Goal: Task Accomplishment & Management: Use online tool/utility

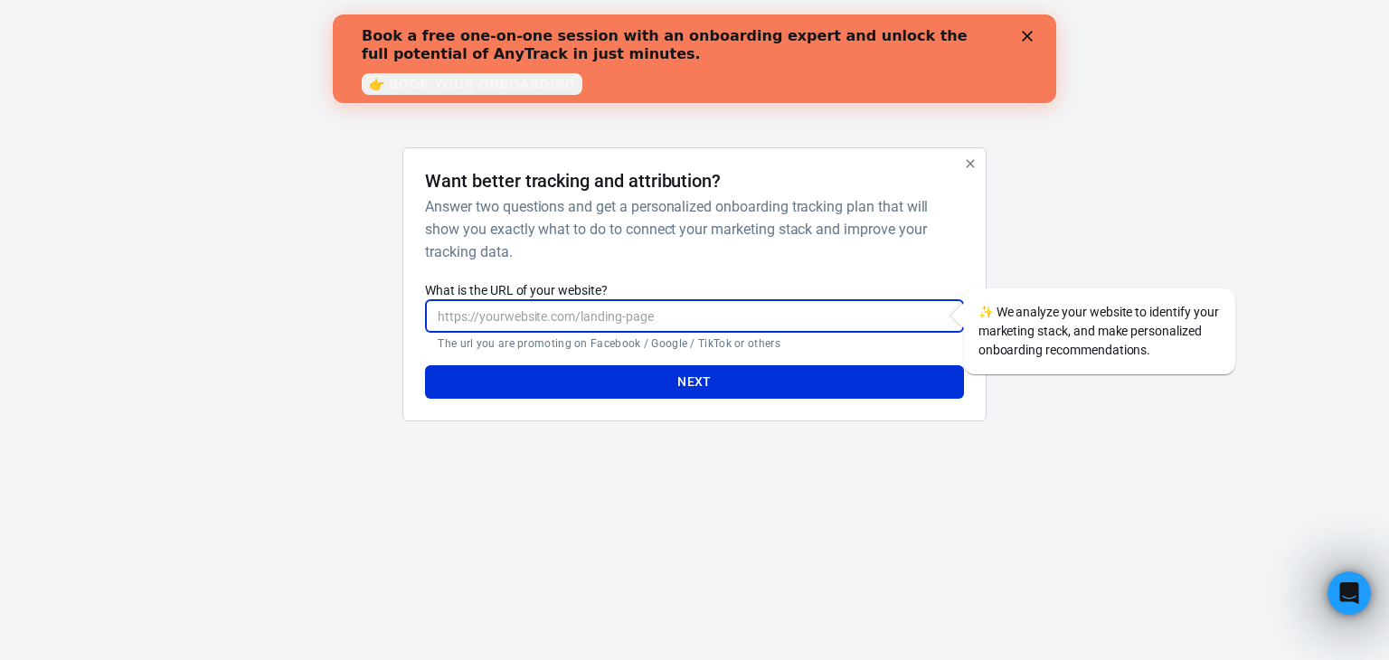
click at [496, 311] on input "What is the URL of your website?" at bounding box center [694, 315] width 538 height 33
click at [1032, 36] on icon "Close" at bounding box center [1027, 36] width 11 height 11
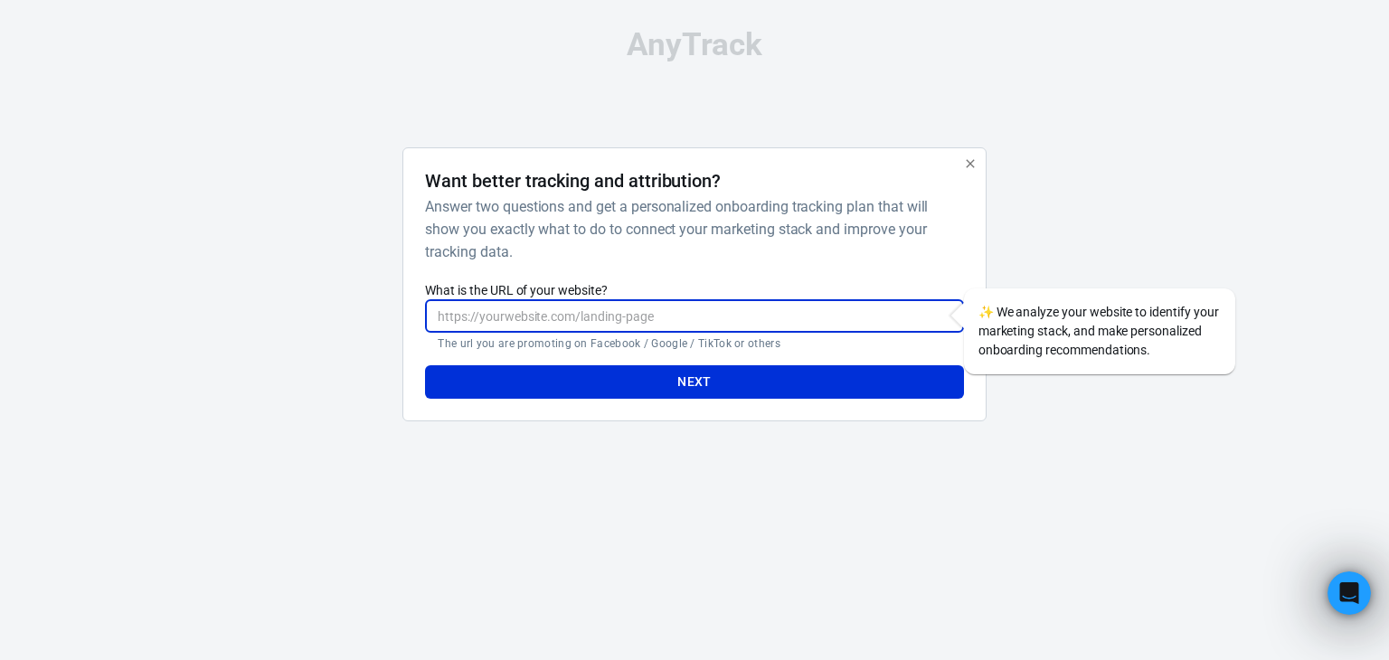
click at [625, 314] on input "What is the URL of your website?" at bounding box center [694, 315] width 538 height 33
paste input "https://products.lisastoops.com/vision-planner/"
type input "https://products.lisastoops.com/vision-planner/"
click at [746, 382] on button "Next" at bounding box center [694, 381] width 538 height 33
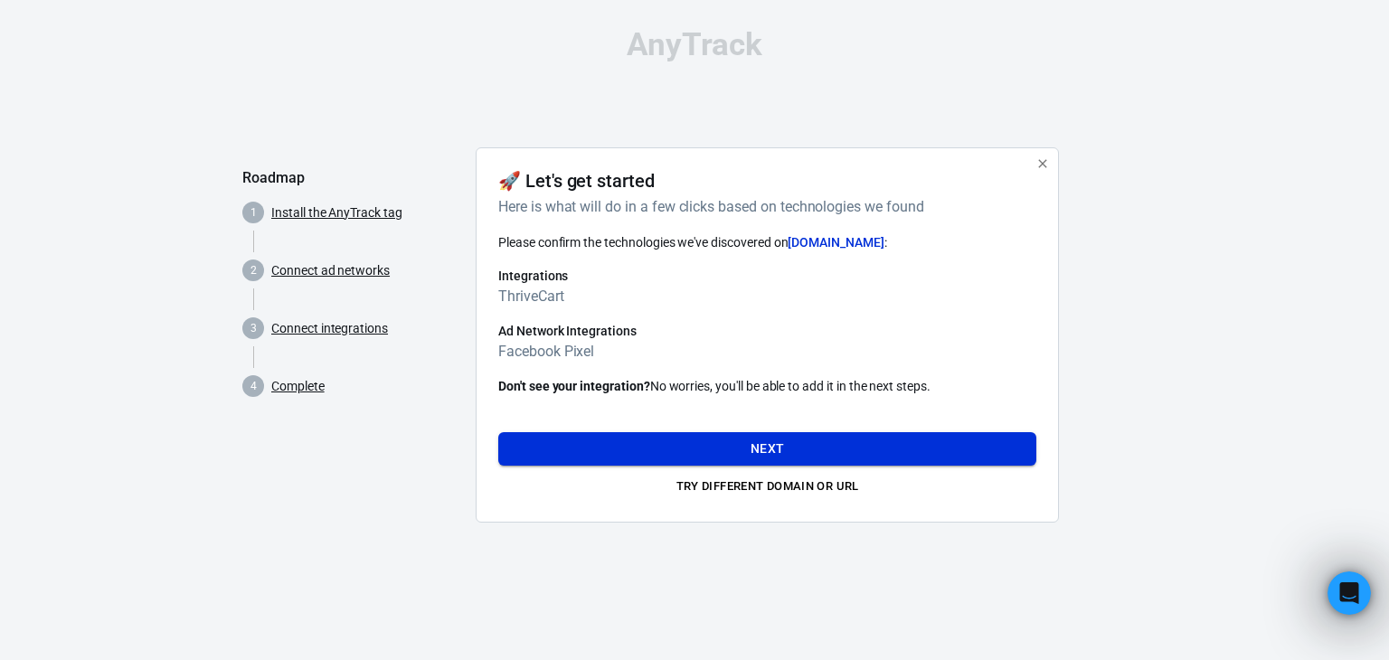
click at [773, 442] on button "Next" at bounding box center [767, 448] width 538 height 33
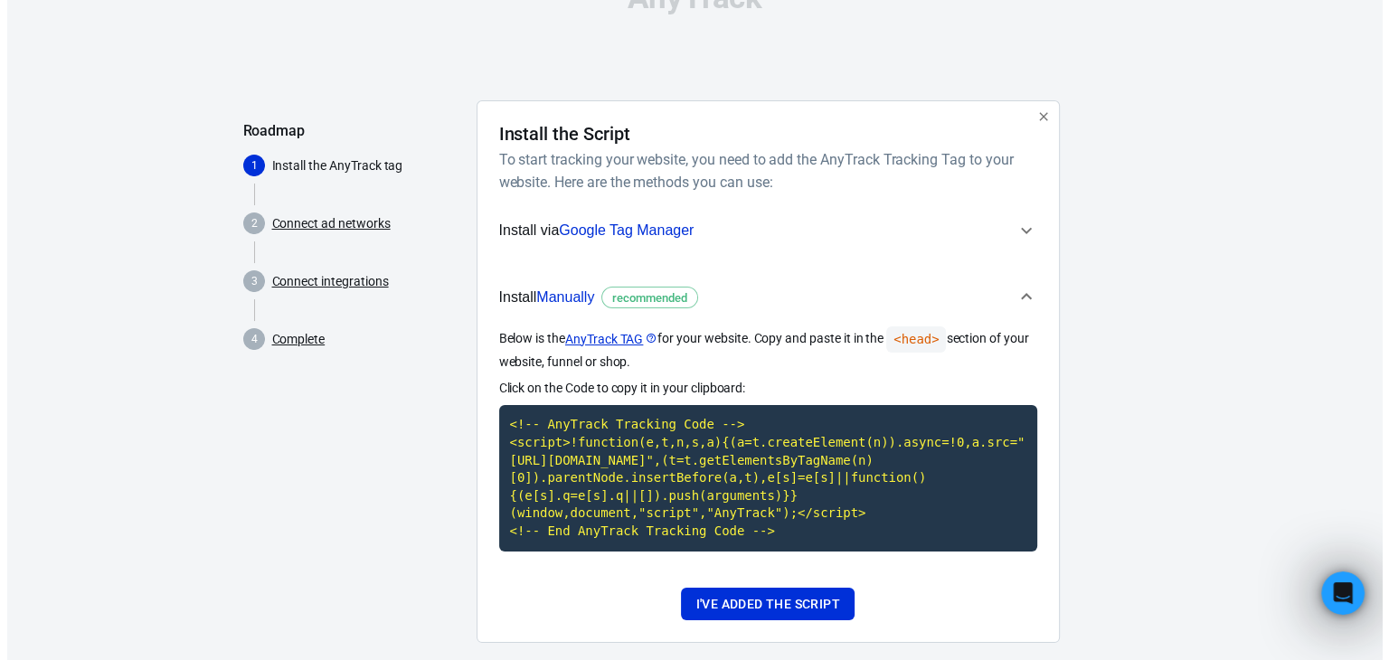
scroll to position [73, 0]
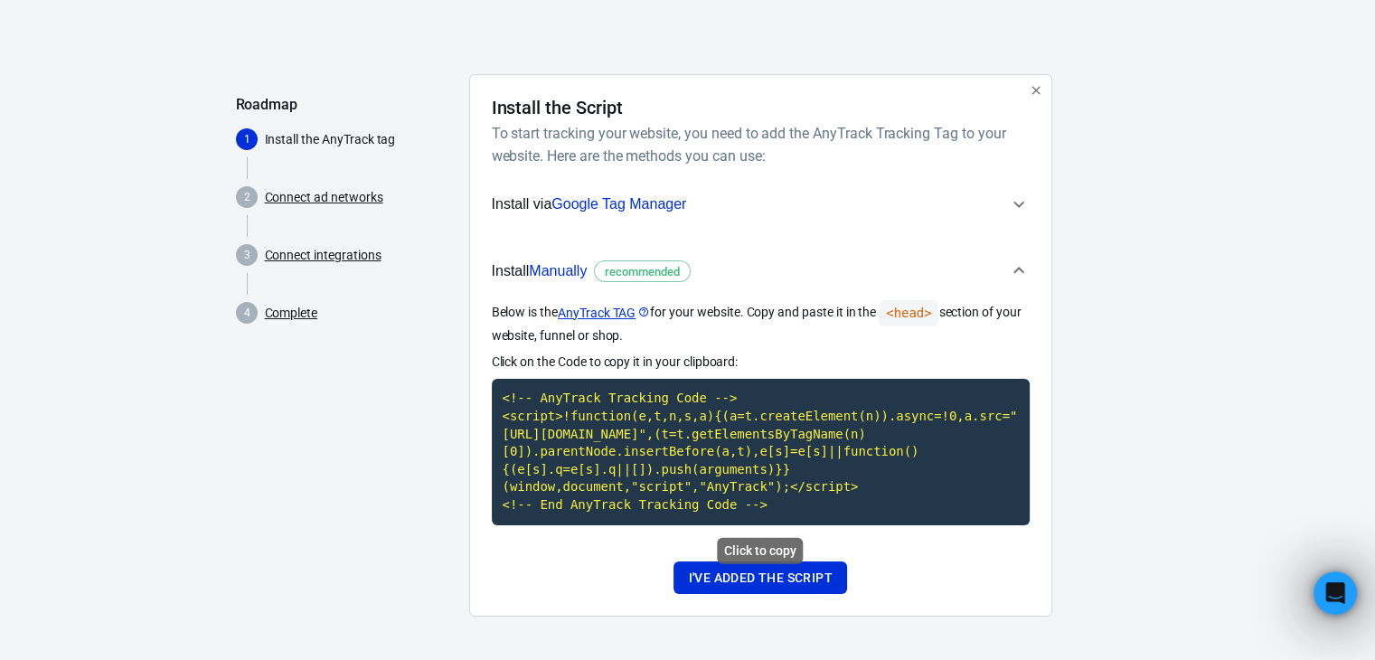
click at [760, 548] on div "Click to copy" at bounding box center [760, 551] width 86 height 26
click at [724, 462] on code "<!-- AnyTrack Tracking Code --> <script>!function(e,t,n,s,a){(a=t.createElement…" at bounding box center [761, 452] width 538 height 146
click at [731, 574] on button "I've added the script" at bounding box center [760, 578] width 173 height 33
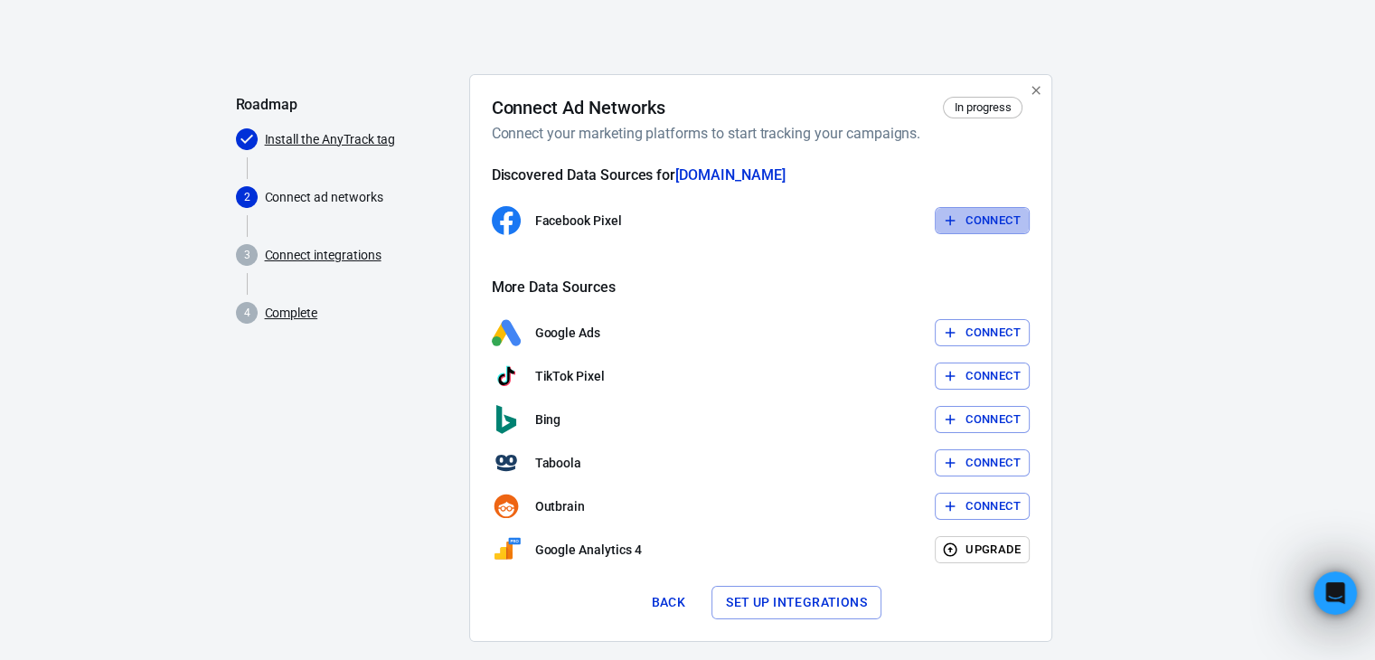
click at [992, 214] on button "Connect" at bounding box center [982, 221] width 95 height 28
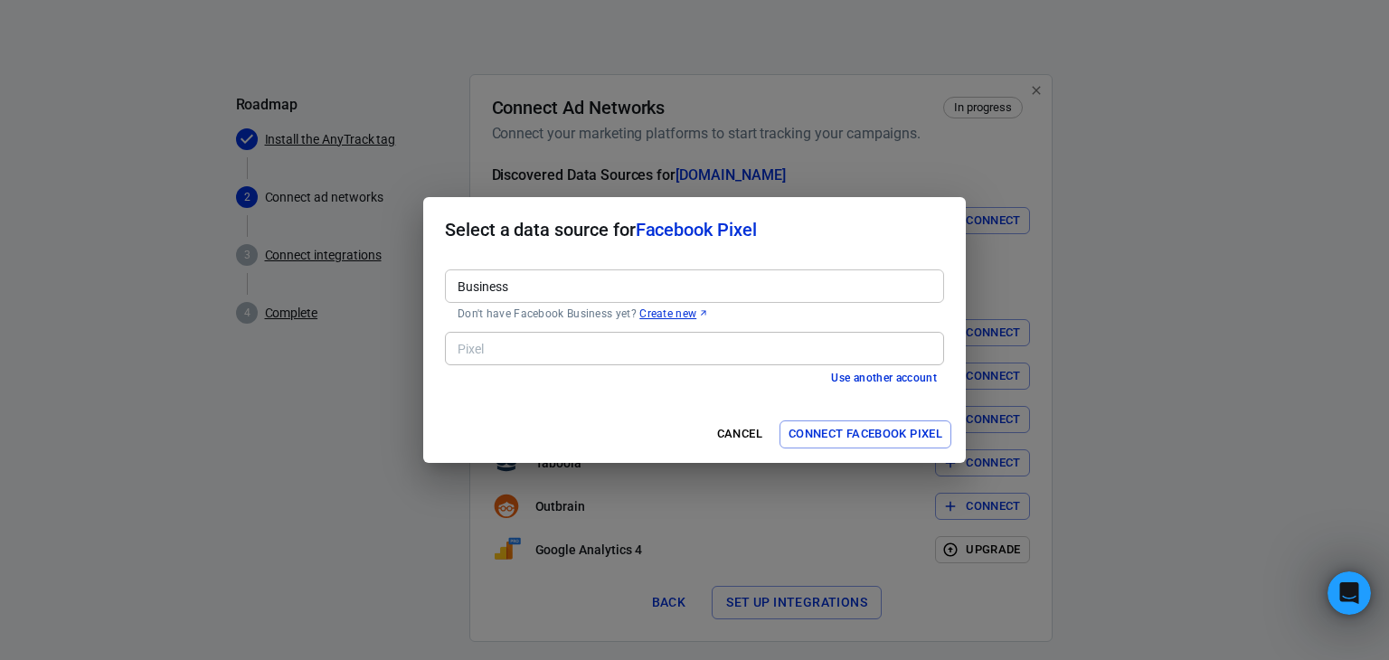
click at [619, 286] on input "Business" at bounding box center [693, 286] width 486 height 23
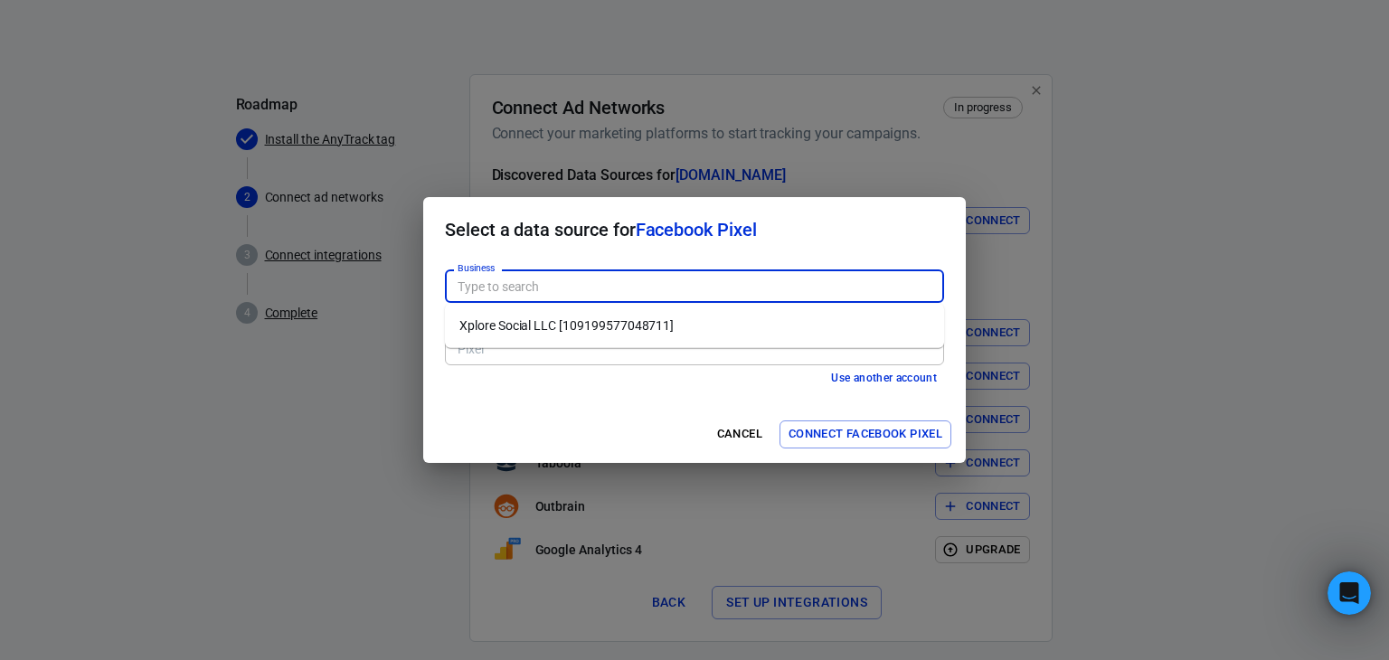
click at [626, 331] on li "Xplore Social LLC [109199577048711]" at bounding box center [694, 326] width 499 height 30
type input "Xplore Social LLC [109199577048711]"
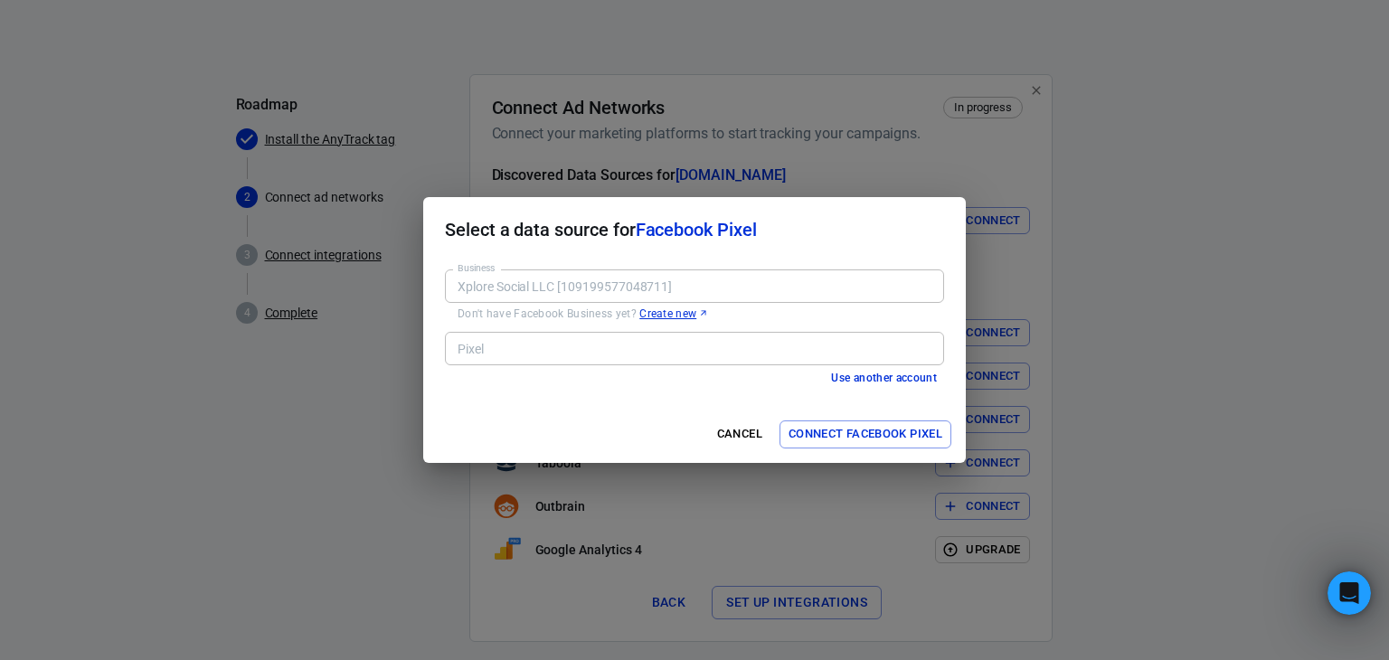
click at [613, 352] on input "Pixel" at bounding box center [693, 348] width 486 height 23
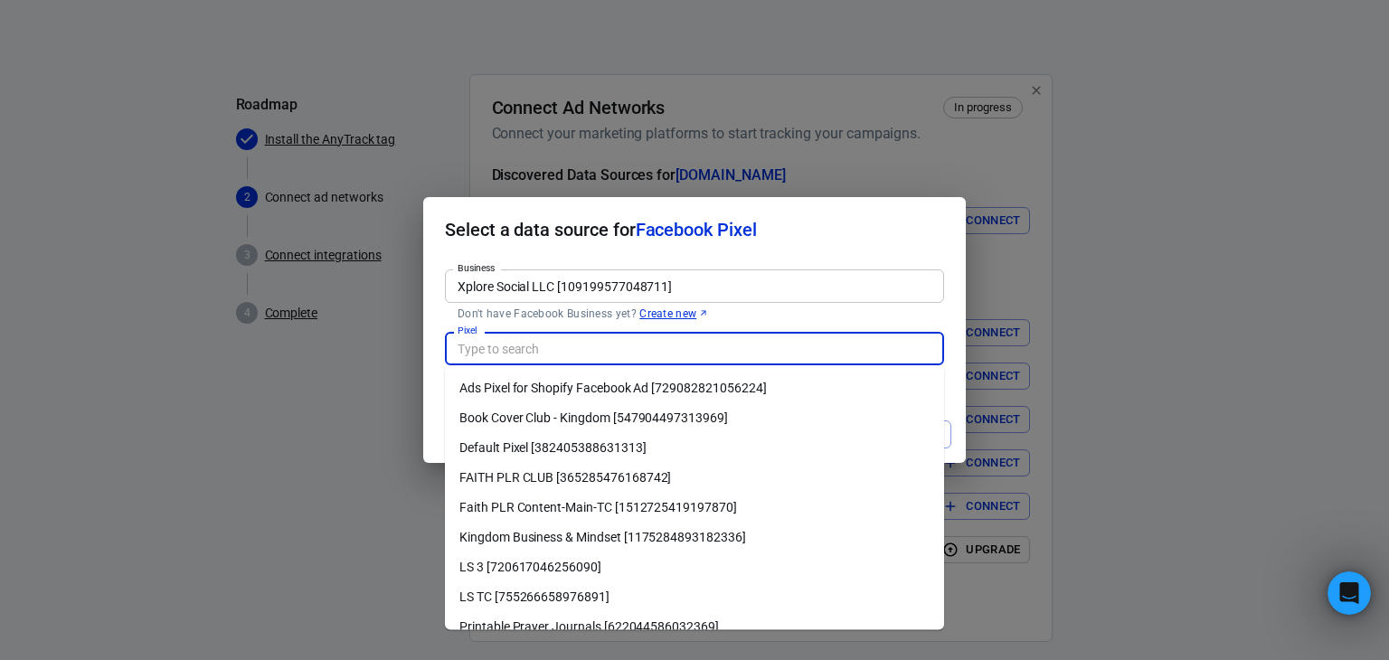
click at [622, 504] on li "Faith PLR Content-Main-TC [1512725419197870]" at bounding box center [694, 508] width 499 height 30
type input "Faith PLR Content-Main-TC [1512725419197870]"
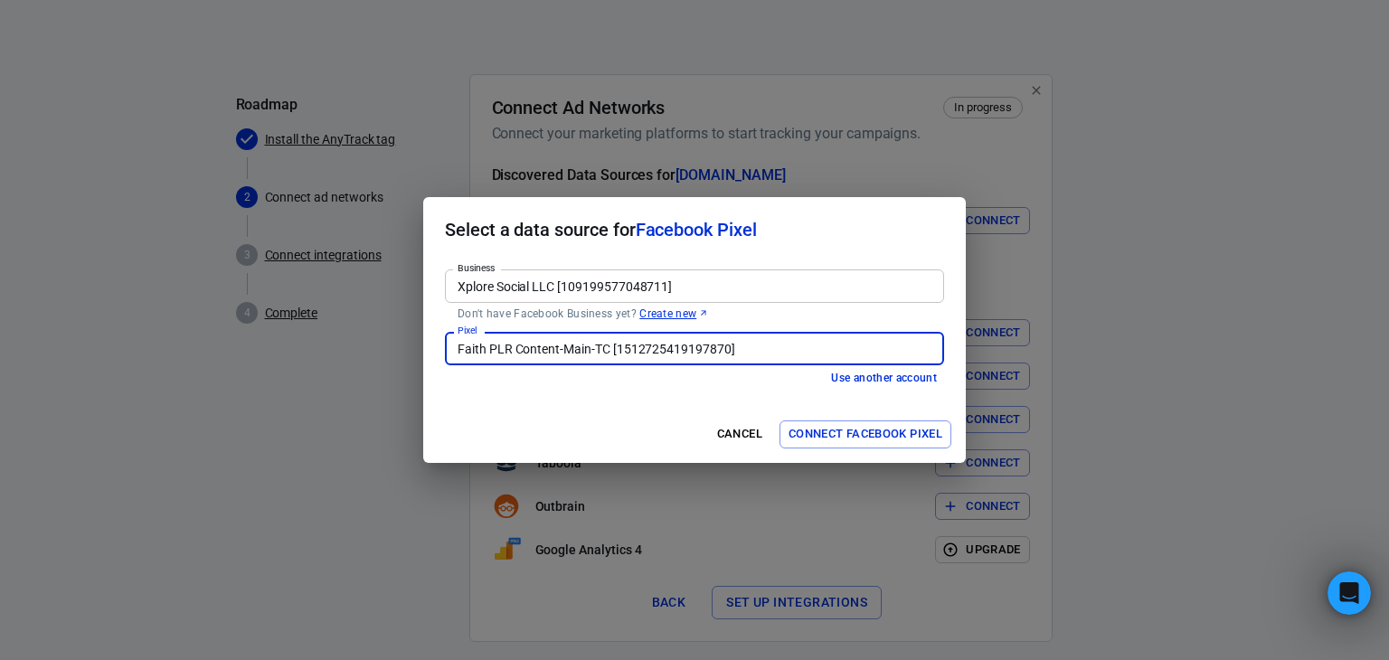
click at [869, 435] on button "Connect Facebook Pixel" at bounding box center [865, 434] width 172 height 28
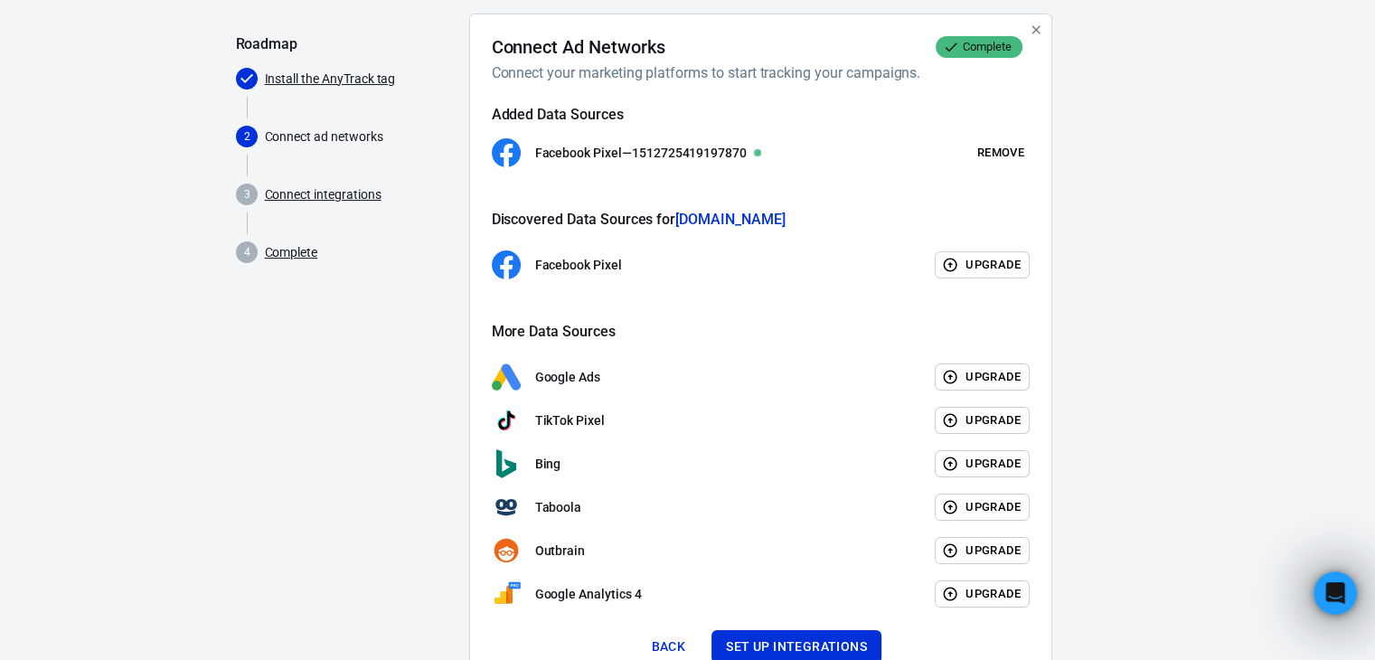
scroll to position [203, 0]
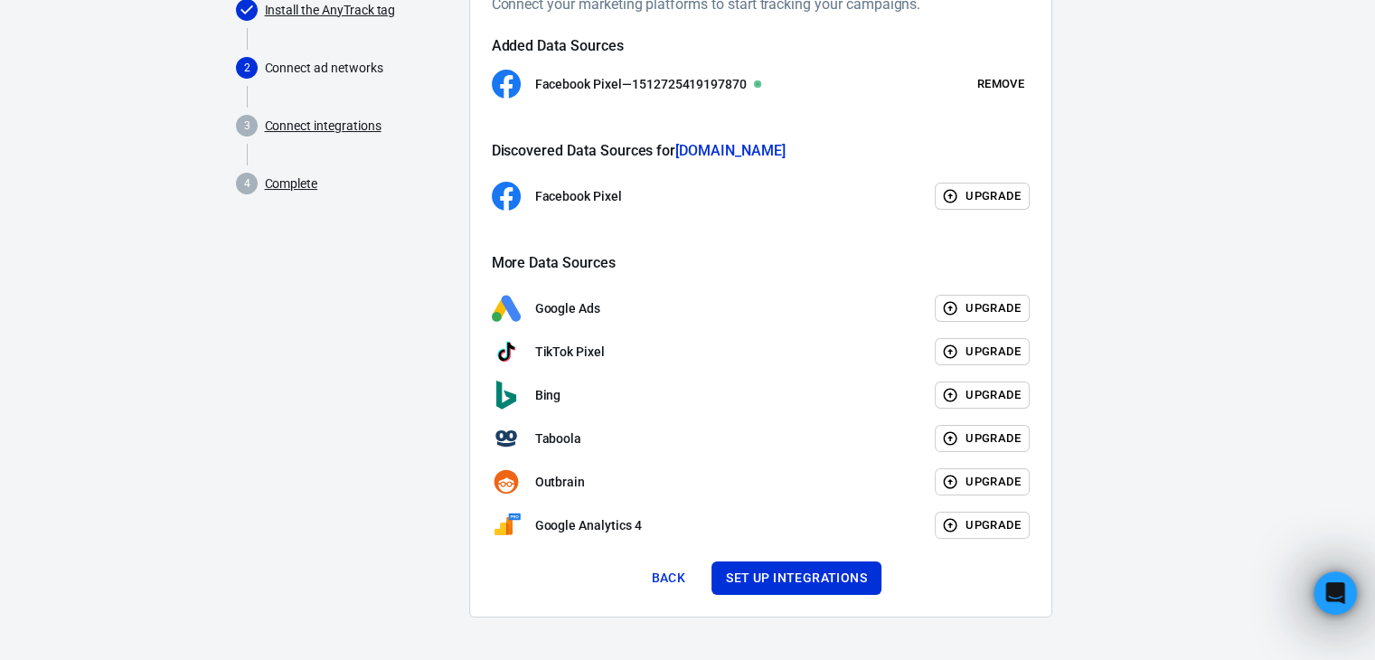
click at [780, 571] on button "Set up integrations" at bounding box center [797, 578] width 170 height 33
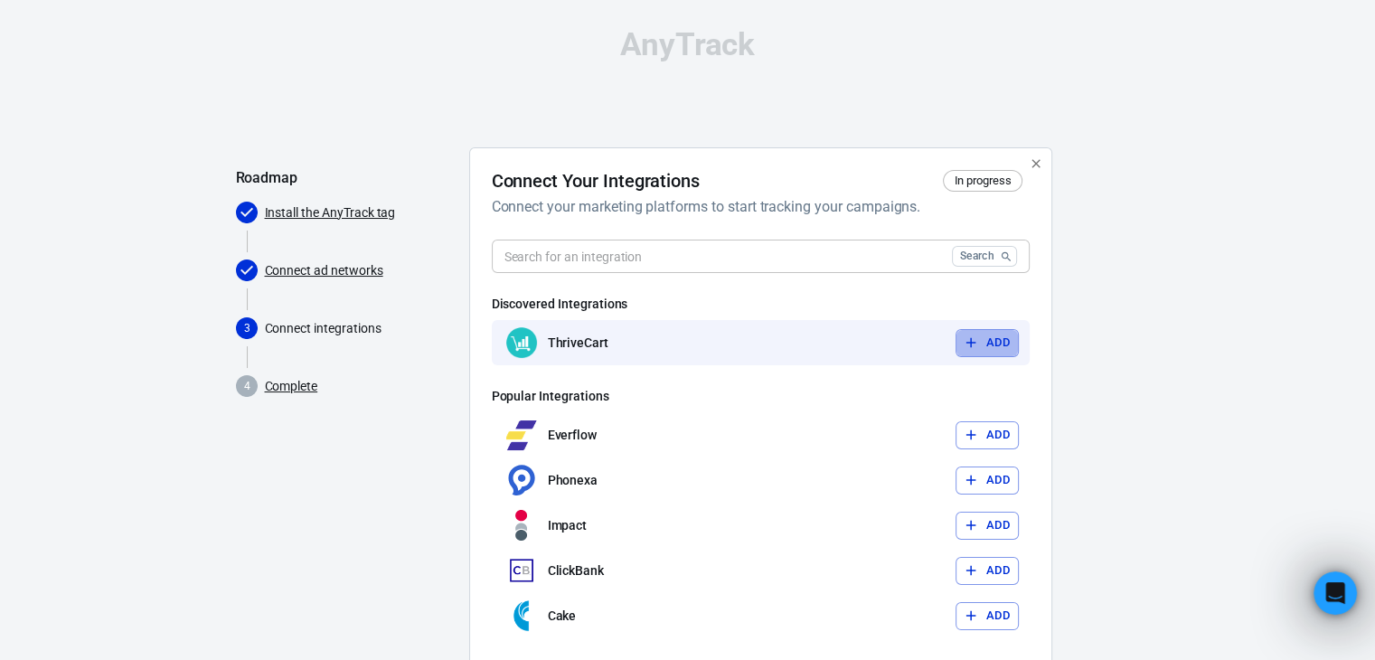
click at [981, 335] on button "Add" at bounding box center [987, 343] width 63 height 28
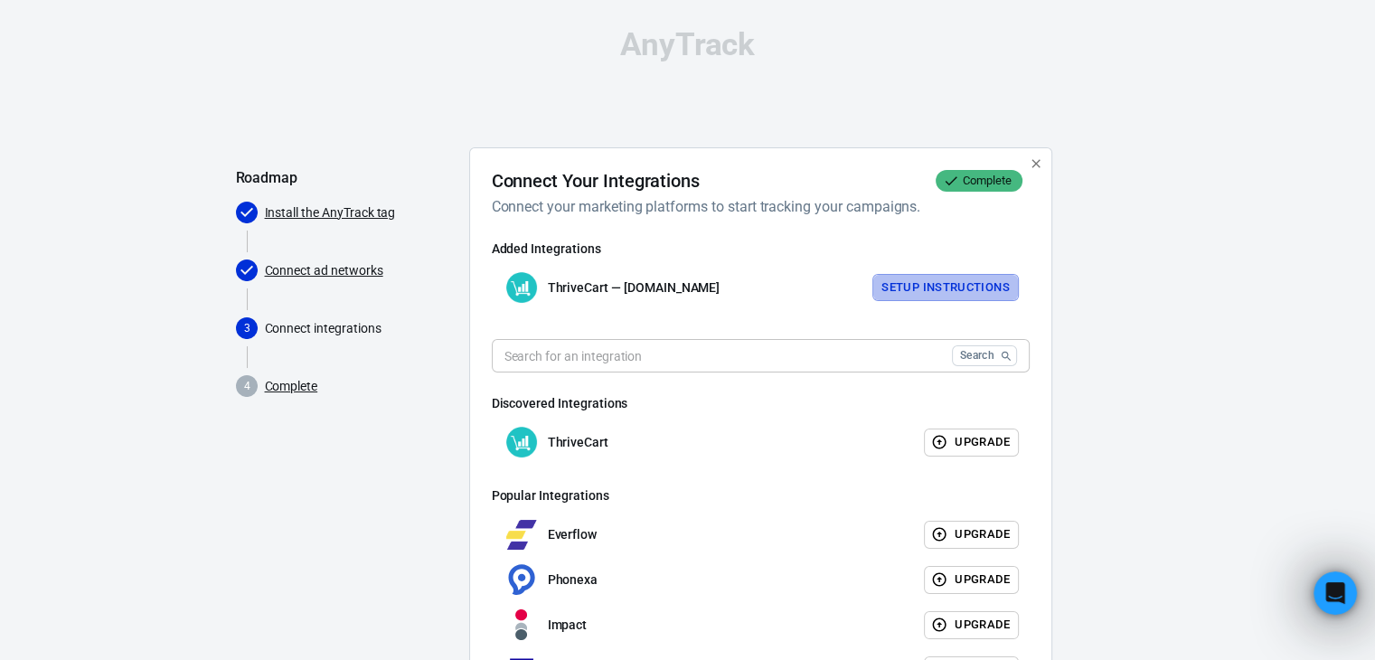
click at [921, 280] on button "Setup Instructions" at bounding box center [946, 288] width 146 height 28
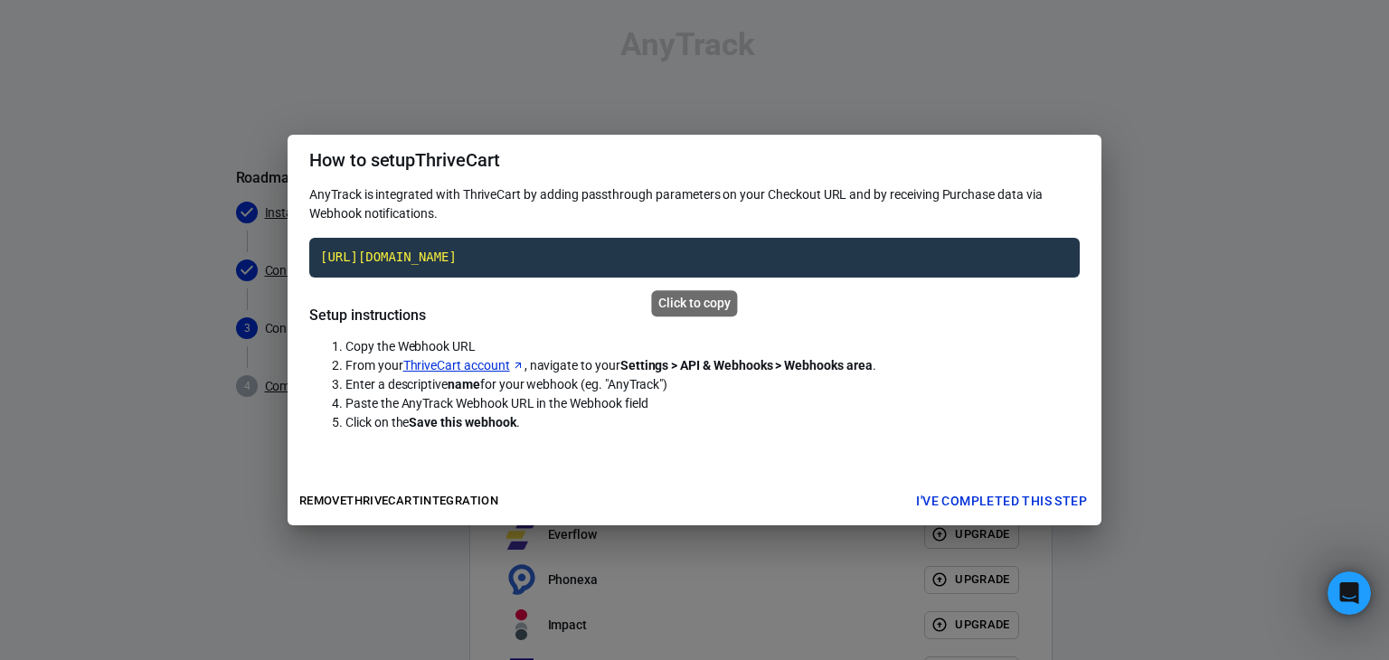
click at [631, 247] on code "[URL][DOMAIN_NAME]" at bounding box center [694, 258] width 770 height 40
drag, startPoint x: 616, startPoint y: 384, endPoint x: 652, endPoint y: 377, distance: 36.9
click at [662, 382] on span "Enter a descriptive name for your webhook (eg. "AnyTrack")" at bounding box center [506, 384] width 322 height 14
copy span "AnyTrac"
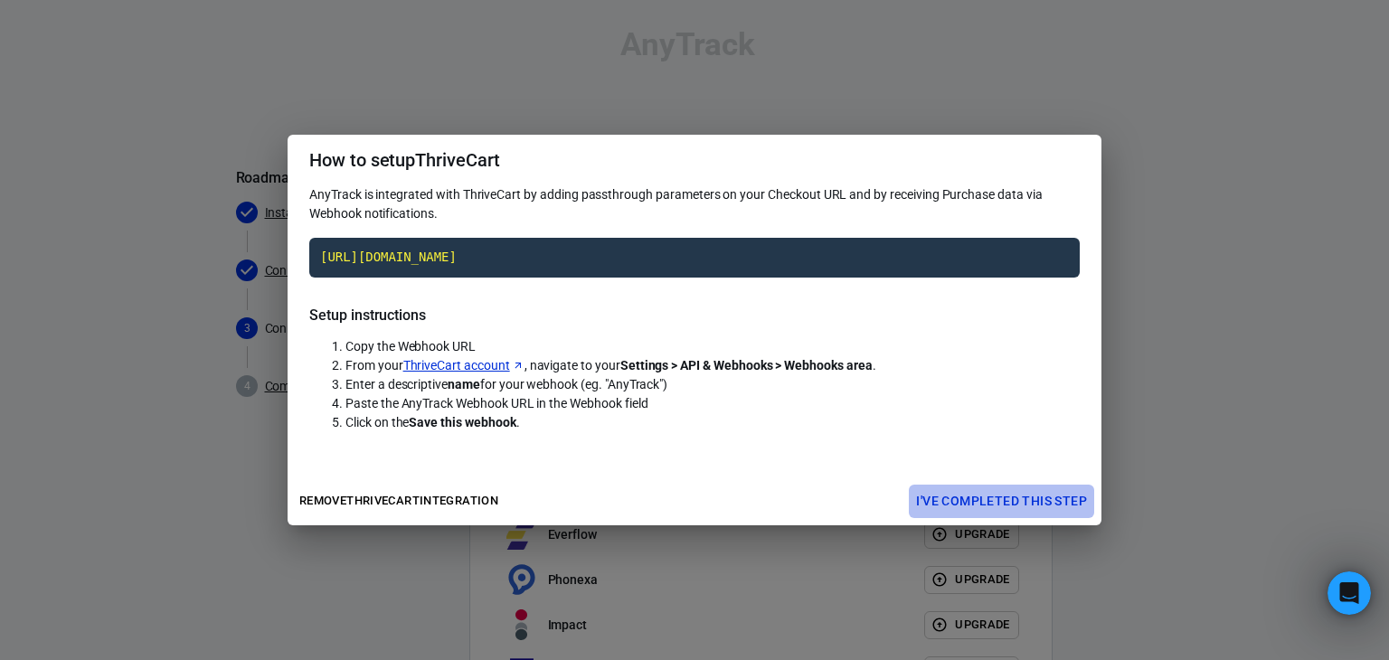
click at [1039, 490] on button "I've completed this step" at bounding box center [1001, 501] width 185 height 33
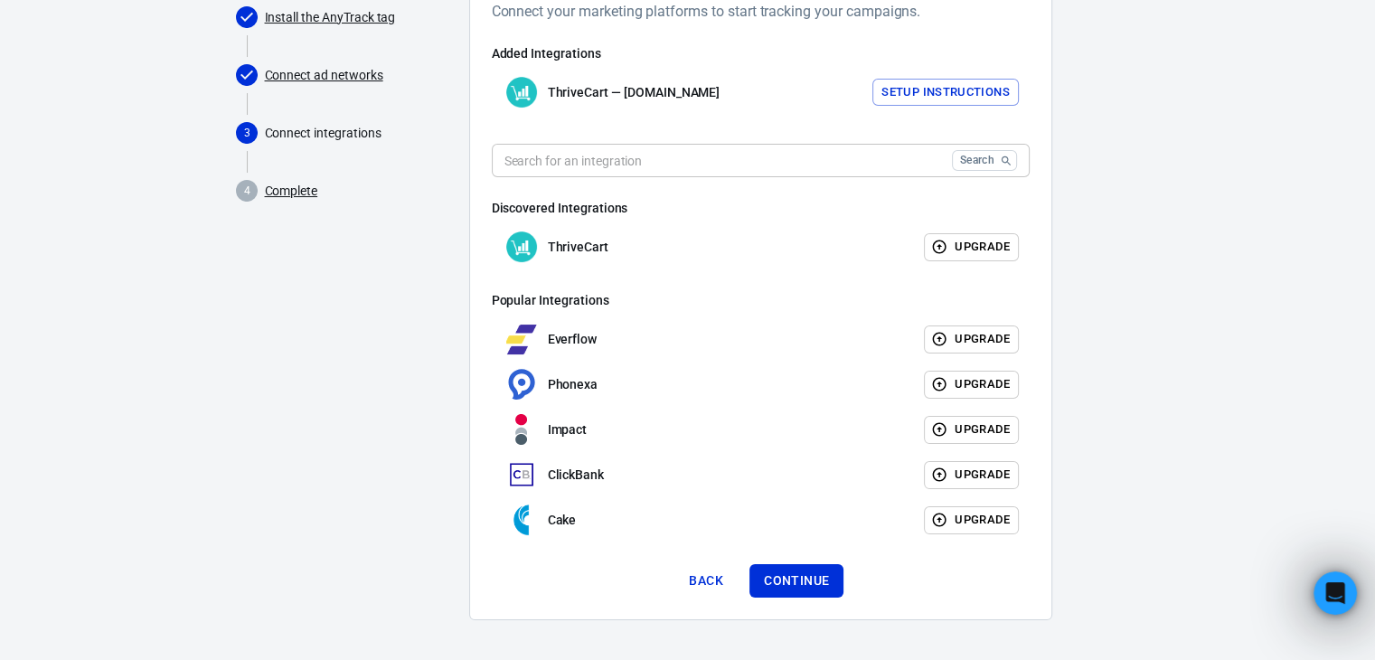
scroll to position [199, 0]
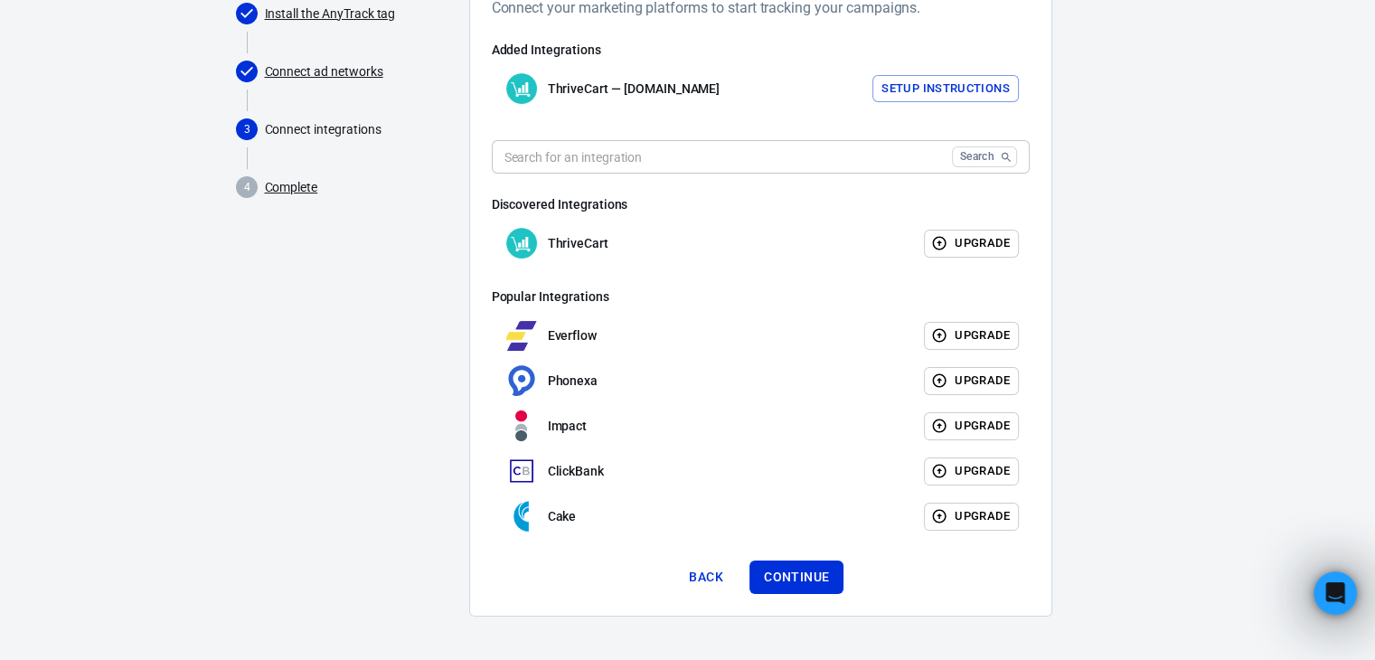
click at [806, 578] on button "Continue" at bounding box center [797, 577] width 94 height 33
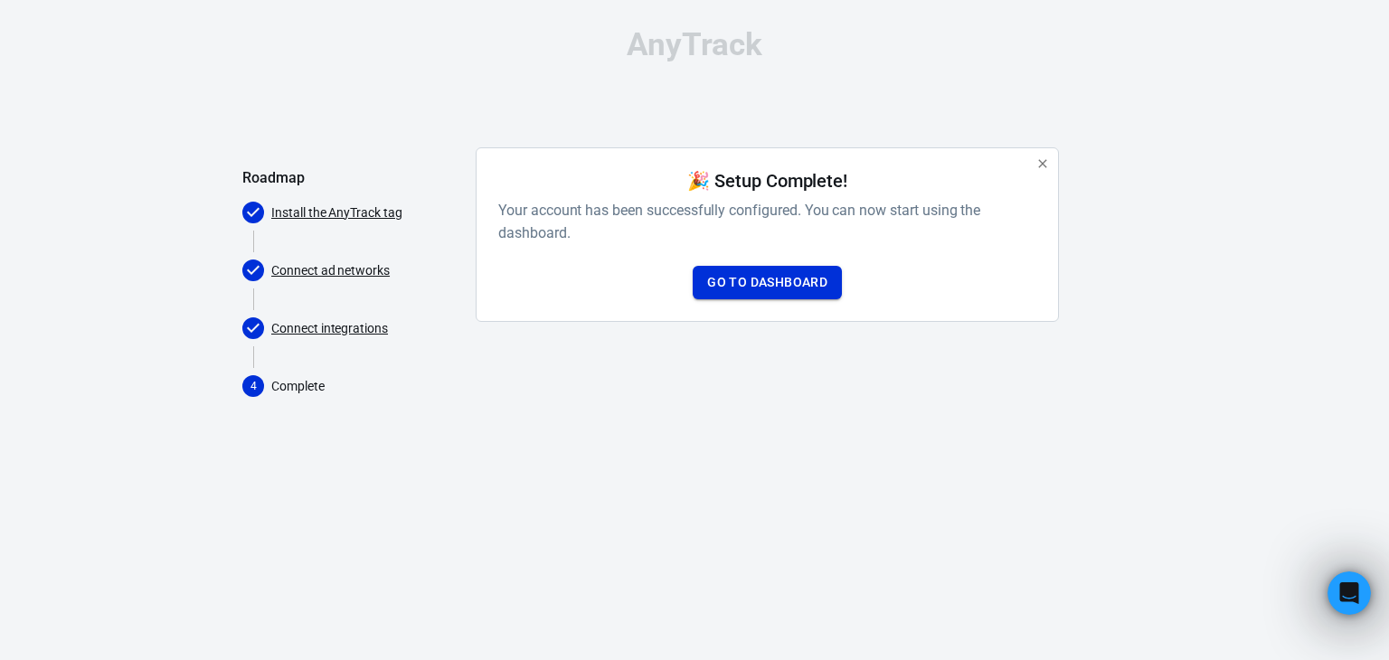
click at [772, 266] on link "Go to Dashboard" at bounding box center [767, 282] width 149 height 33
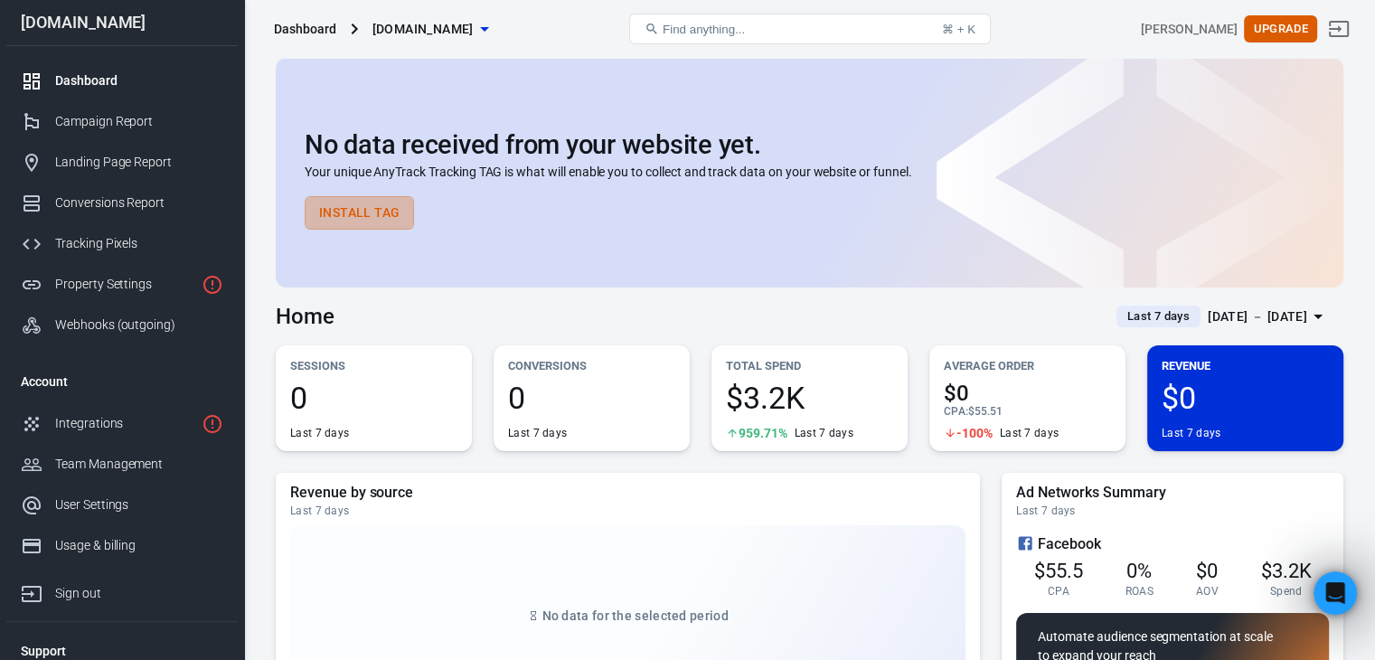
click at [377, 213] on button "Install Tag" at bounding box center [359, 212] width 109 height 33
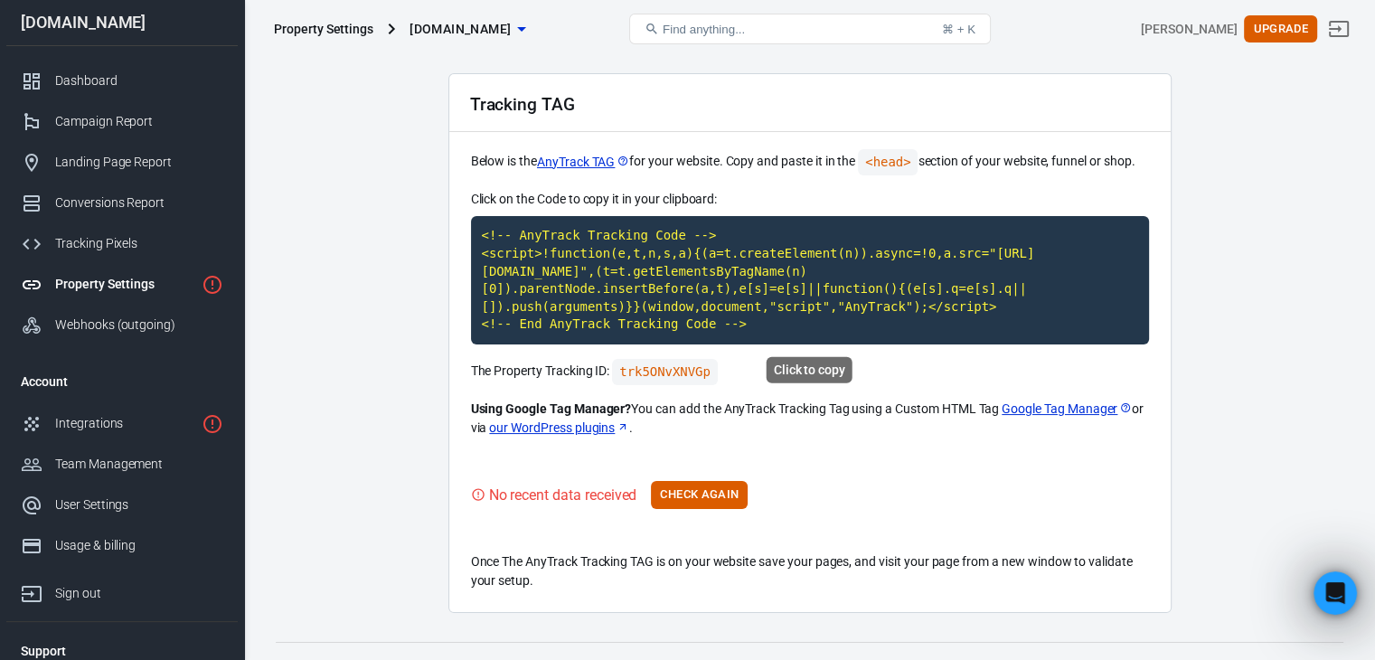
scroll to position [83, 0]
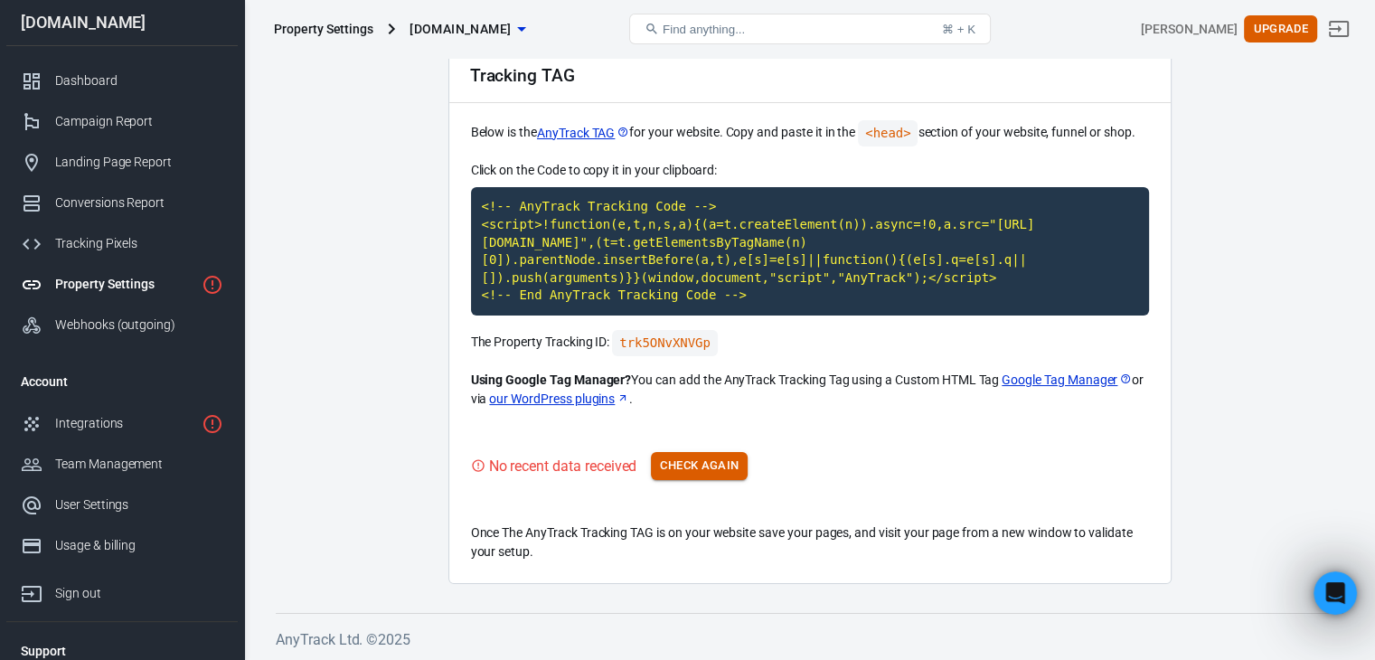
click at [698, 464] on button "Check Again" at bounding box center [699, 466] width 97 height 28
click at [698, 459] on button "Check Again" at bounding box center [699, 466] width 97 height 28
click at [647, 267] on code "<!-- AnyTrack Tracking Code --> <script>!function(e,t,n,s,a){(a=t.createElement…" at bounding box center [810, 251] width 678 height 128
click at [707, 469] on button "Check Again" at bounding box center [699, 466] width 97 height 28
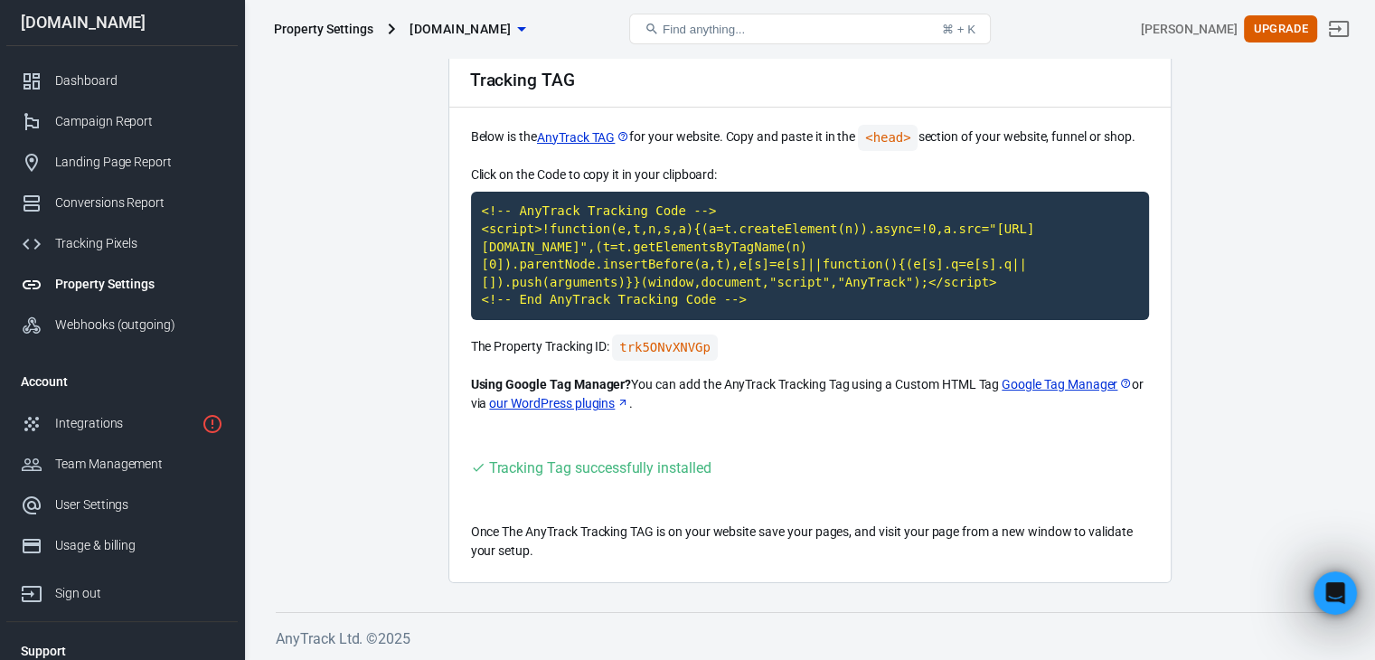
scroll to position [0, 0]
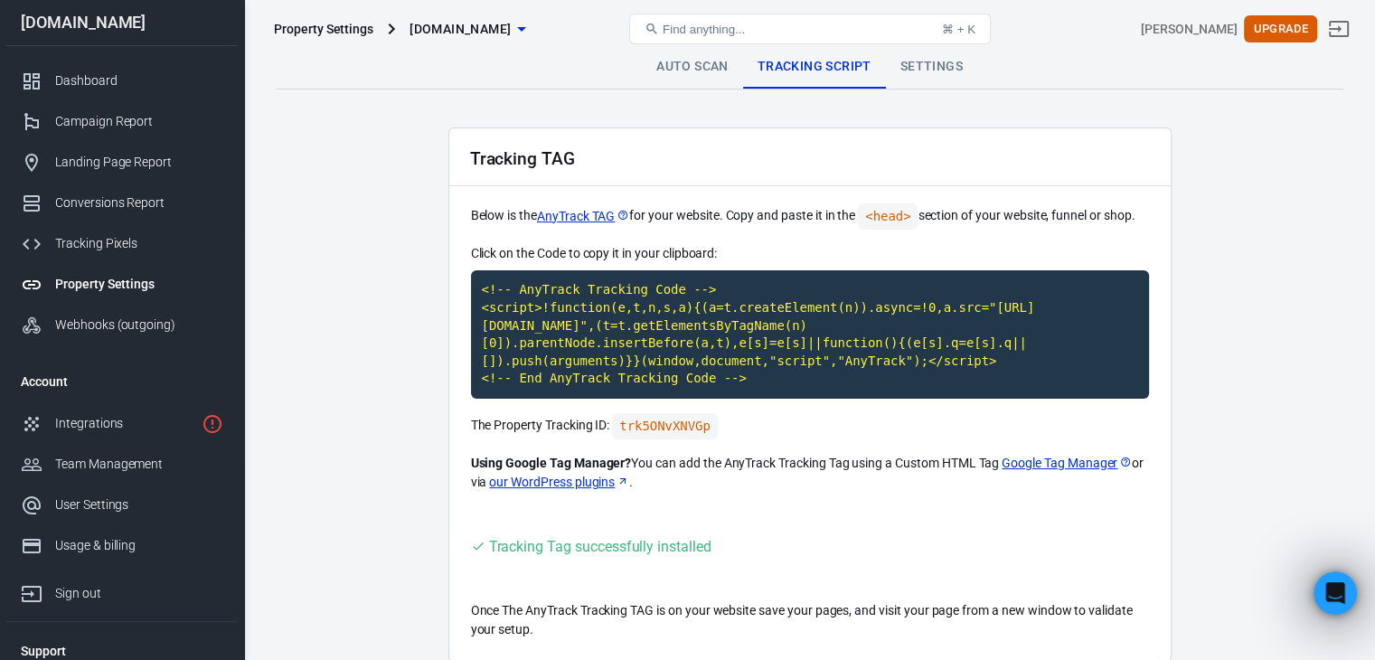
click at [684, 72] on link "Auto Scan" at bounding box center [692, 66] width 101 height 43
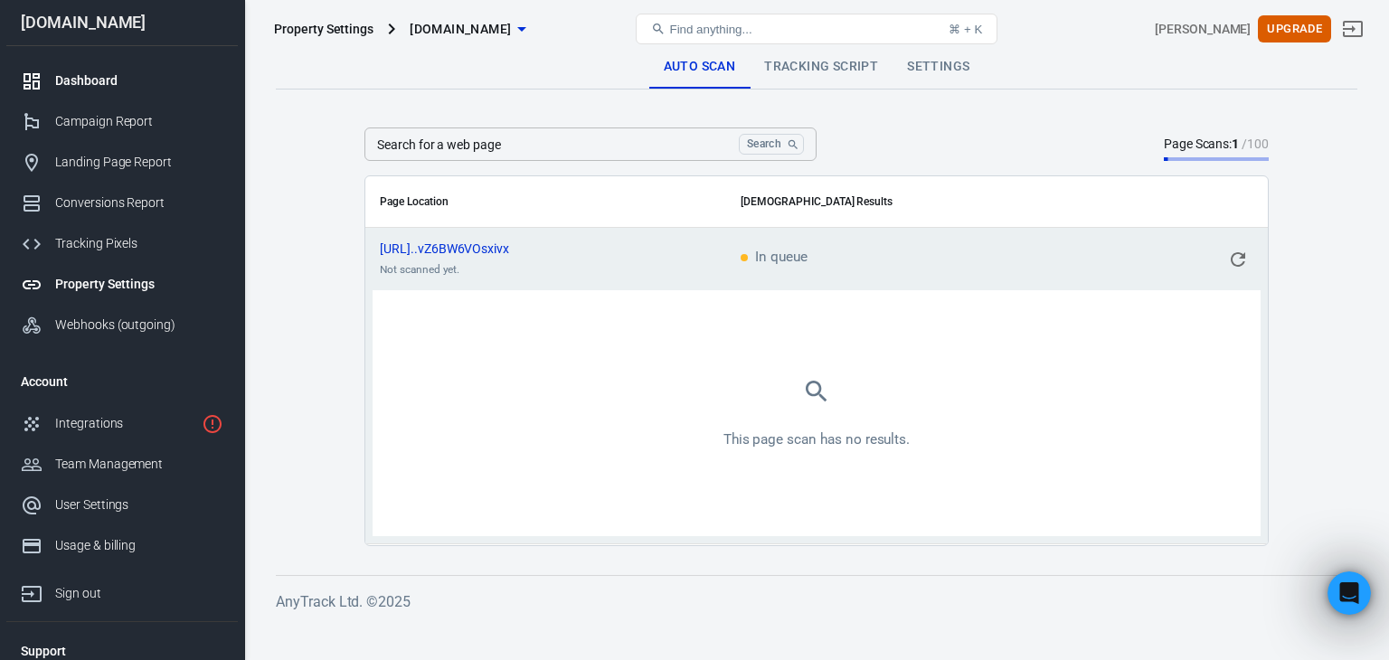
click at [52, 83] on div at bounding box center [38, 82] width 34 height 22
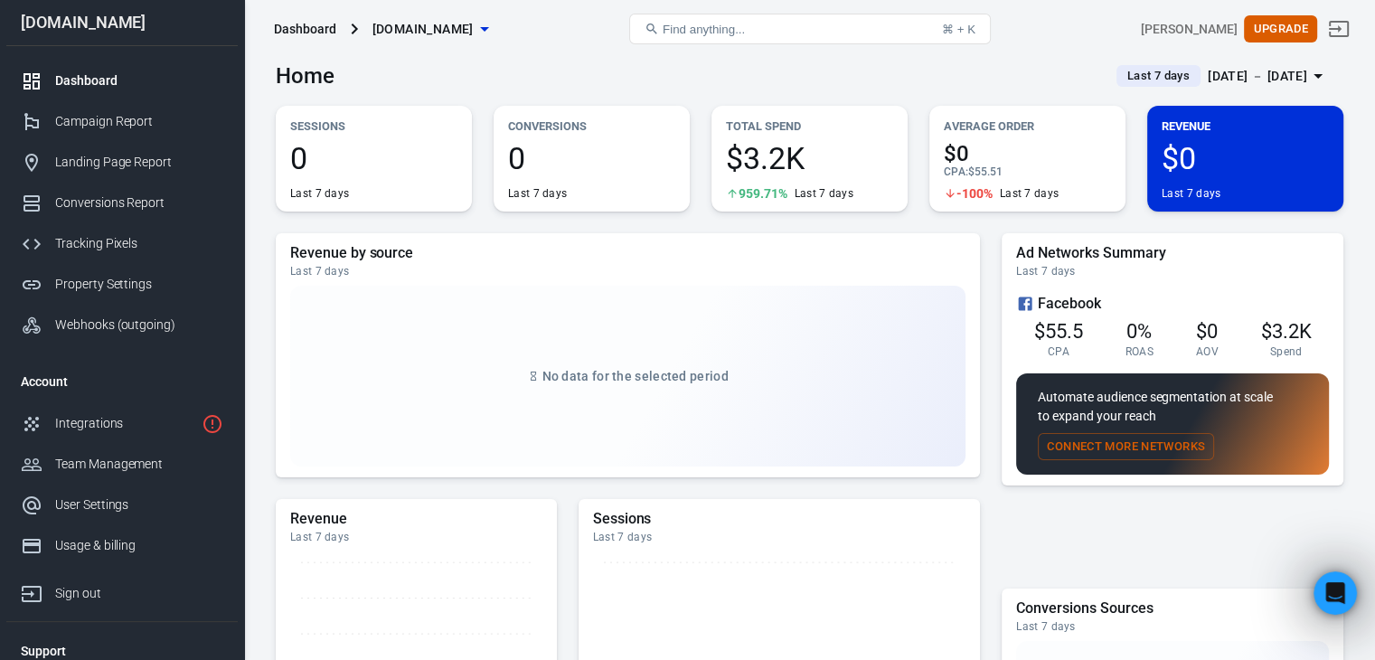
scroll to position [90, 0]
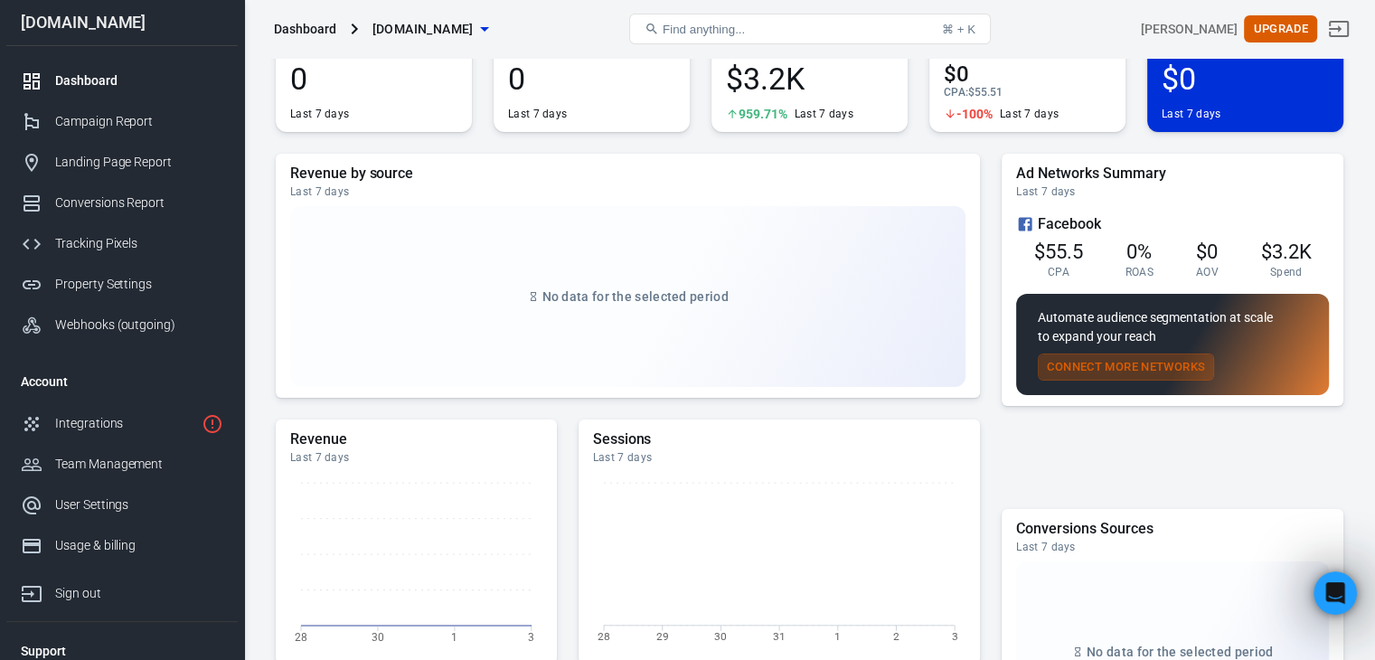
click at [1104, 360] on button "Connect More Networks" at bounding box center [1126, 368] width 176 height 28
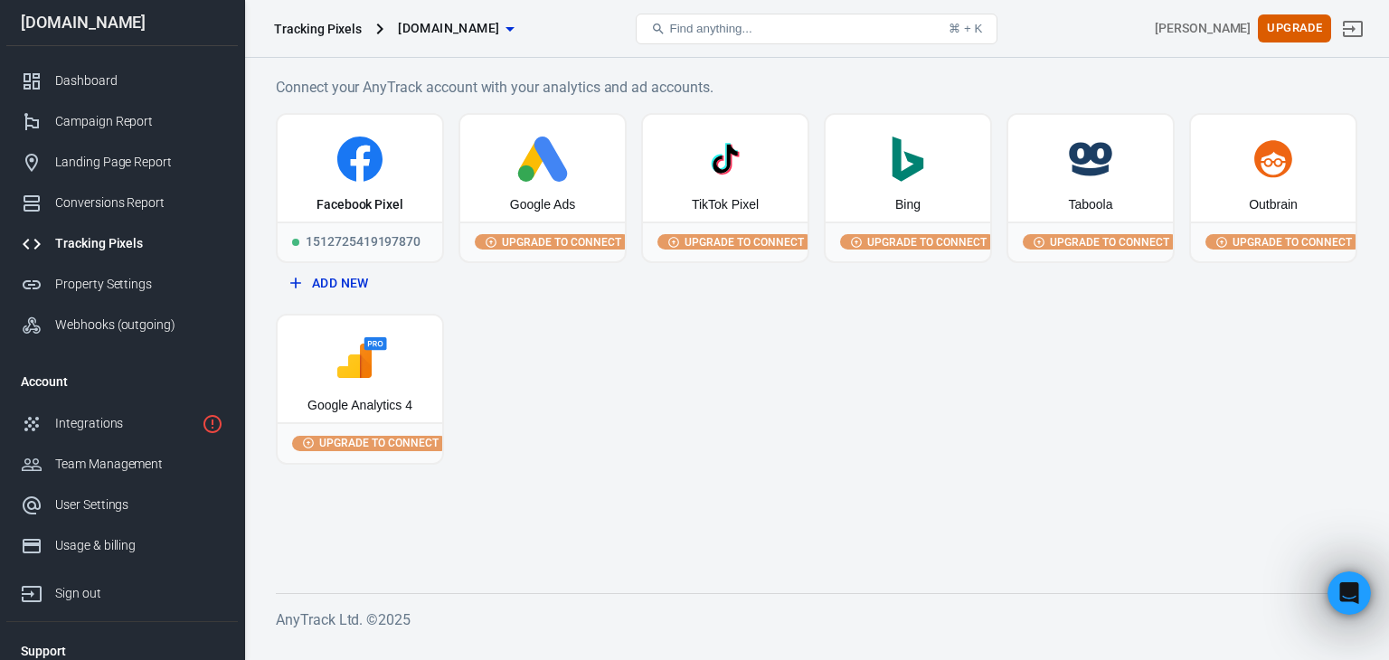
click at [315, 24] on div "Tracking Pixels" at bounding box center [318, 29] width 88 height 18
click at [114, 68] on link "Dashboard" at bounding box center [121, 81] width 231 height 41
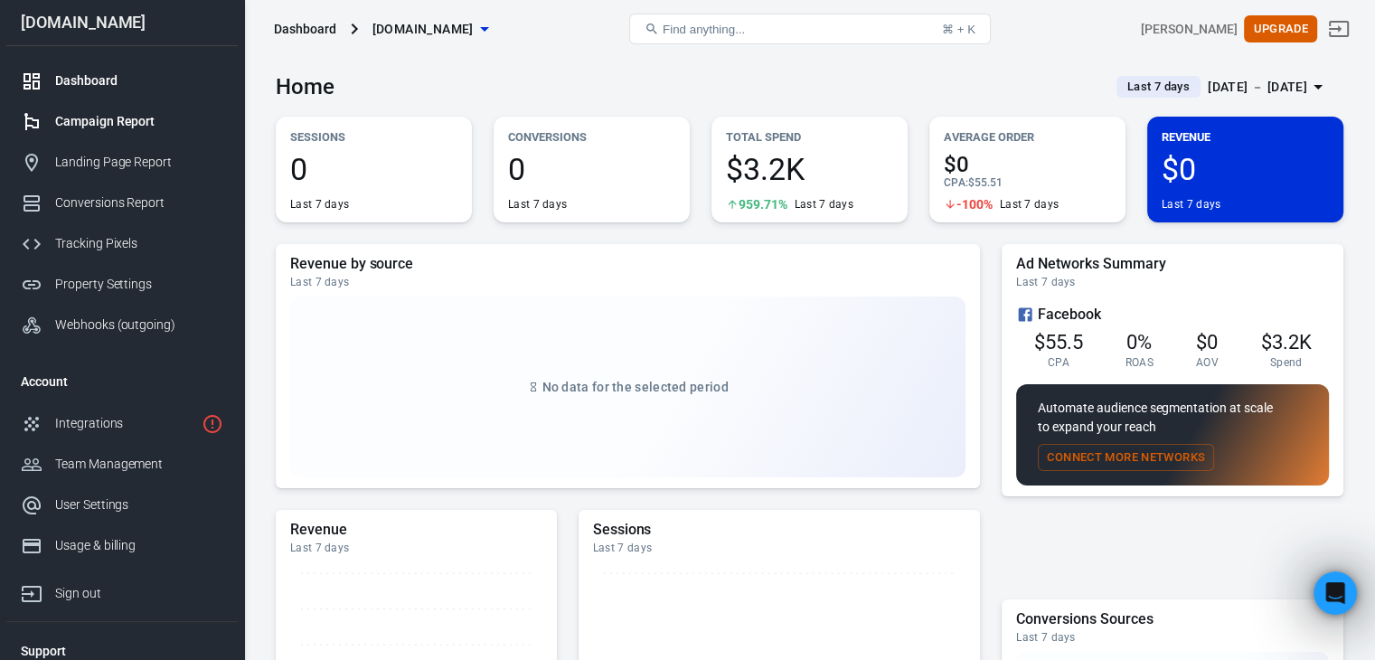
click at [65, 124] on div "Campaign Report" at bounding box center [139, 121] width 168 height 19
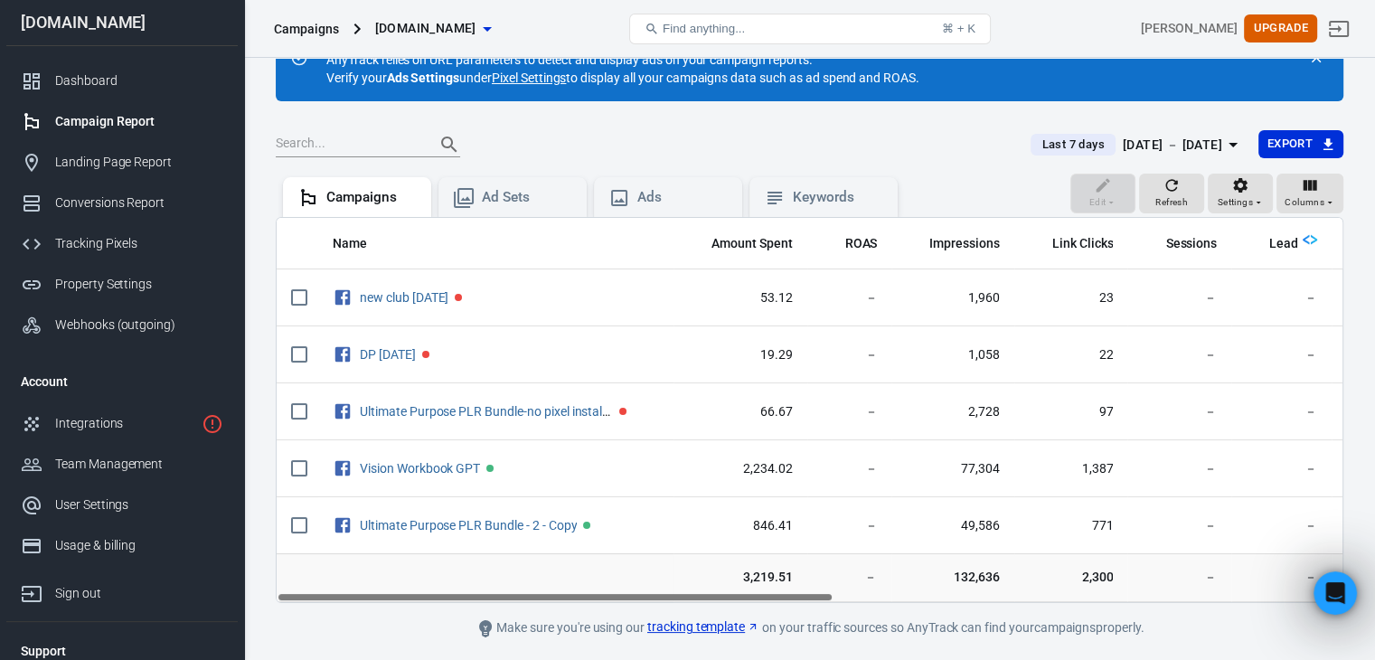
scroll to position [118, 0]
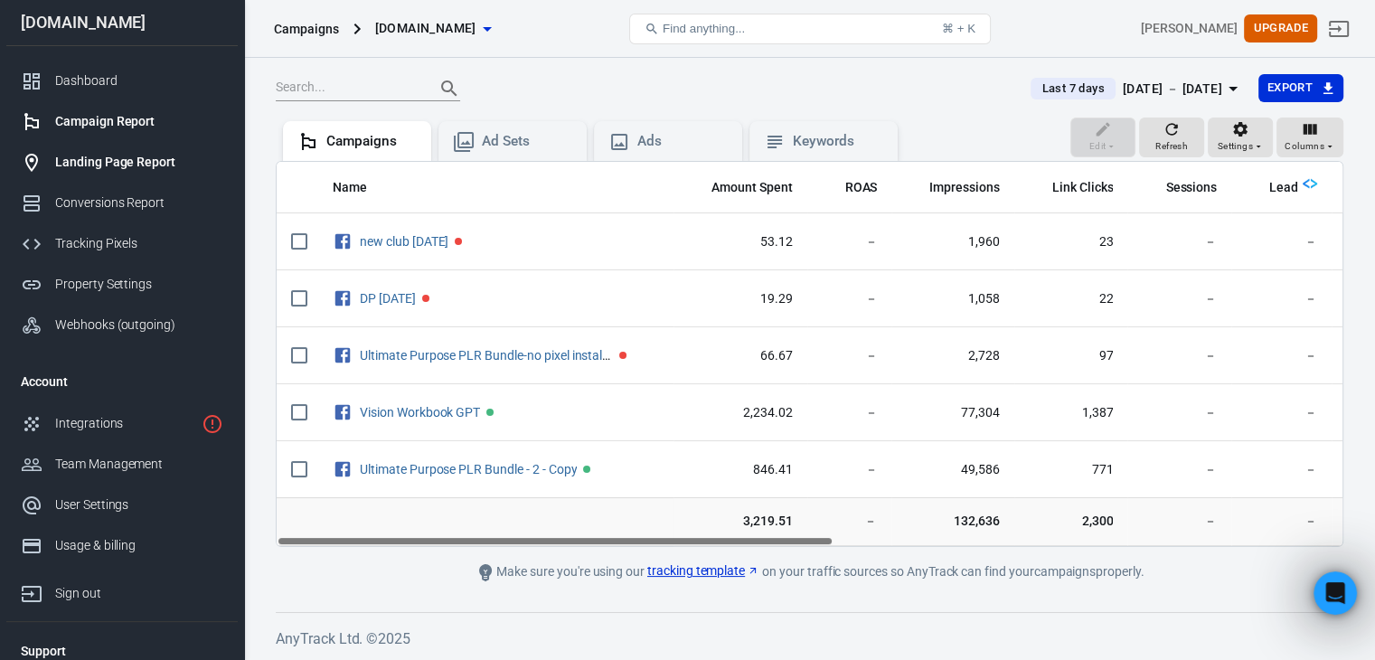
click at [113, 160] on div "Landing Page Report" at bounding box center [139, 162] width 168 height 19
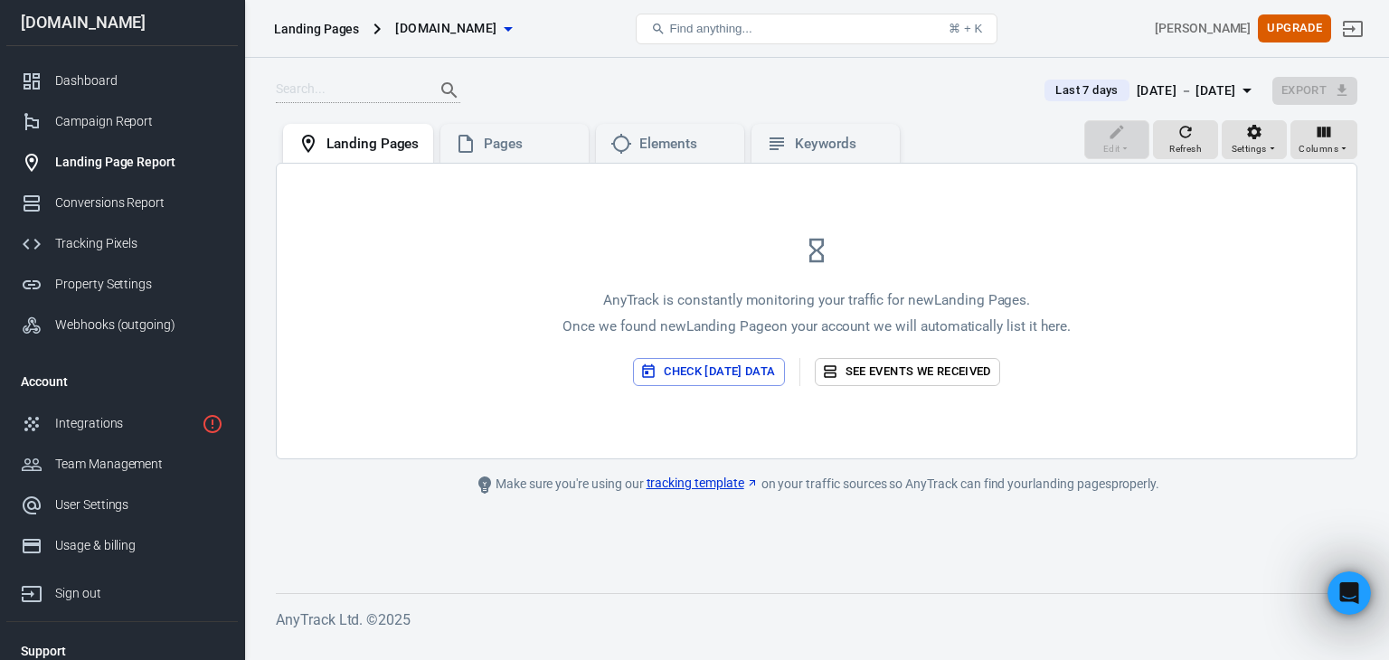
click at [675, 367] on button "Check today’s data" at bounding box center [708, 372] width 151 height 28
click at [862, 363] on link "See events we received" at bounding box center [815, 372] width 185 height 28
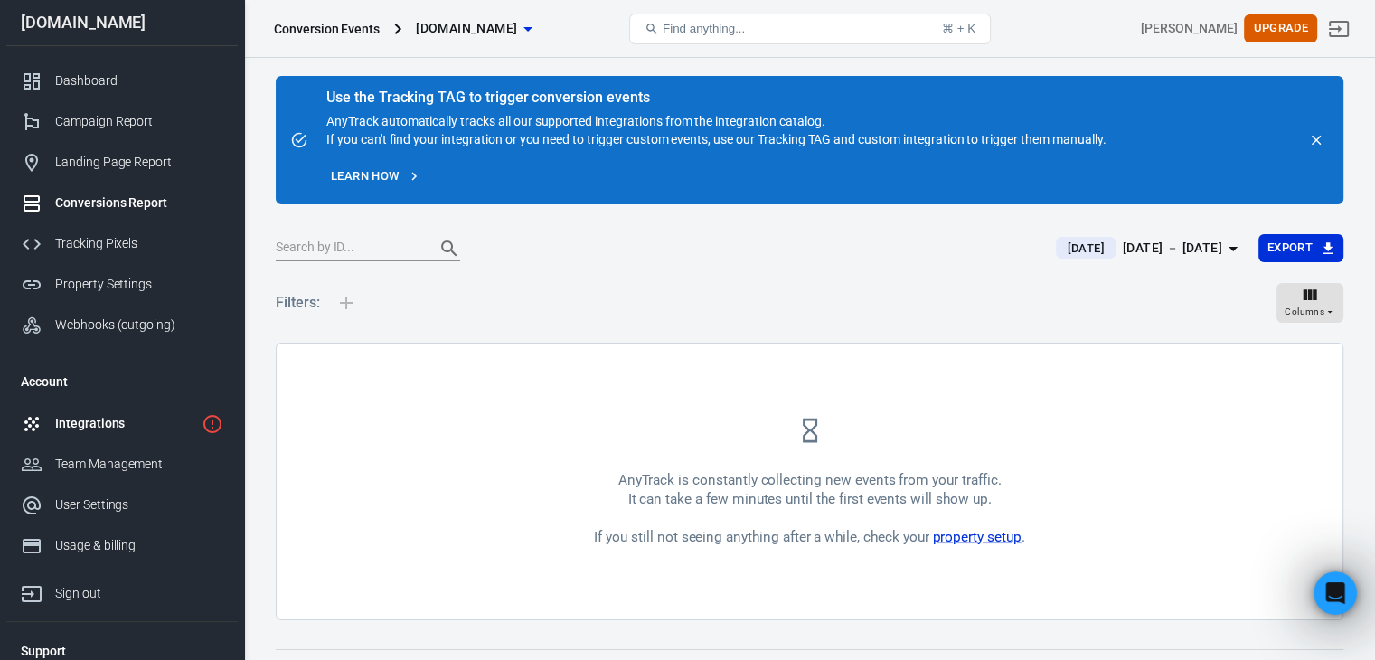
click at [115, 435] on link "Integrations" at bounding box center [121, 423] width 231 height 41
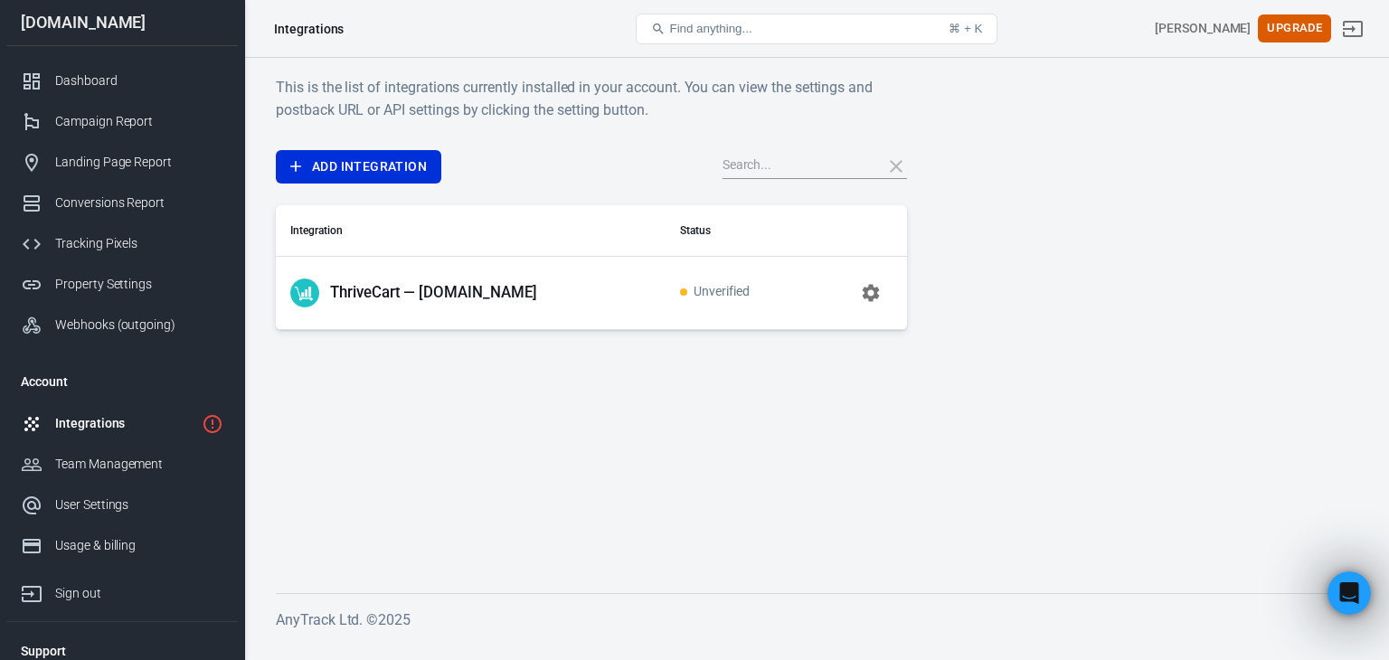
click at [727, 292] on span "Unverified" at bounding box center [715, 292] width 70 height 15
click at [876, 290] on icon "button" at bounding box center [870, 292] width 17 height 17
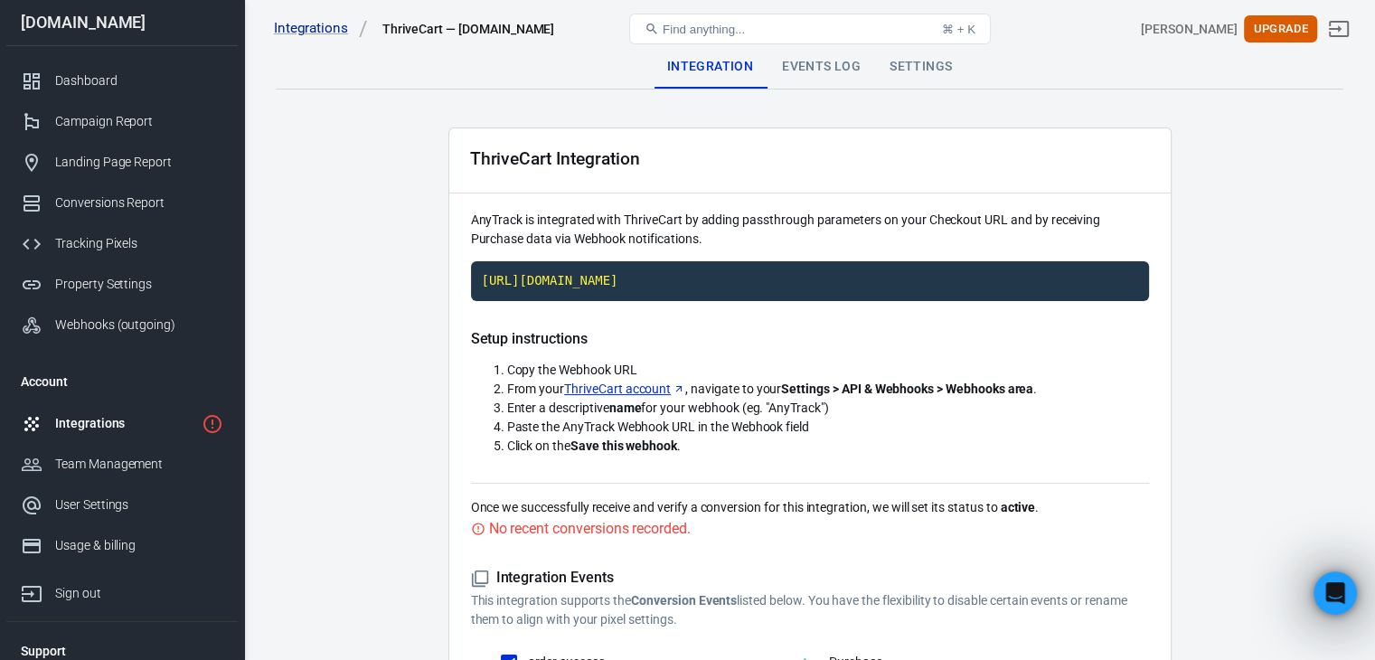
click at [821, 70] on div "Events Log" at bounding box center [822, 66] width 108 height 43
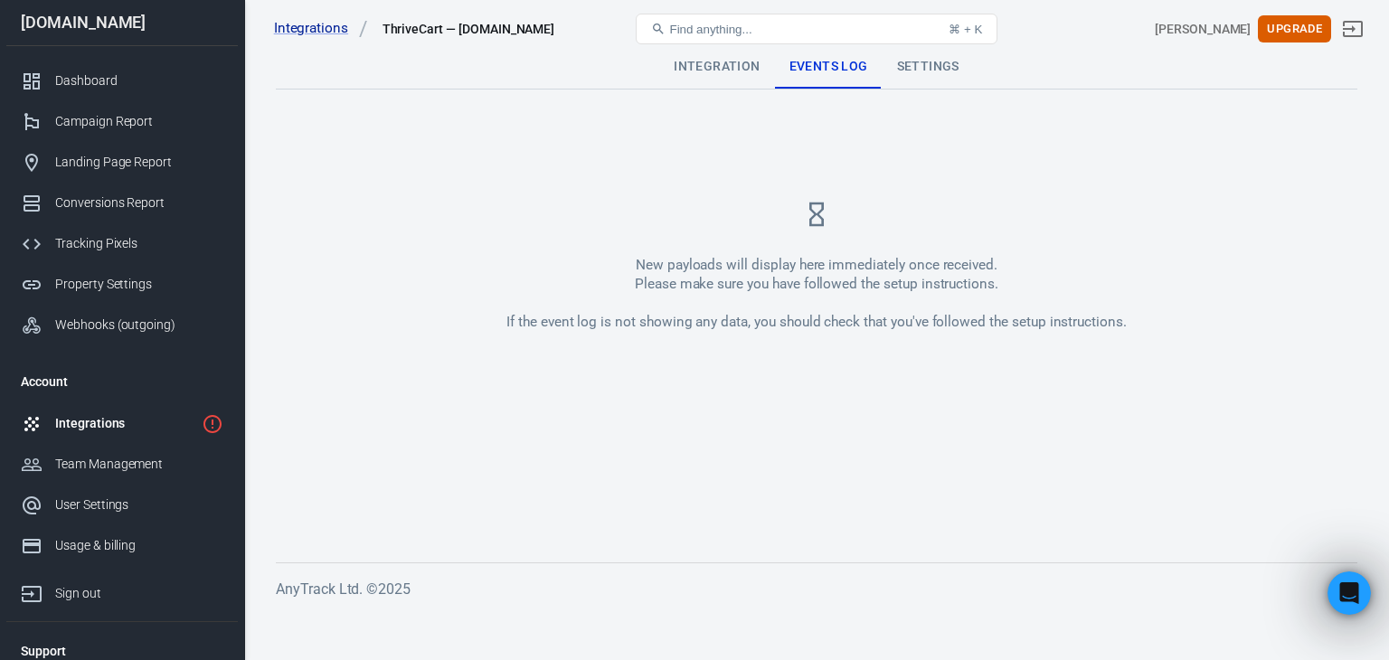
click at [921, 57] on div "Integrations ThriveCart — lisastoops.com Find anything... ⌘ + K Lisa Stoops Upg…" at bounding box center [817, 29] width 1144 height 58
click at [932, 80] on div "Settings" at bounding box center [928, 66] width 91 height 43
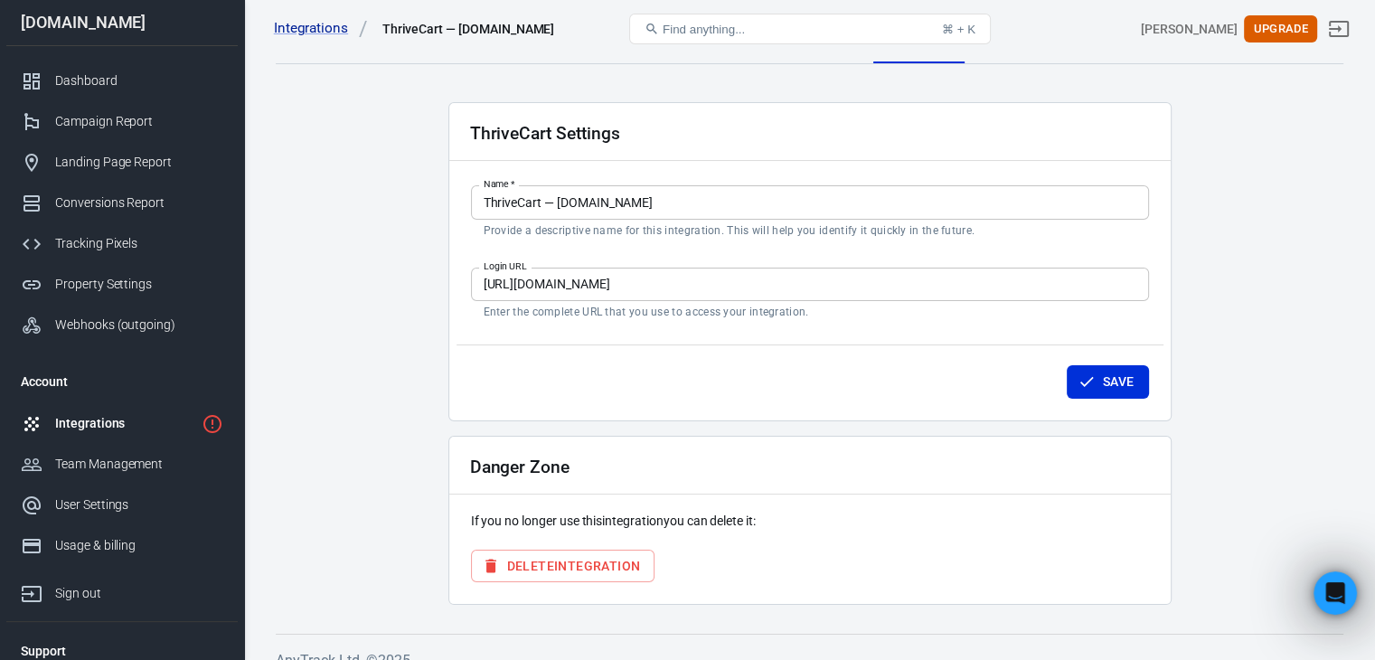
scroll to position [47, 0]
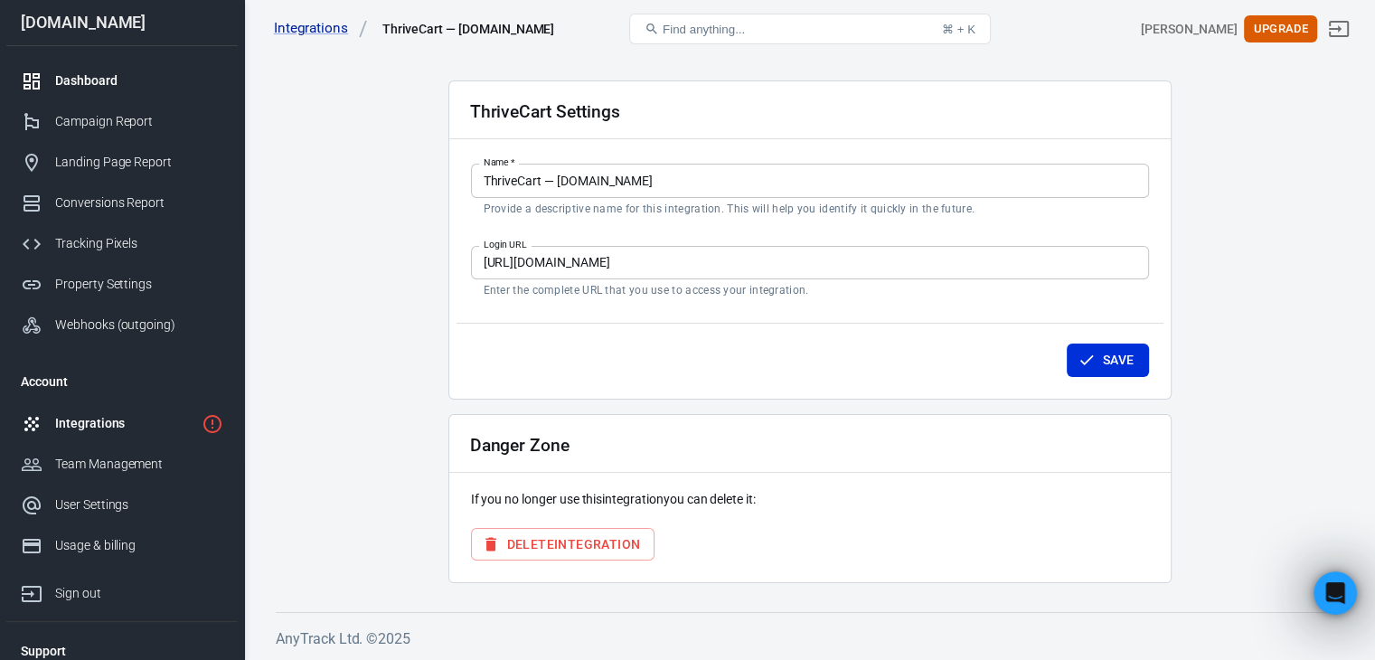
click at [53, 76] on div at bounding box center [38, 82] width 34 height 22
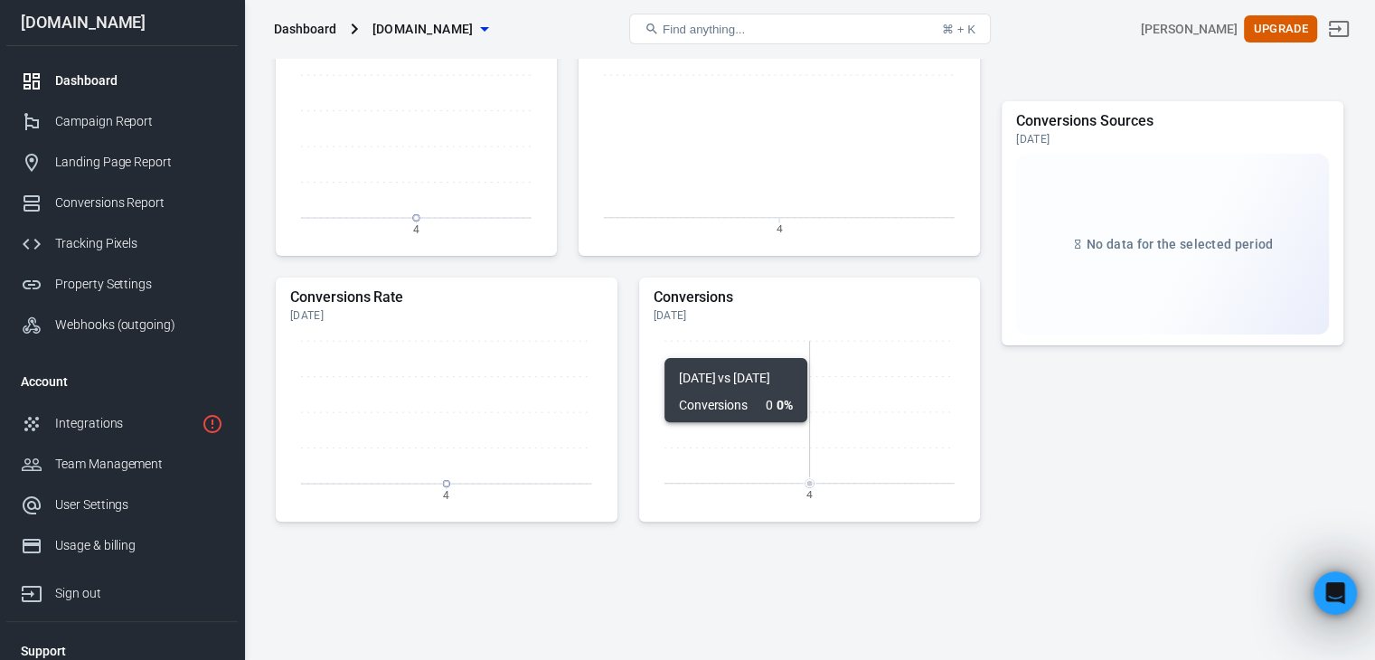
scroll to position [575, 0]
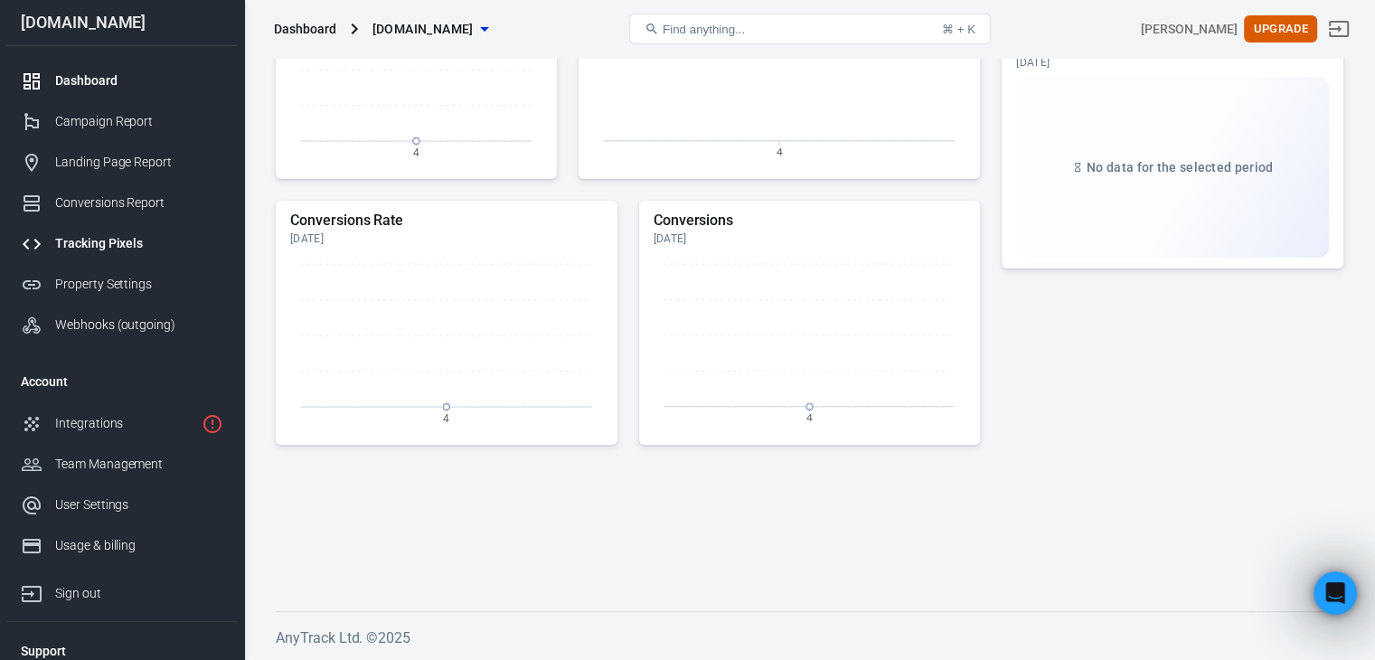
click at [109, 236] on div "Tracking Pixels" at bounding box center [139, 243] width 168 height 19
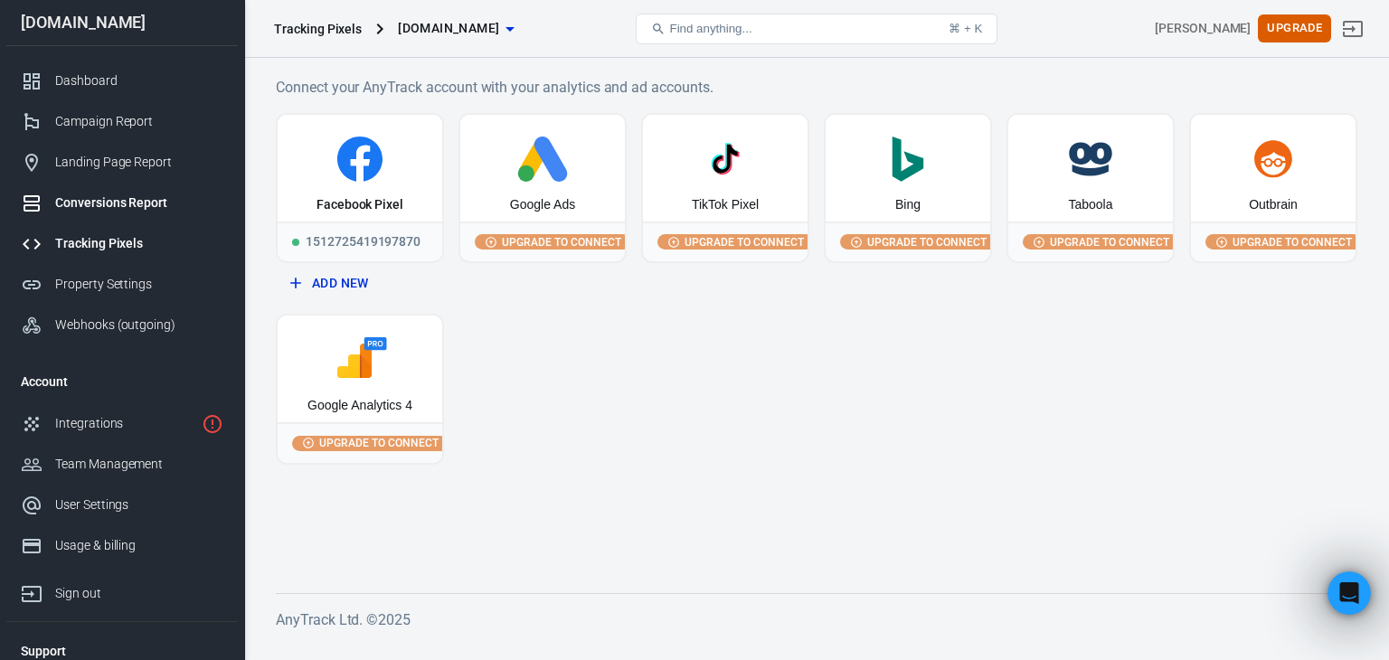
click at [146, 212] on link "Conversions Report" at bounding box center [121, 203] width 231 height 41
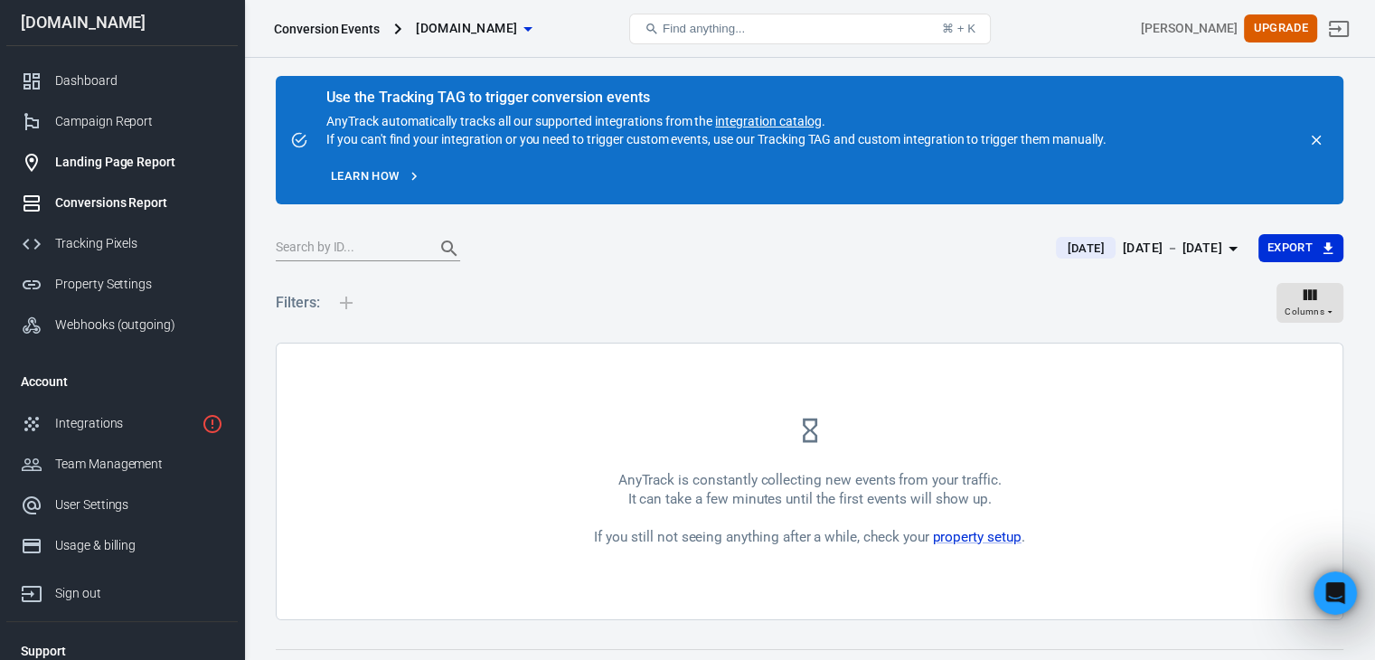
click at [146, 167] on div "Landing Page Report" at bounding box center [139, 162] width 168 height 19
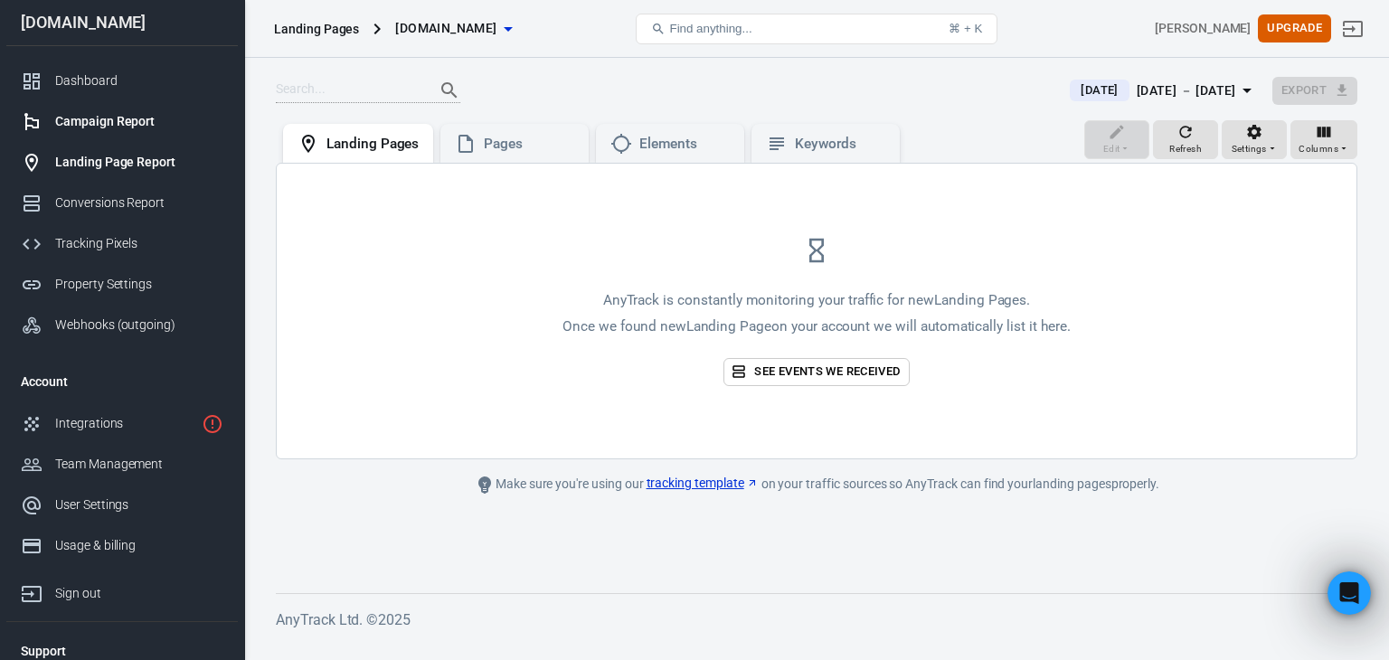
click at [105, 114] on div "Campaign Report" at bounding box center [139, 121] width 168 height 19
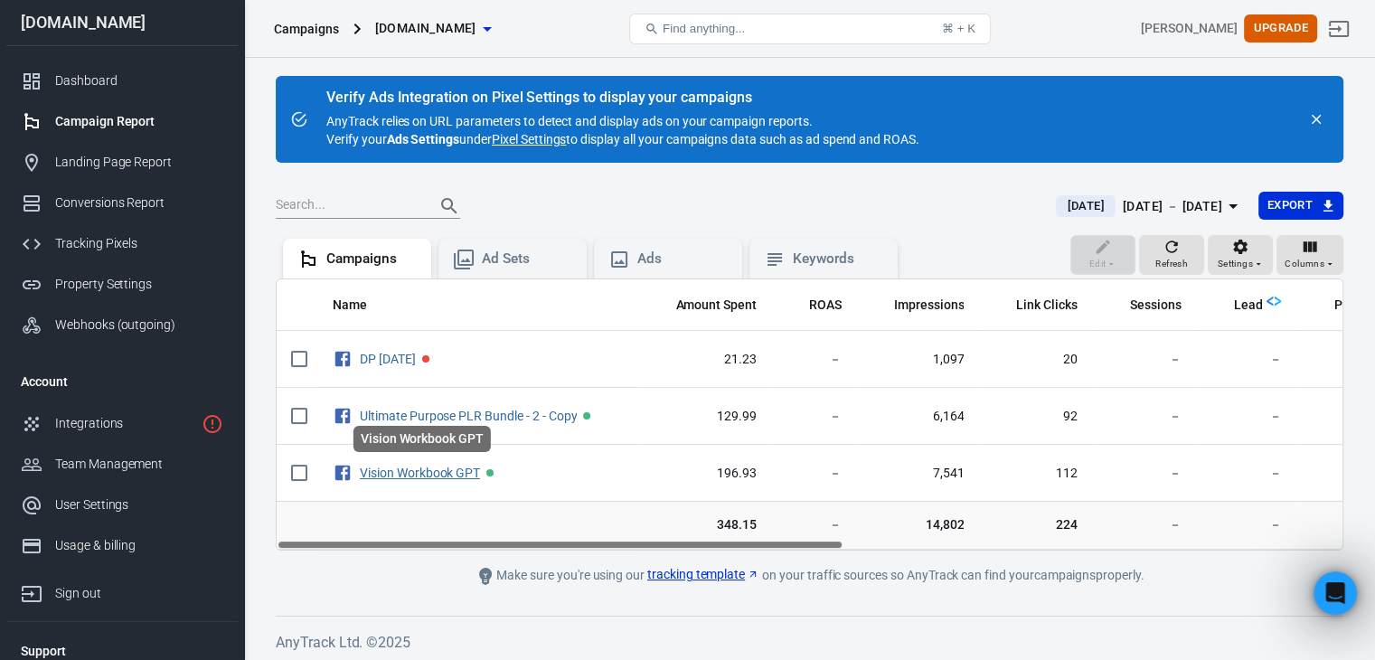
click at [378, 467] on link "Vision Workbook GPT" at bounding box center [420, 473] width 120 height 14
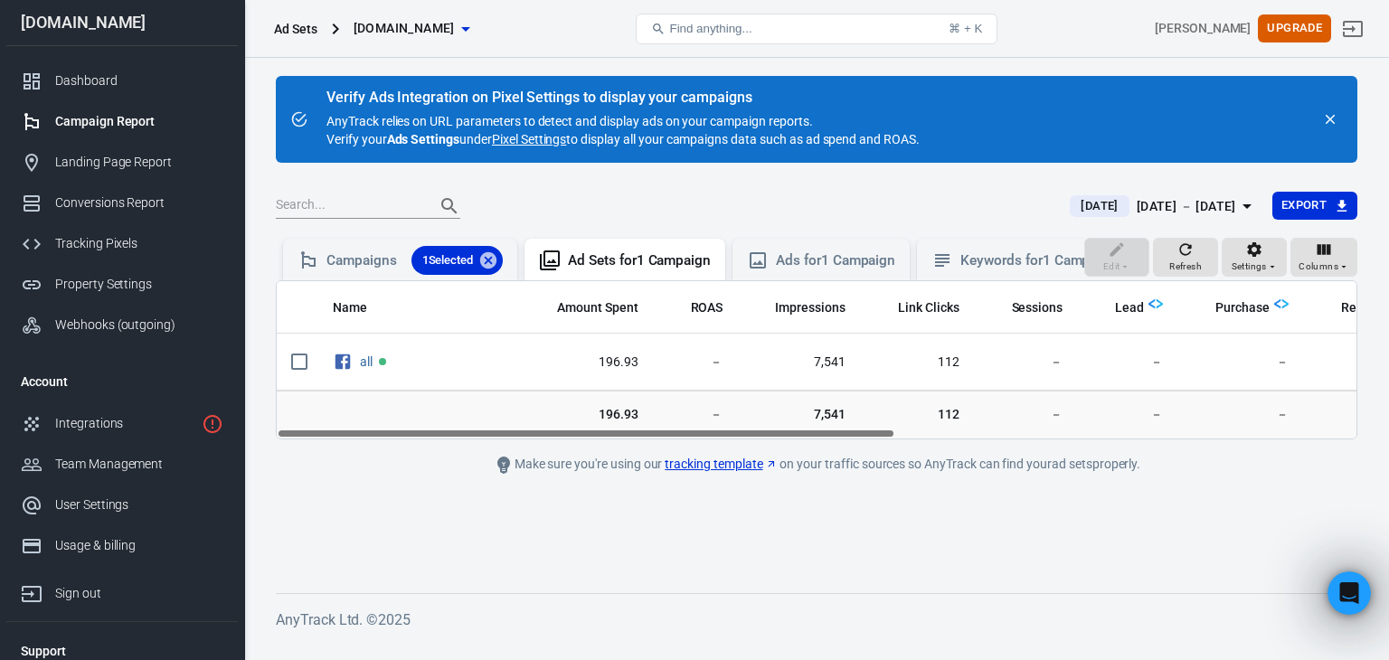
click at [1242, 200] on icon "button" at bounding box center [1247, 206] width 22 height 22
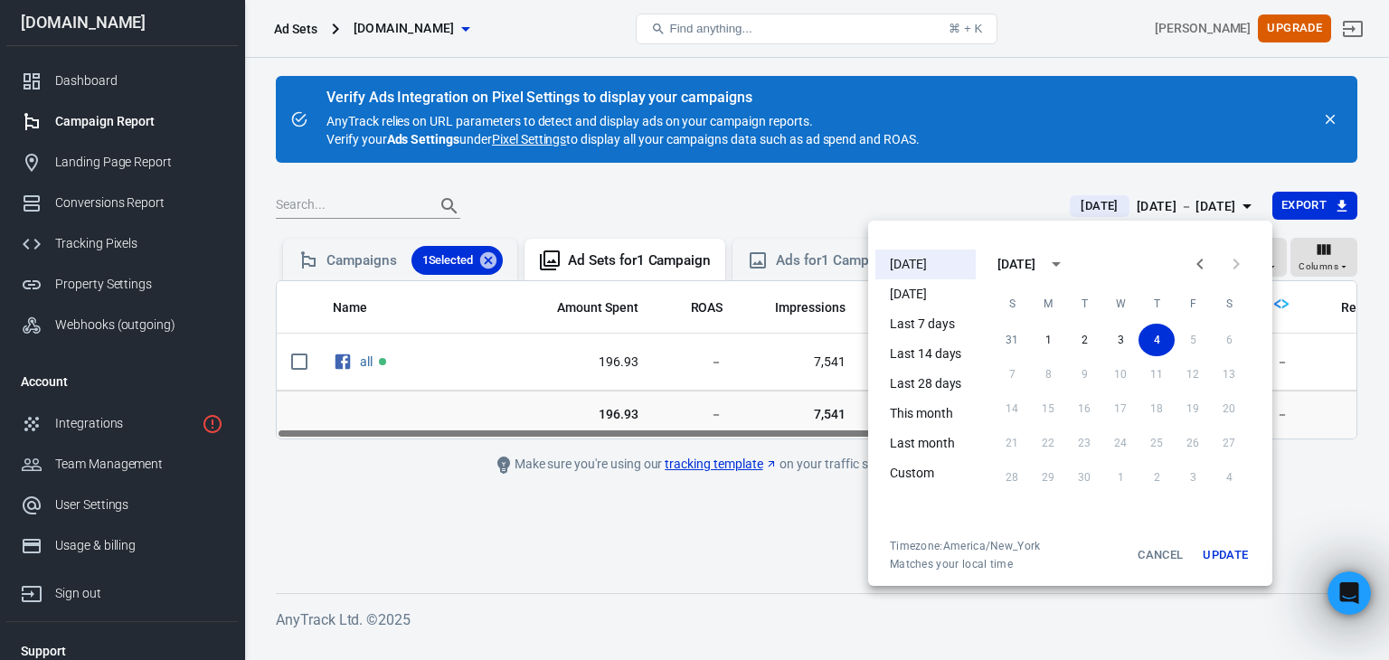
click at [901, 313] on li "Last 7 days" at bounding box center [925, 324] width 100 height 30
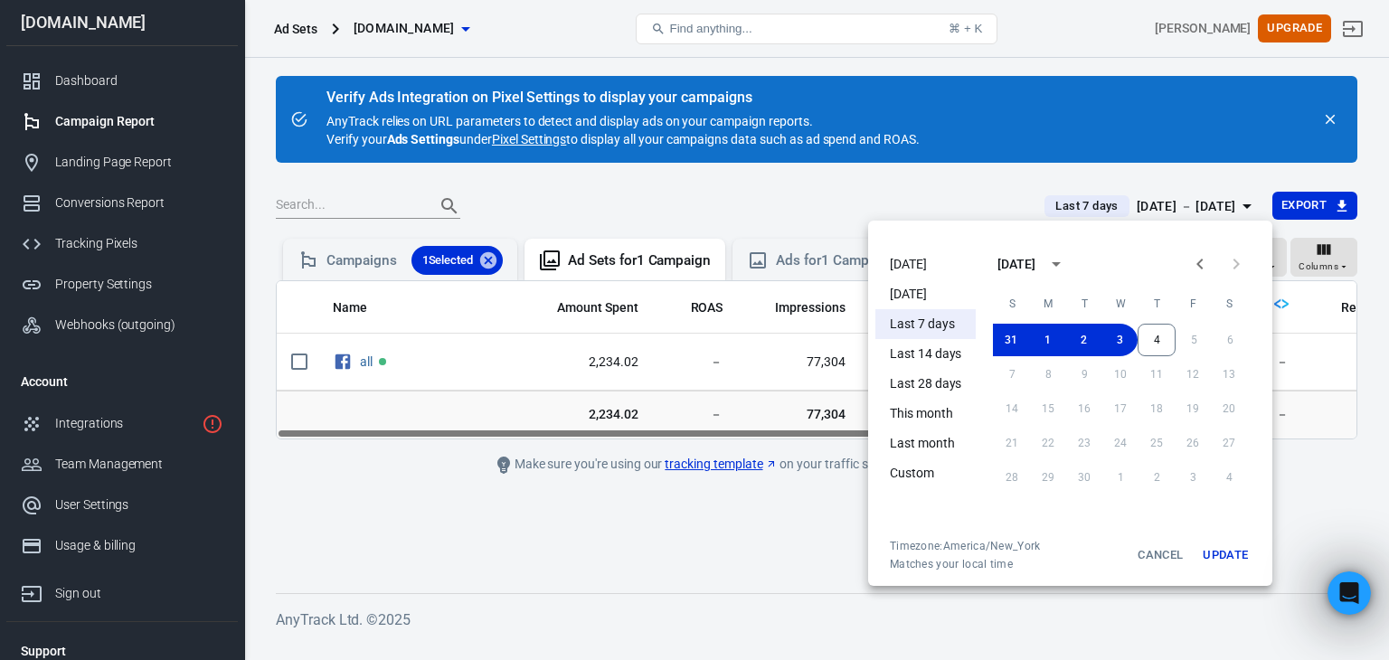
click at [546, 542] on div at bounding box center [694, 330] width 1389 height 660
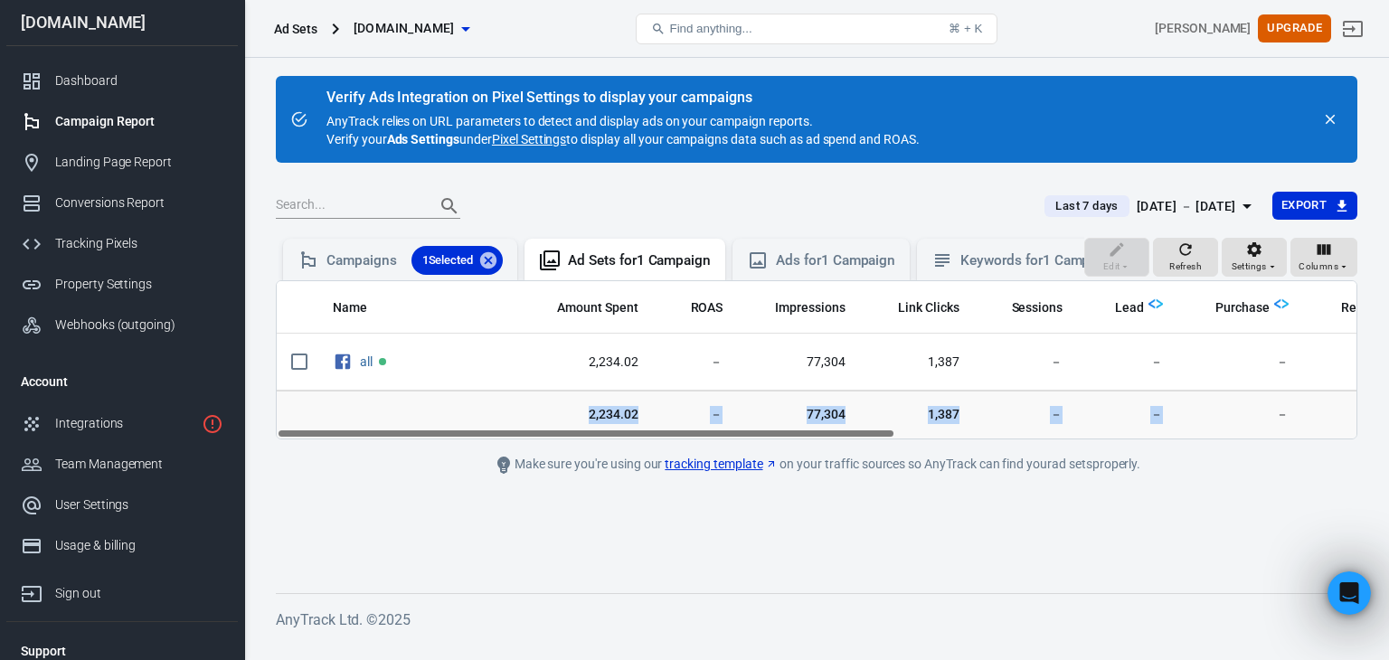
drag, startPoint x: 392, startPoint y: 442, endPoint x: 1090, endPoint y: 469, distance: 698.6
click at [1244, 439] on tr "2,234.02 － 77,304 1,387 － － － － 54 1,427.00 － － －" at bounding box center [1226, 415] width 1899 height 49
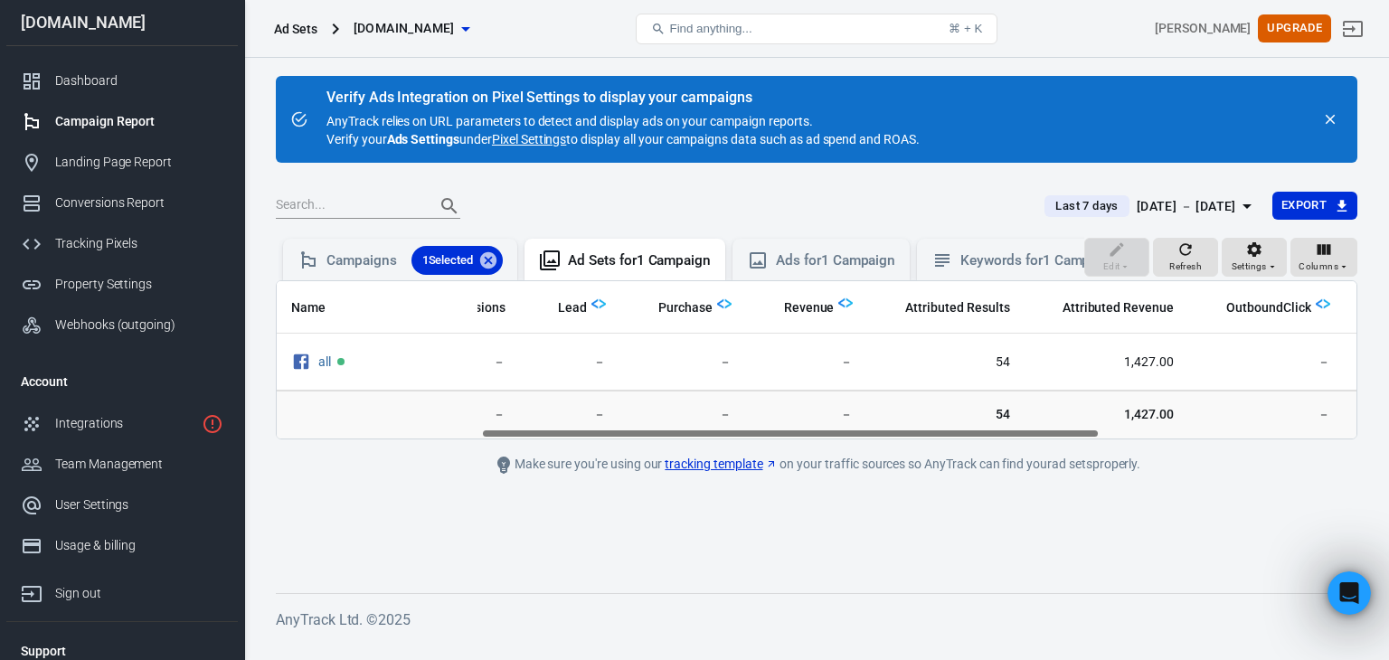
scroll to position [0, 803]
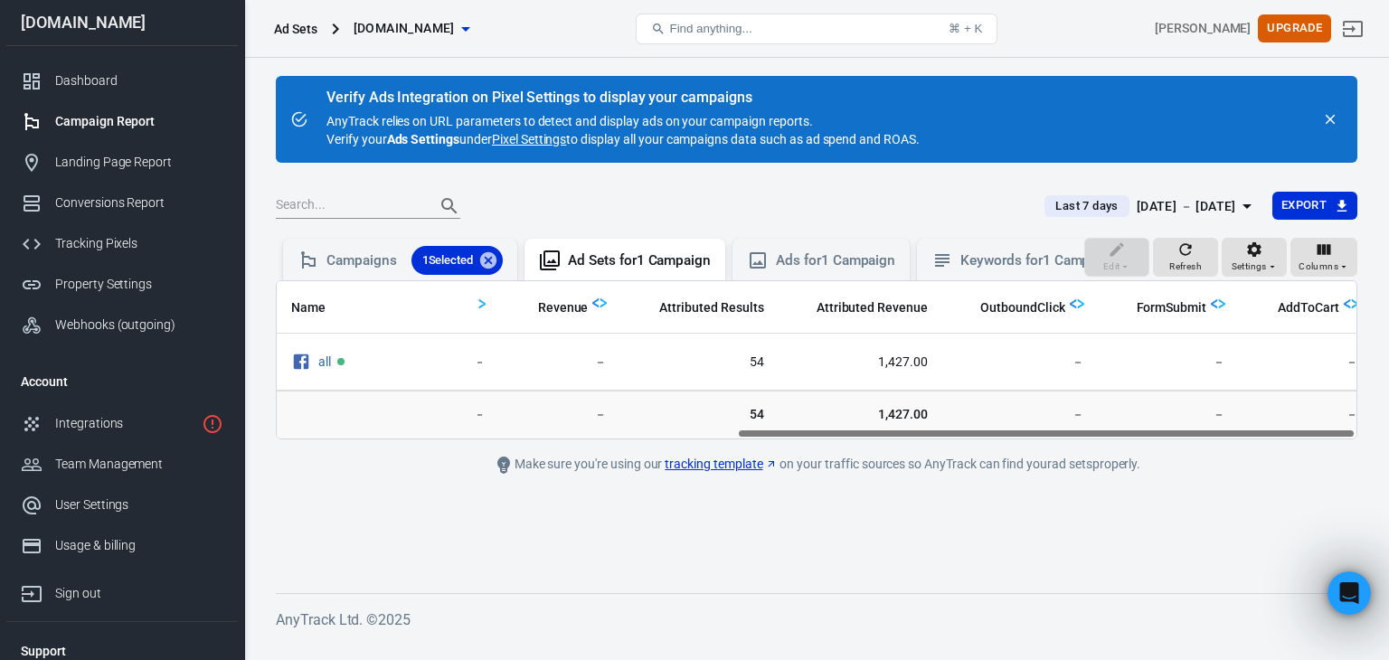
drag, startPoint x: 886, startPoint y: 446, endPoint x: 1388, endPoint y: 439, distance: 501.9
click at [1388, 439] on div "Verify Ads Integration on Pixel Settings to display your campaigns AnyTrack rel…" at bounding box center [816, 350] width 1145 height 584
click at [1166, 543] on main "Verify Ads Integration on Pixel Settings to display your campaigns AnyTrack rel…" at bounding box center [816, 320] width 1081 height 488
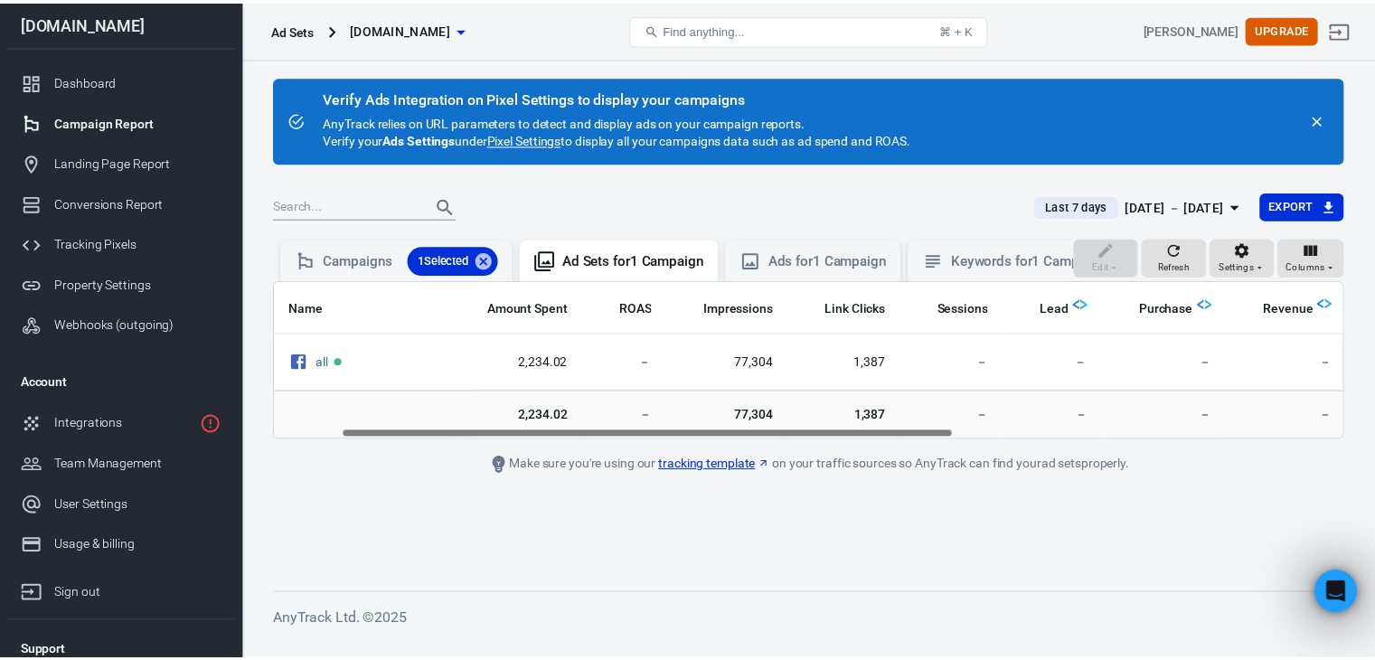
scroll to position [0, 0]
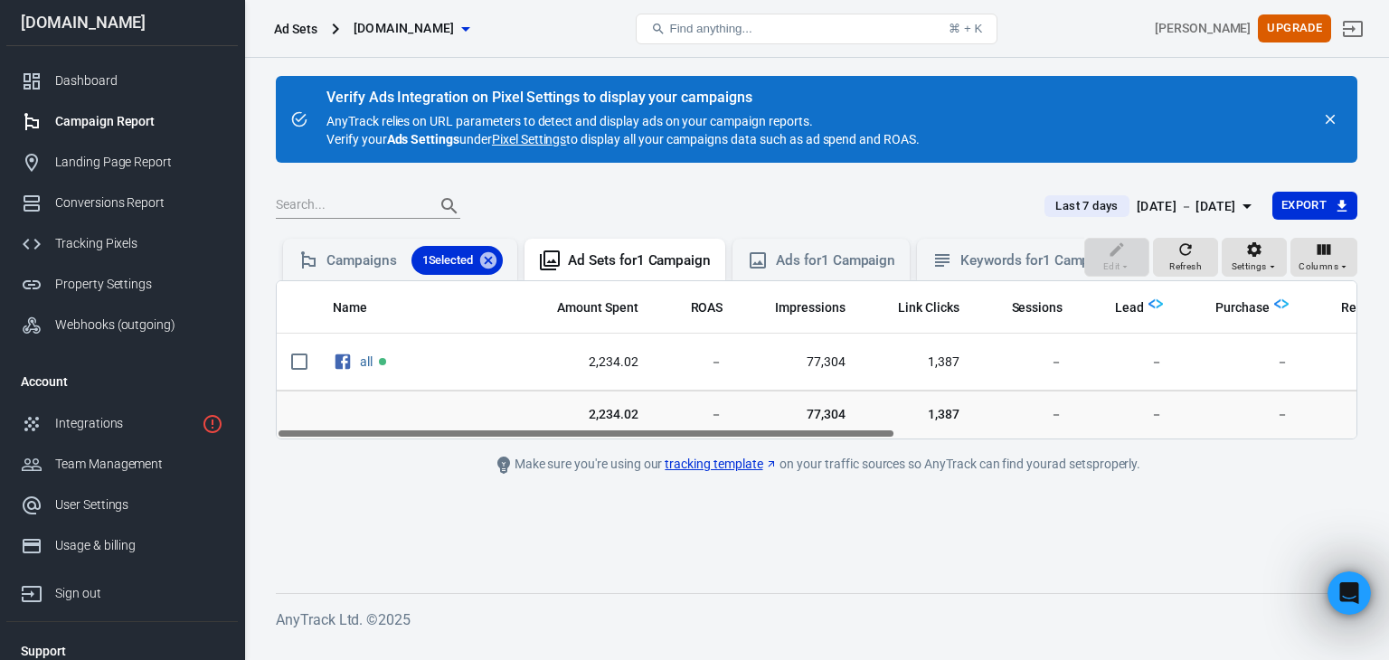
drag, startPoint x: 954, startPoint y: 449, endPoint x: 413, endPoint y: 478, distance: 541.6
click at [413, 478] on main "Verify Ads Integration on Pixel Settings to display your campaigns AnyTrack rel…" at bounding box center [816, 320] width 1081 height 488
click at [487, 256] on icon at bounding box center [488, 260] width 16 height 16
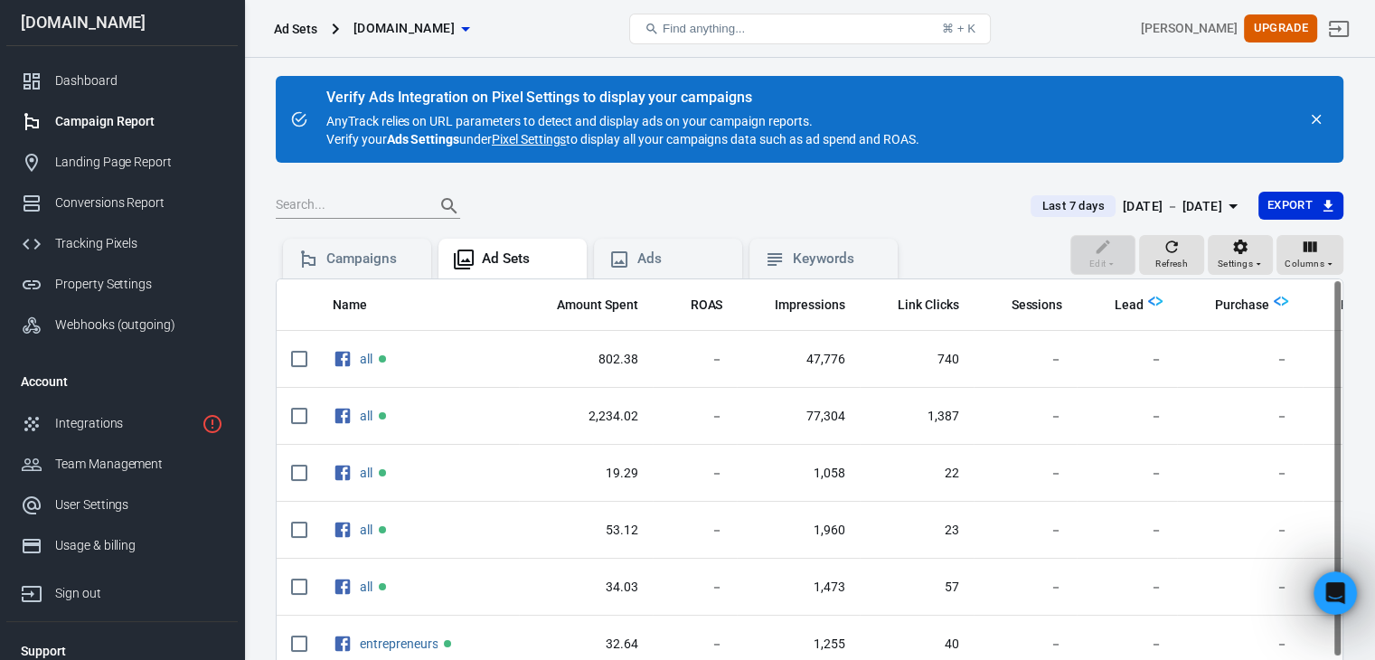
click at [552, 138] on link "Pixel Settings" at bounding box center [529, 139] width 74 height 18
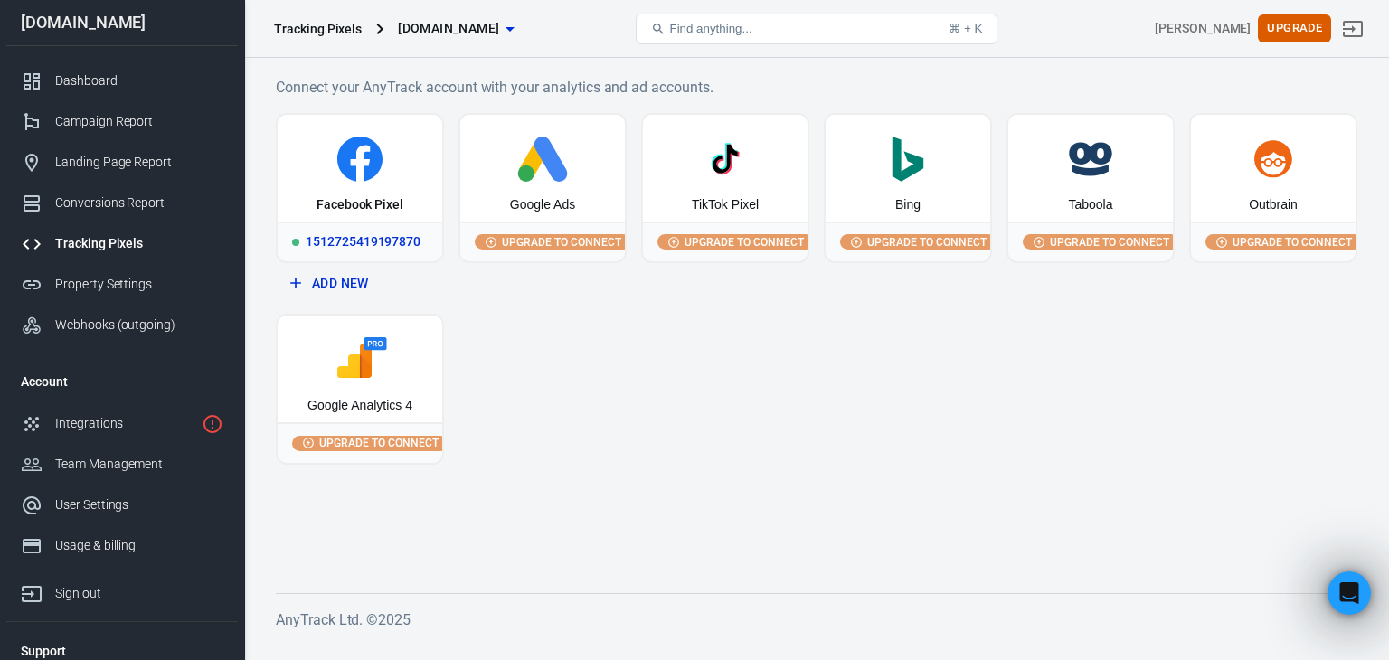
click at [359, 150] on icon at bounding box center [360, 164] width 19 height 36
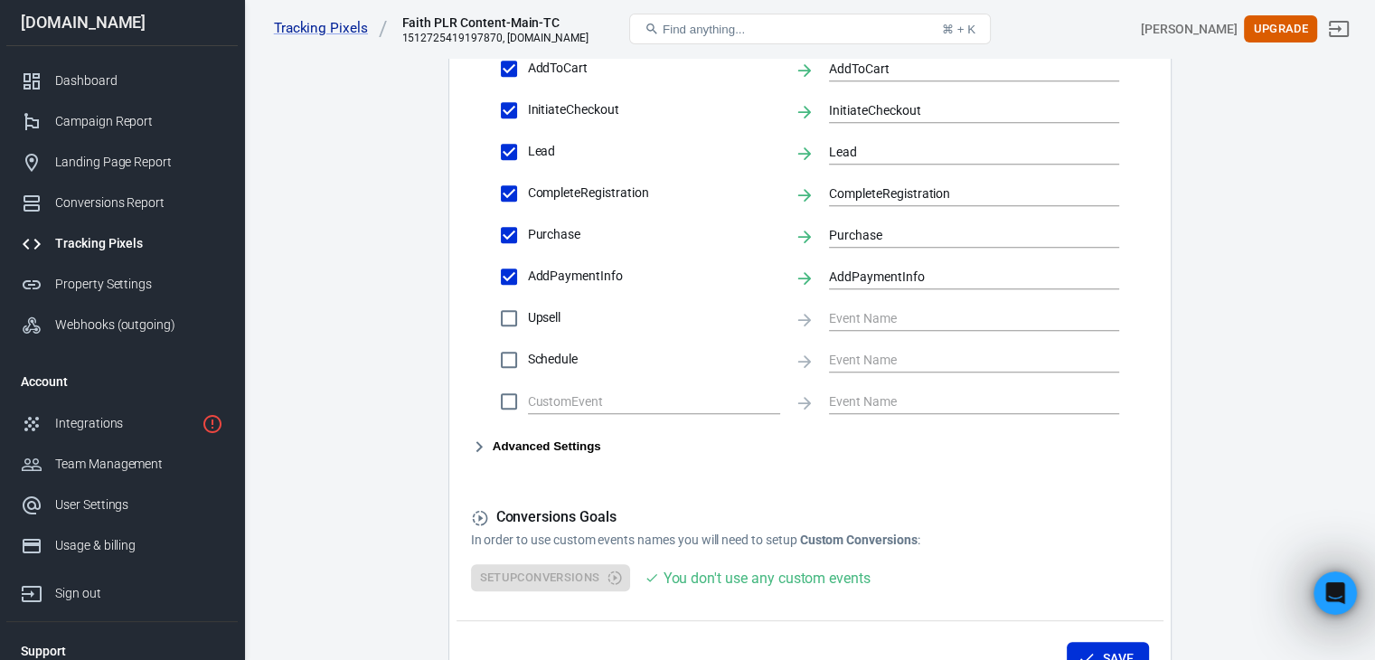
scroll to position [933, 0]
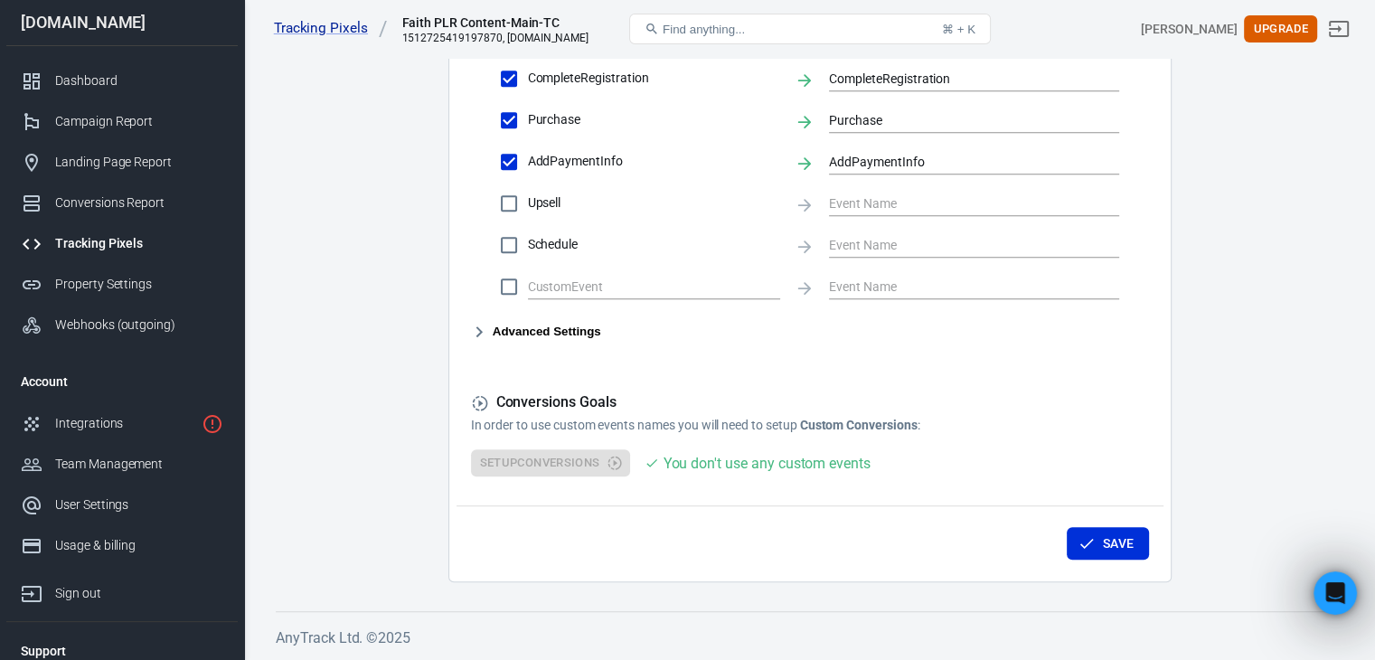
click at [578, 333] on button "Advanced Settings" at bounding box center [536, 332] width 130 height 22
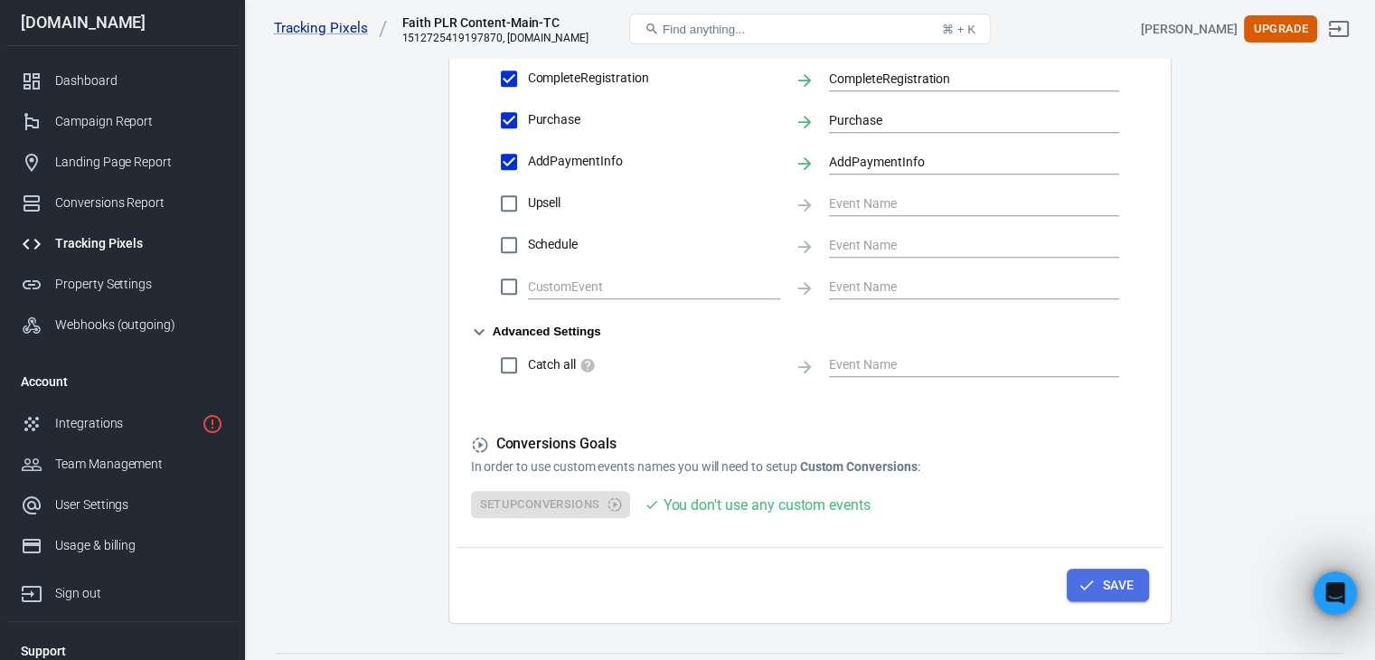
click at [1126, 590] on button "Save" at bounding box center [1108, 585] width 82 height 33
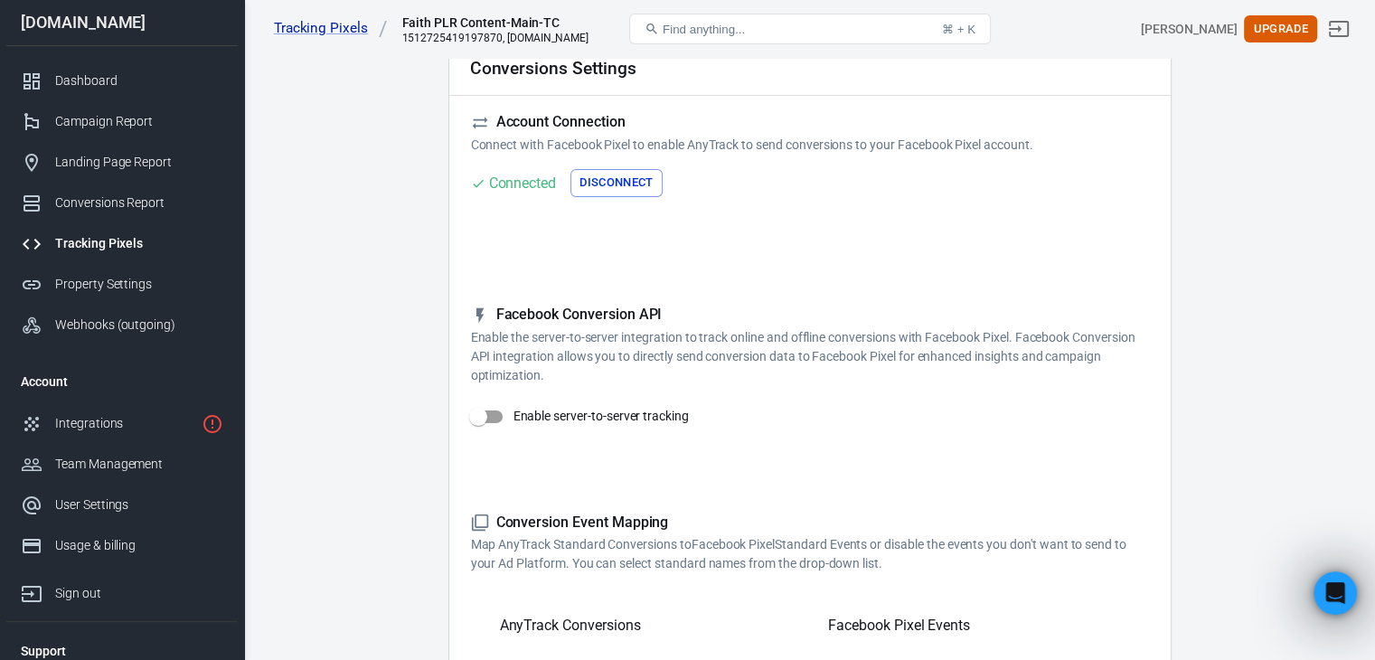
scroll to position [0, 0]
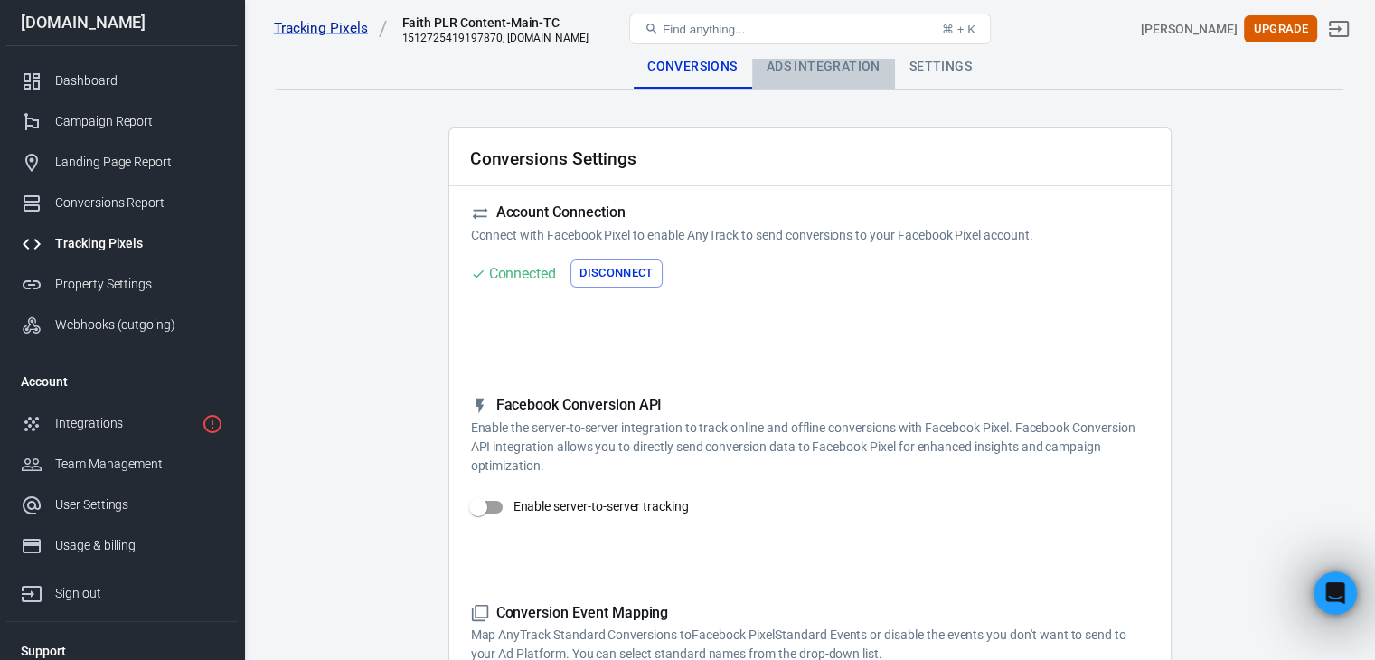
click at [845, 61] on div "Ads Integration" at bounding box center [823, 66] width 143 height 43
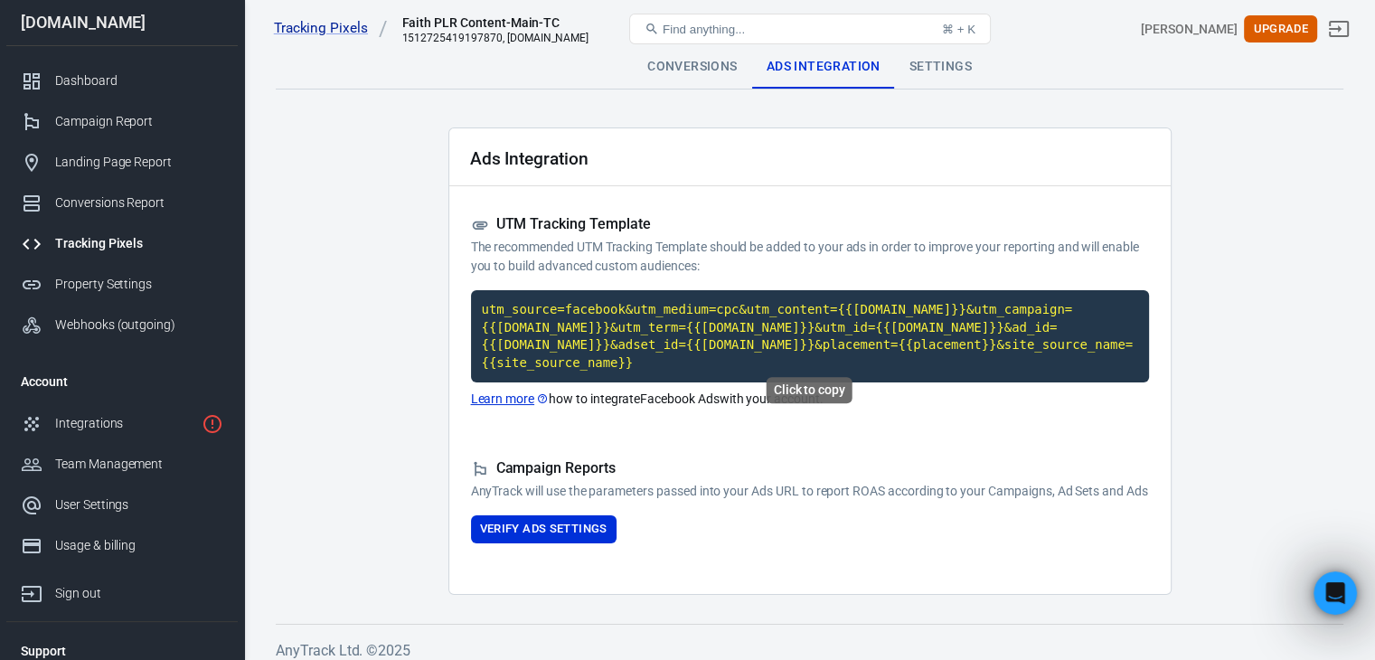
click at [940, 335] on code "utm_source=facebook&utm_medium=cpc&utm_content={{adset.name}}&utm_campaign={{ca…" at bounding box center [810, 336] width 678 height 92
click at [505, 390] on link "Learn more" at bounding box center [510, 399] width 79 height 19
click at [113, 75] on div "Dashboard" at bounding box center [139, 80] width 168 height 19
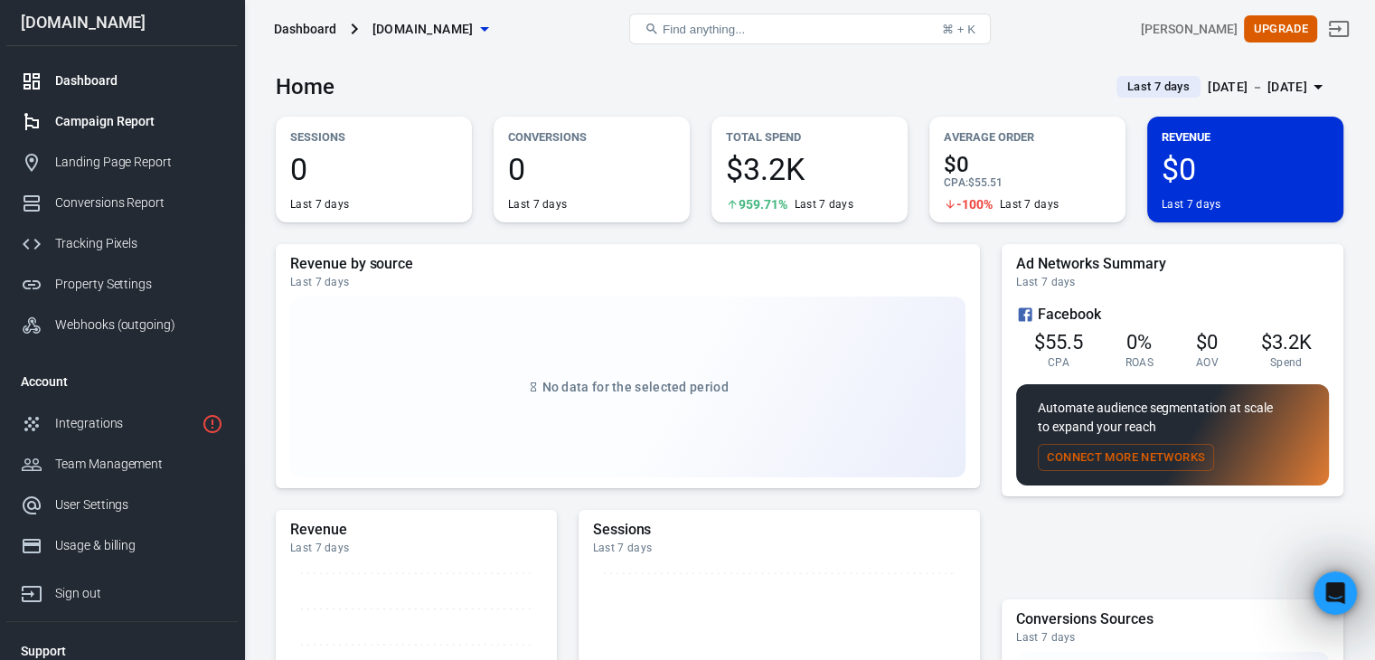
click at [108, 118] on div "Campaign Report" at bounding box center [139, 121] width 168 height 19
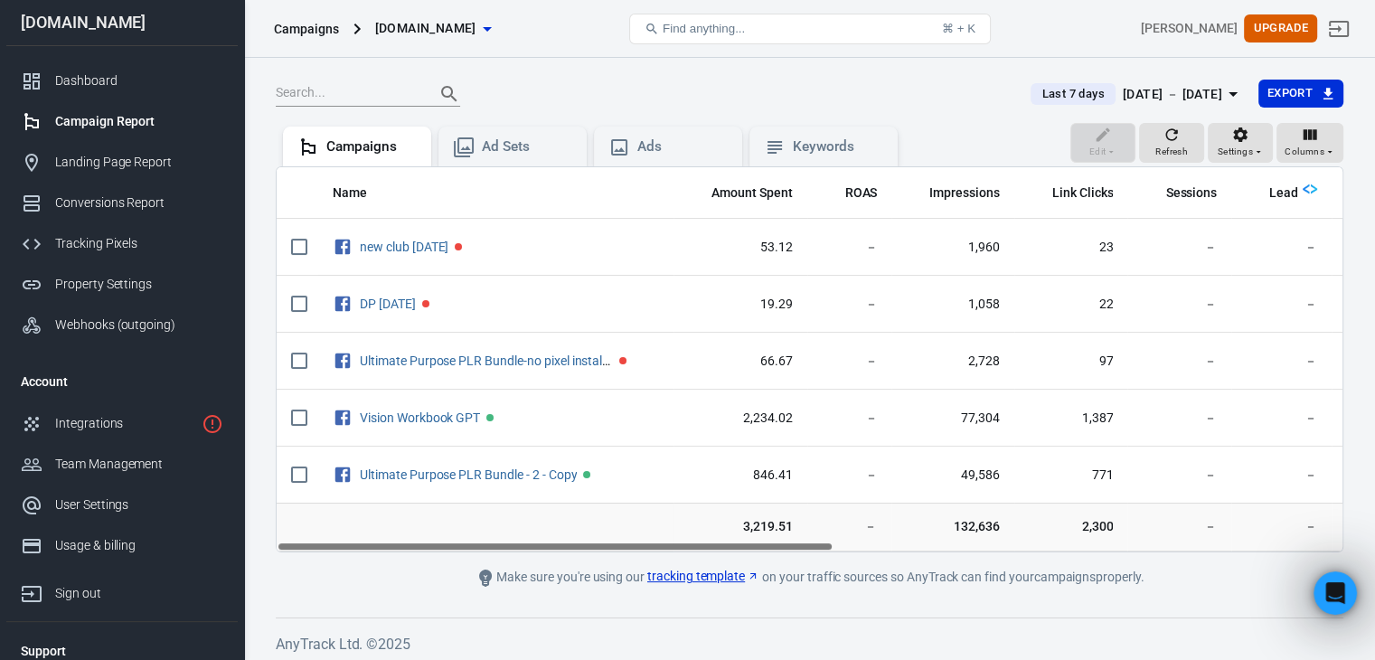
scroll to position [118, 0]
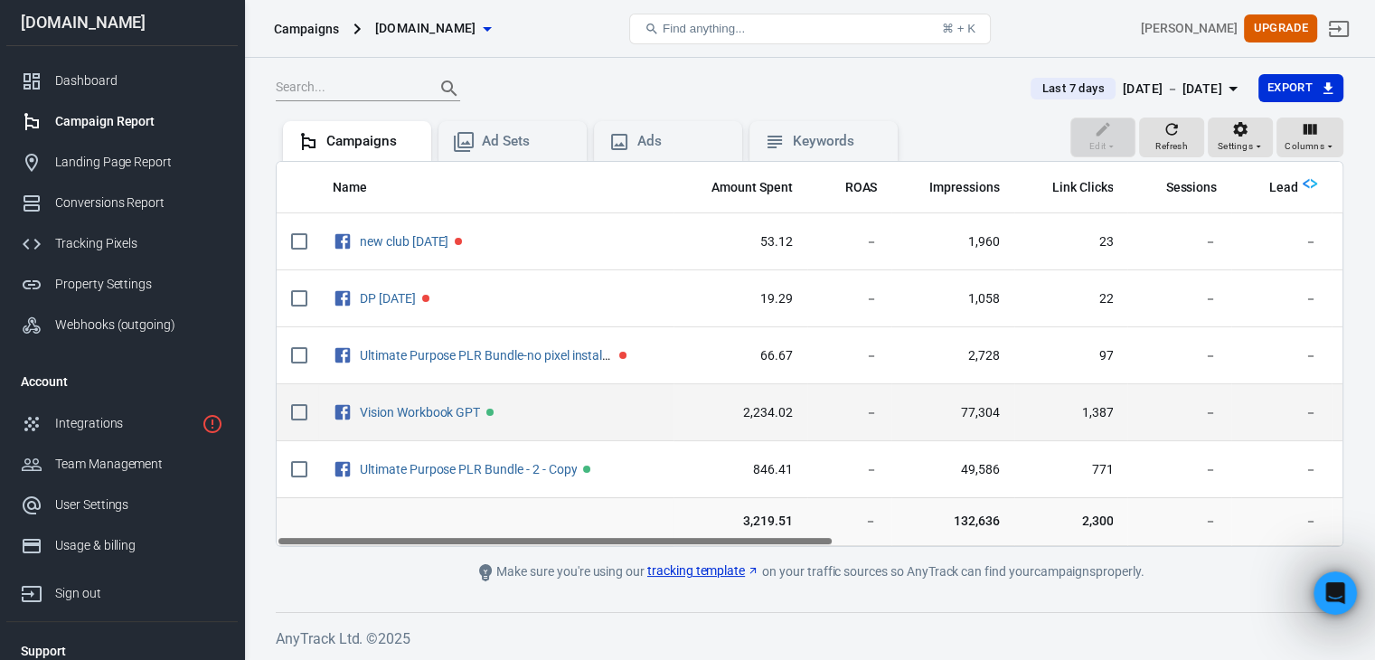
click at [399, 394] on td "Vision Workbook GPT" at bounding box center [495, 412] width 355 height 57
click at [402, 410] on link "Vision Workbook GPT" at bounding box center [420, 412] width 120 height 14
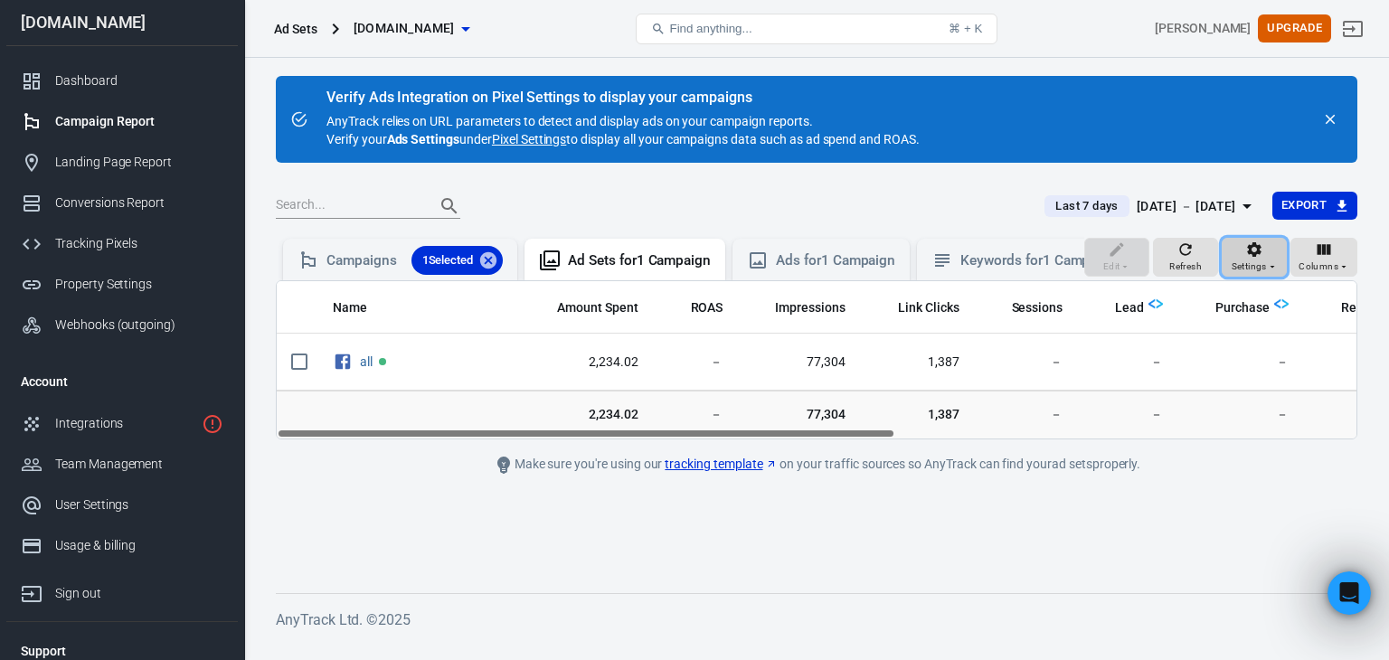
click at [1263, 259] on icon "button" at bounding box center [1254, 250] width 18 height 18
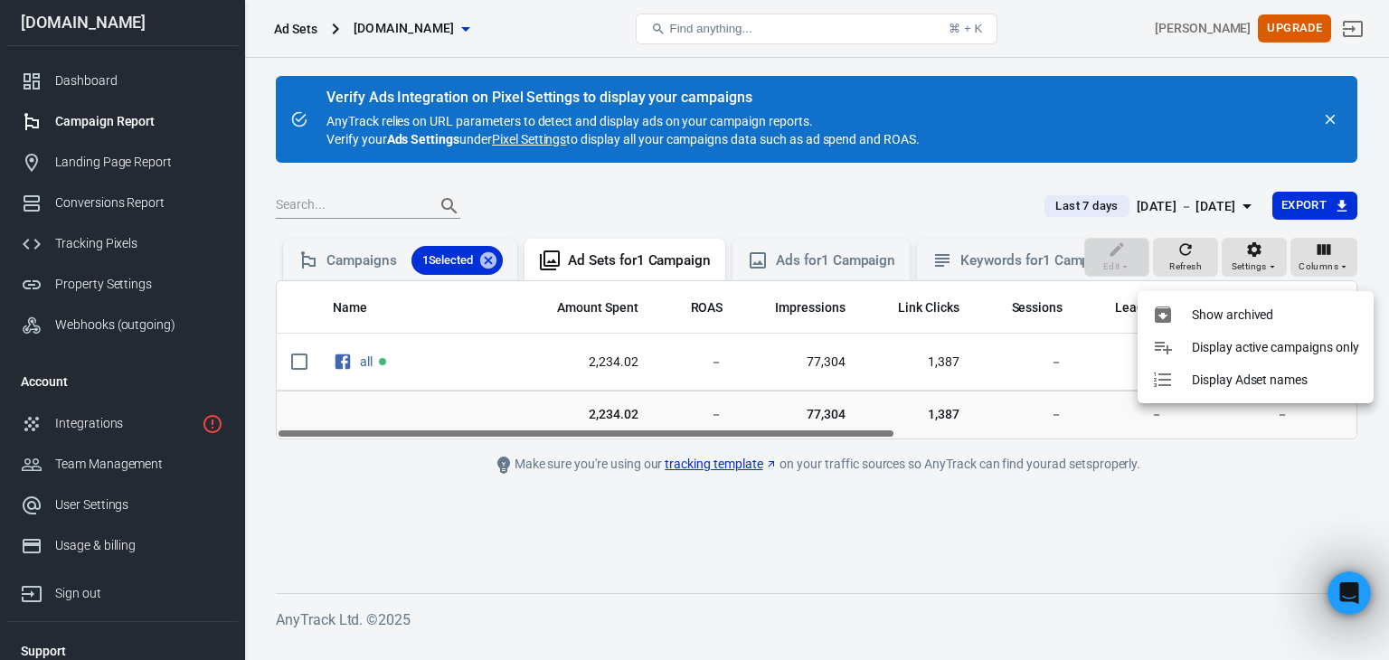
click at [1209, 272] on div at bounding box center [694, 330] width 1389 height 660
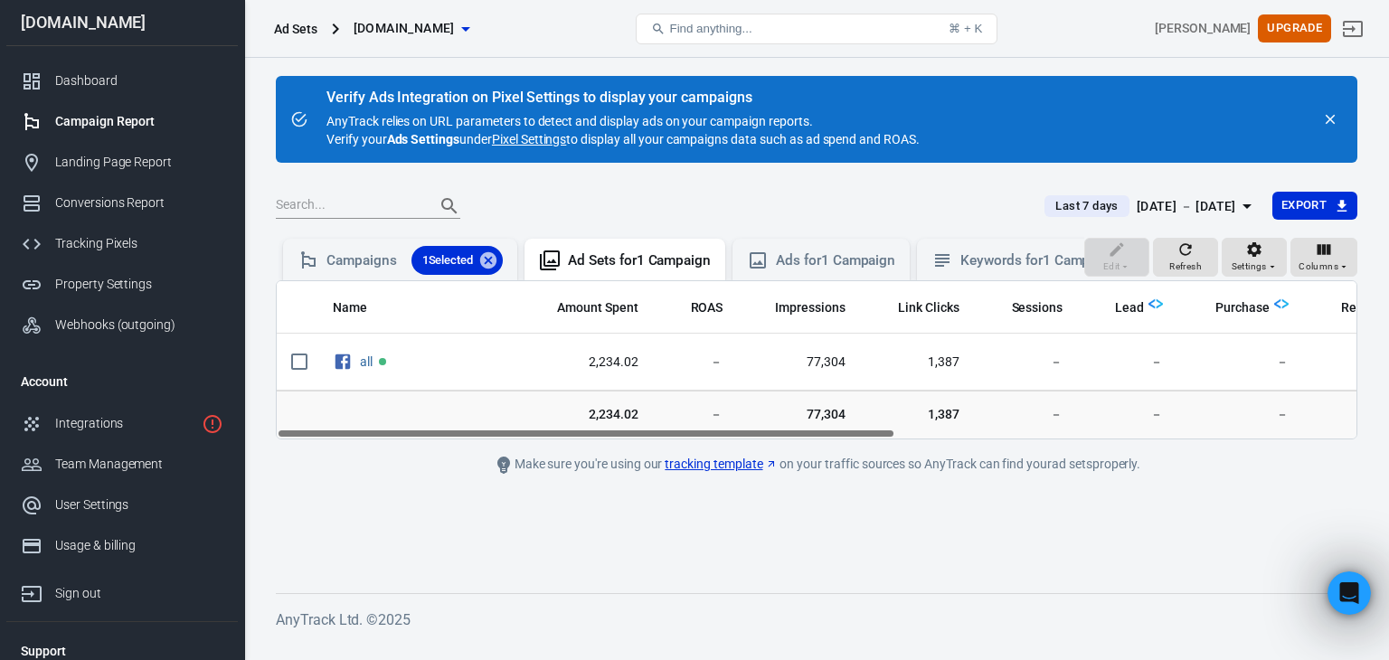
click at [1183, 269] on body "Ad Sets lisastoops.com Find anything... ⌘ + K Lisa Stoops Upgrade lisastoops.co…" at bounding box center [694, 350] width 1389 height 584
click at [544, 137] on link "Pixel Settings" at bounding box center [529, 139] width 74 height 18
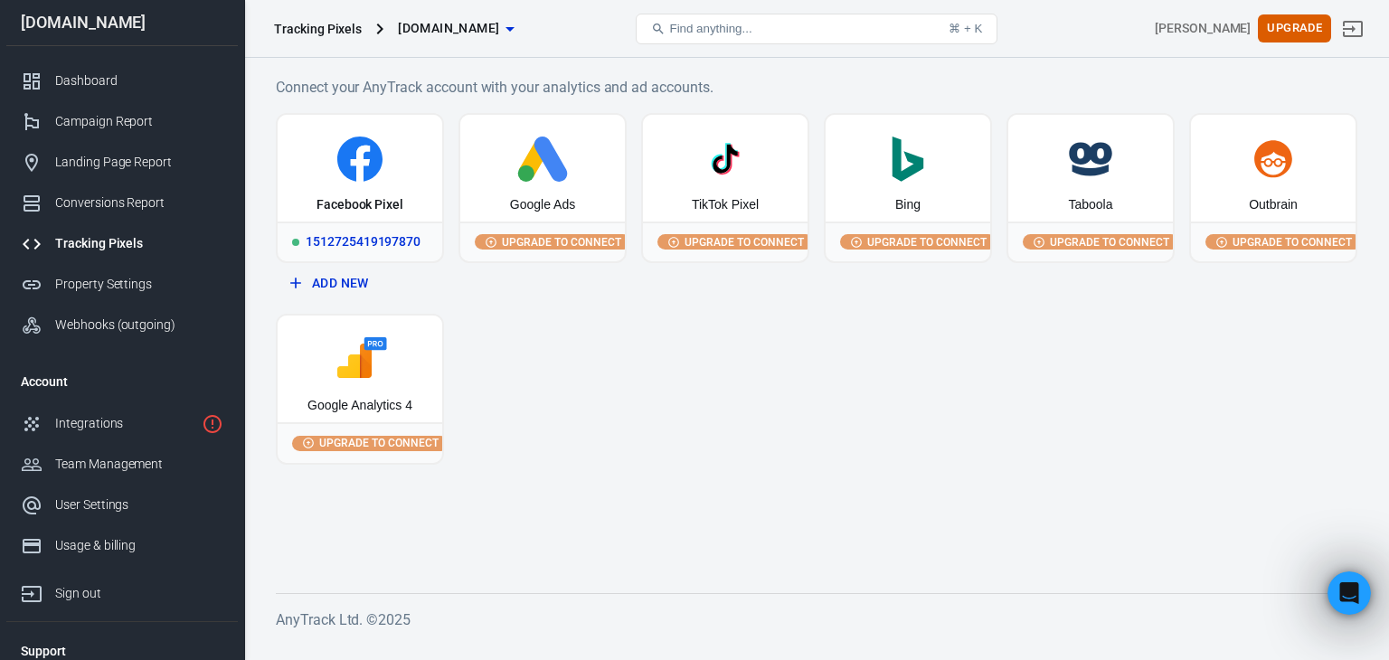
click at [329, 161] on icon at bounding box center [360, 159] width 150 height 45
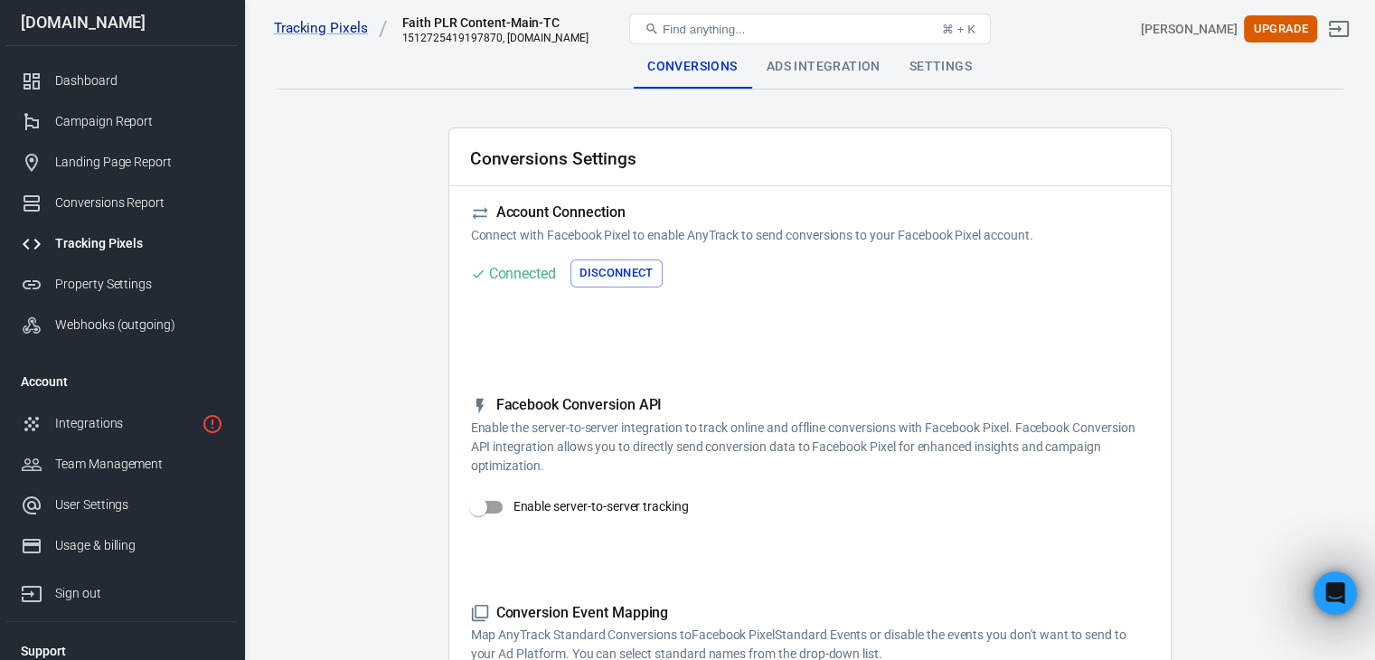
click at [845, 71] on div "Ads Integration" at bounding box center [823, 66] width 143 height 43
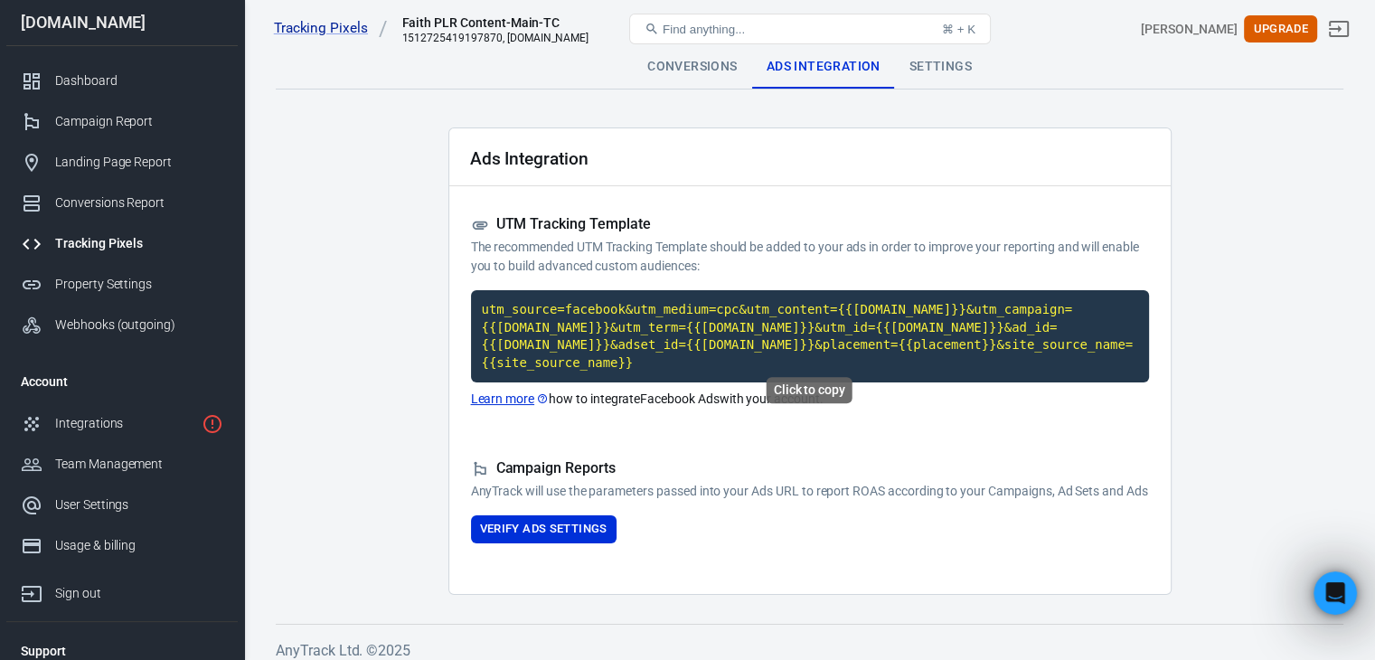
click at [675, 308] on code "utm_source=facebook&utm_medium=cpc&utm_content={{adset.name}}&utm_campaign={{ca…" at bounding box center [810, 336] width 678 height 92
click at [558, 532] on button "Verify Ads Settings" at bounding box center [544, 529] width 146 height 28
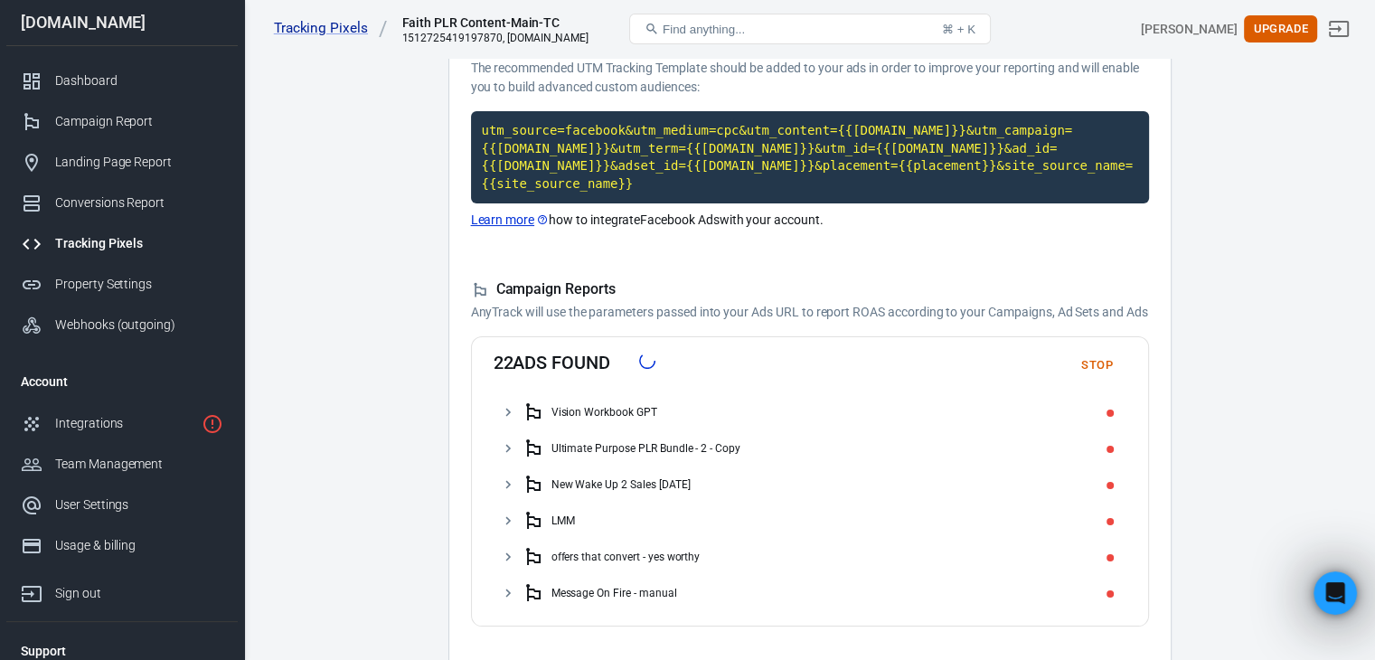
scroll to position [181, 0]
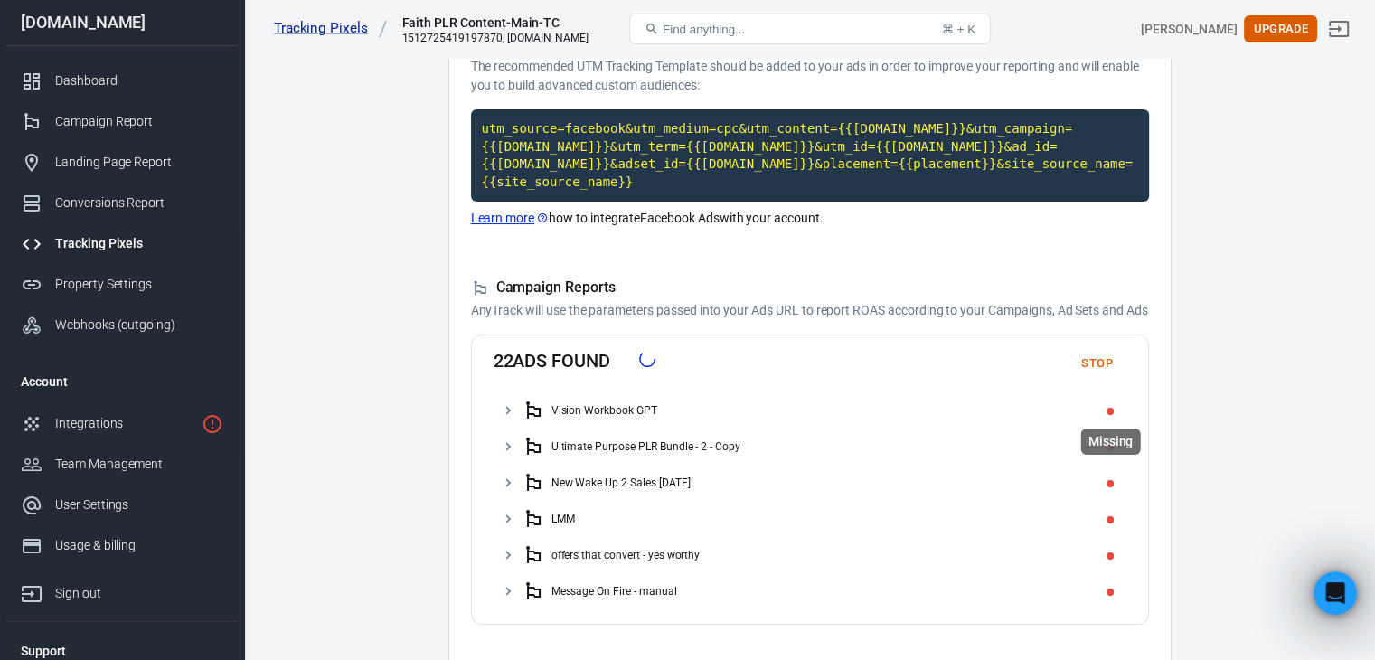
click at [1110, 411] on span "Missing" at bounding box center [1110, 411] width 7 height 7
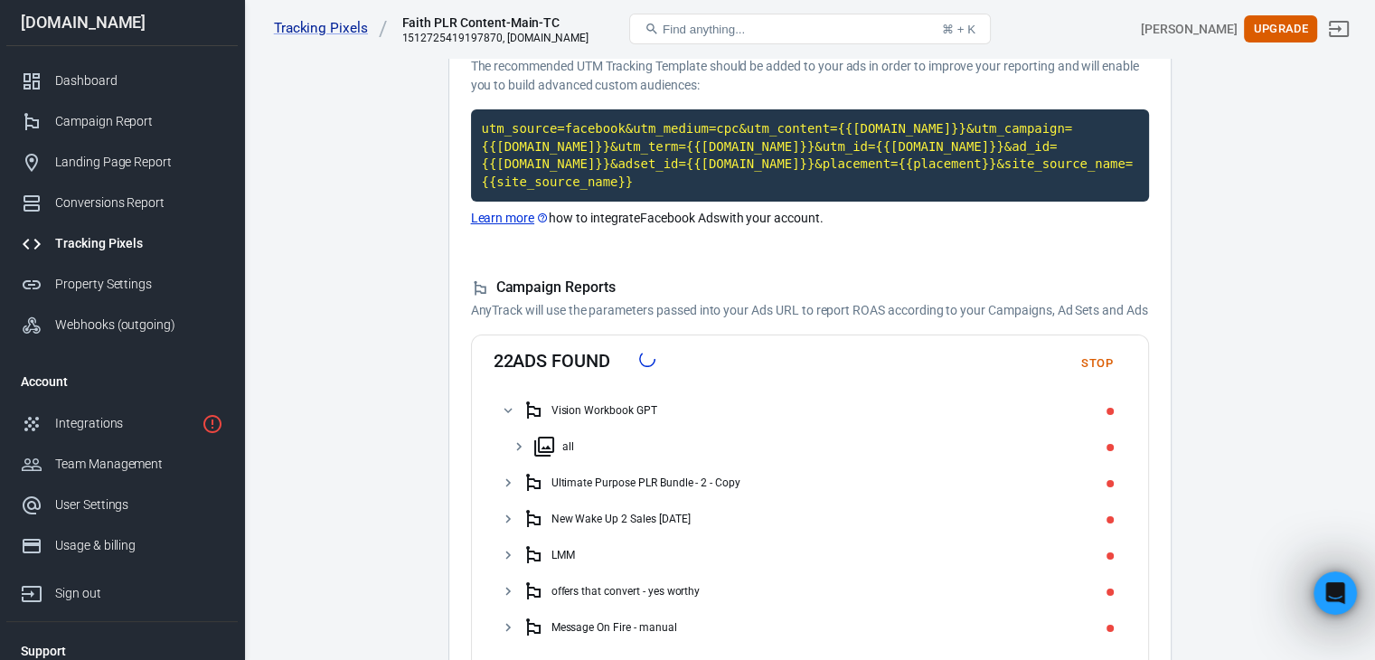
click at [1102, 364] on button "Stop" at bounding box center [1098, 364] width 58 height 28
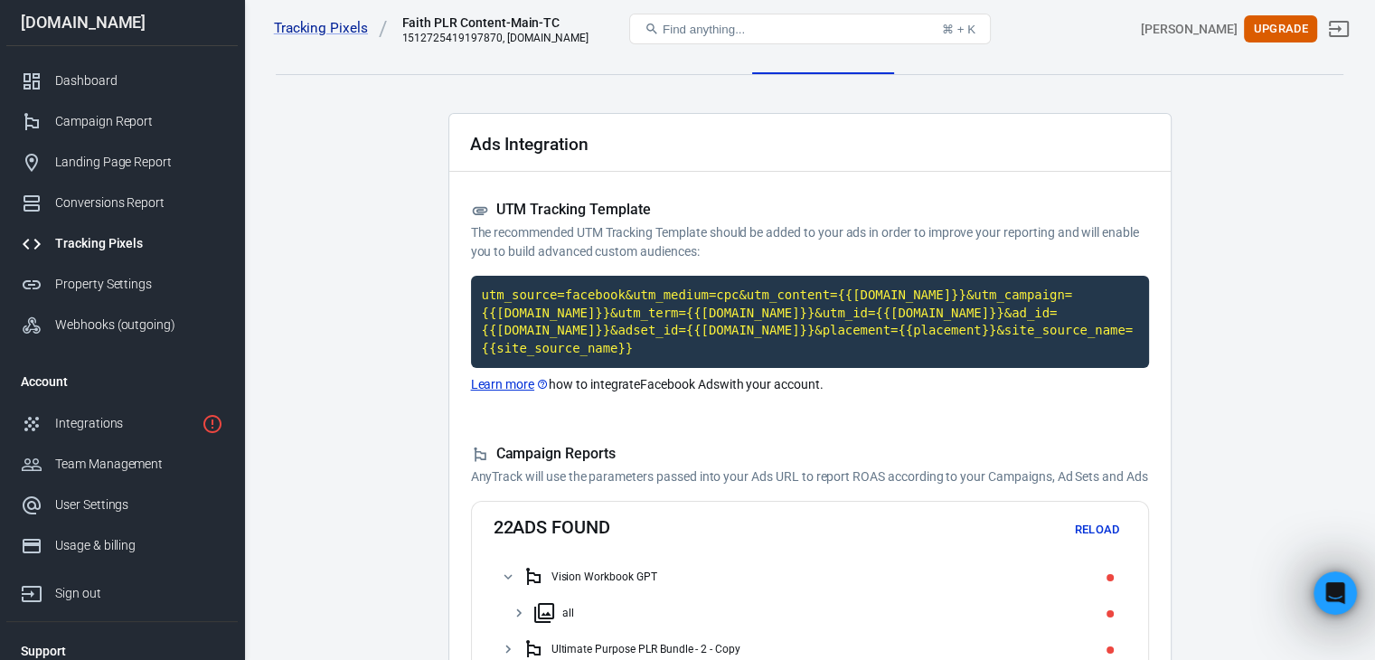
scroll to position [0, 0]
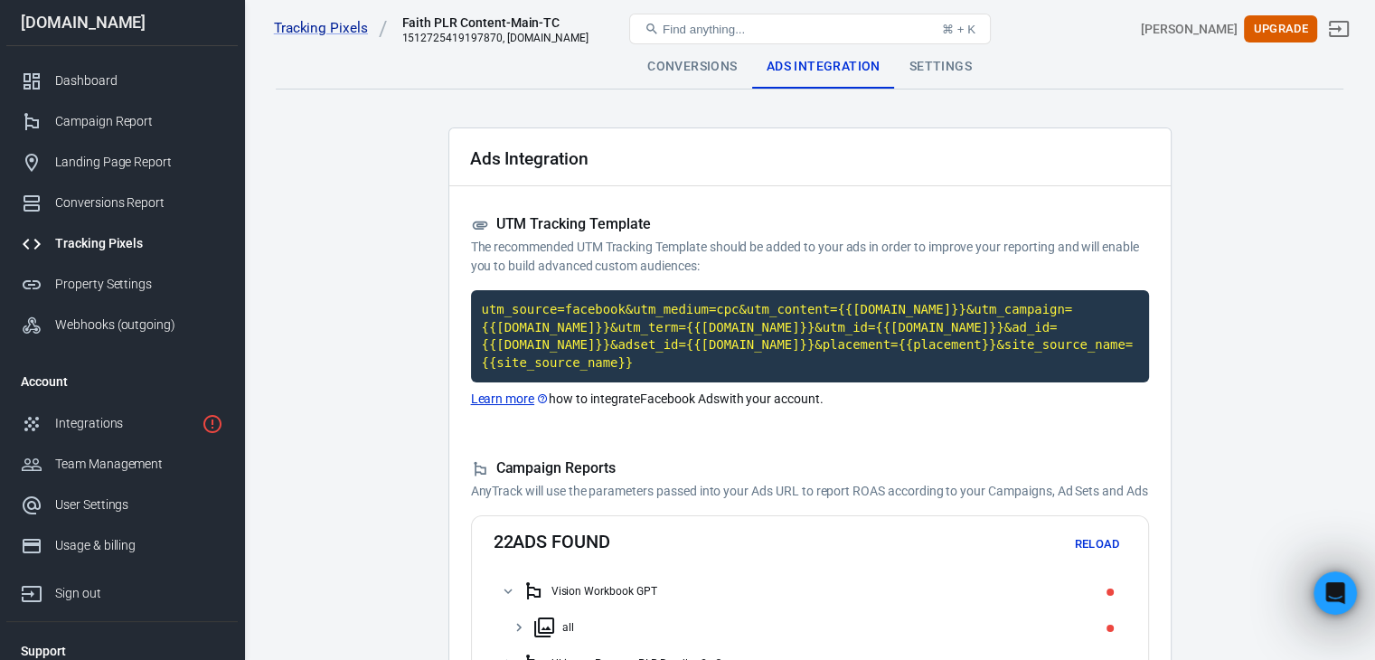
click at [981, 64] on div "Settings" at bounding box center [940, 66] width 91 height 43
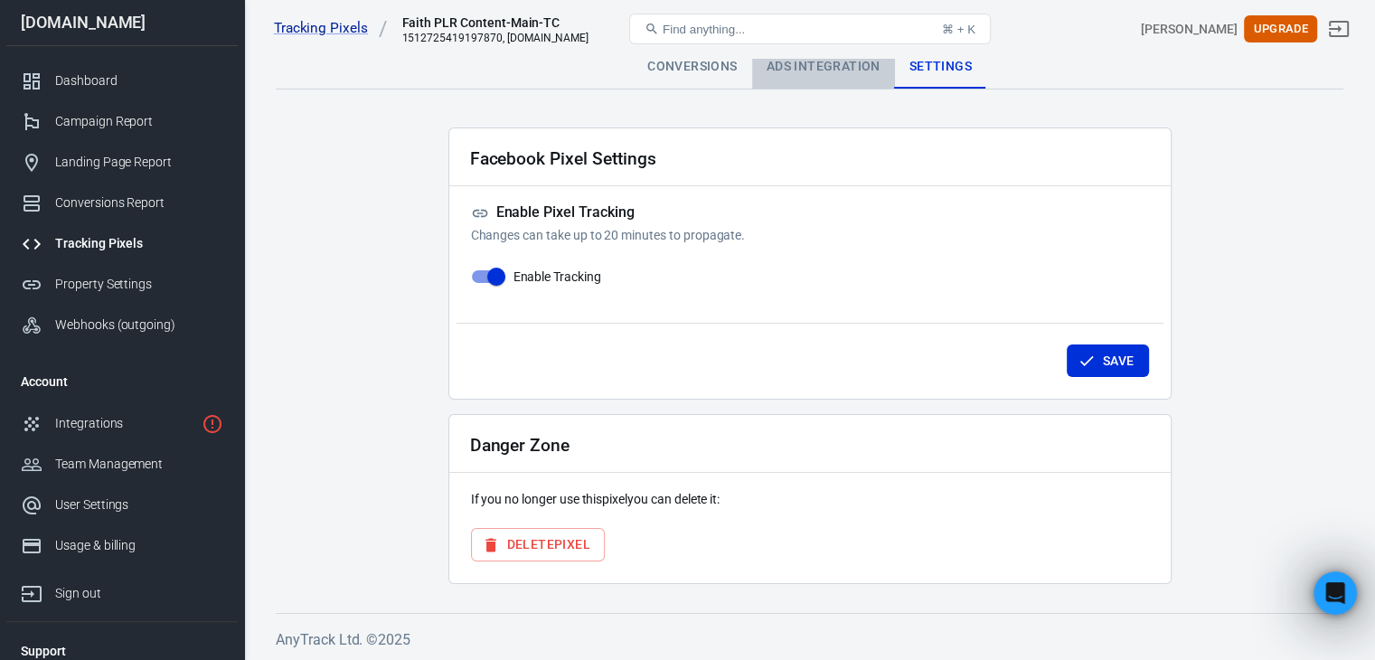
click at [814, 70] on div "Ads Integration" at bounding box center [823, 66] width 143 height 43
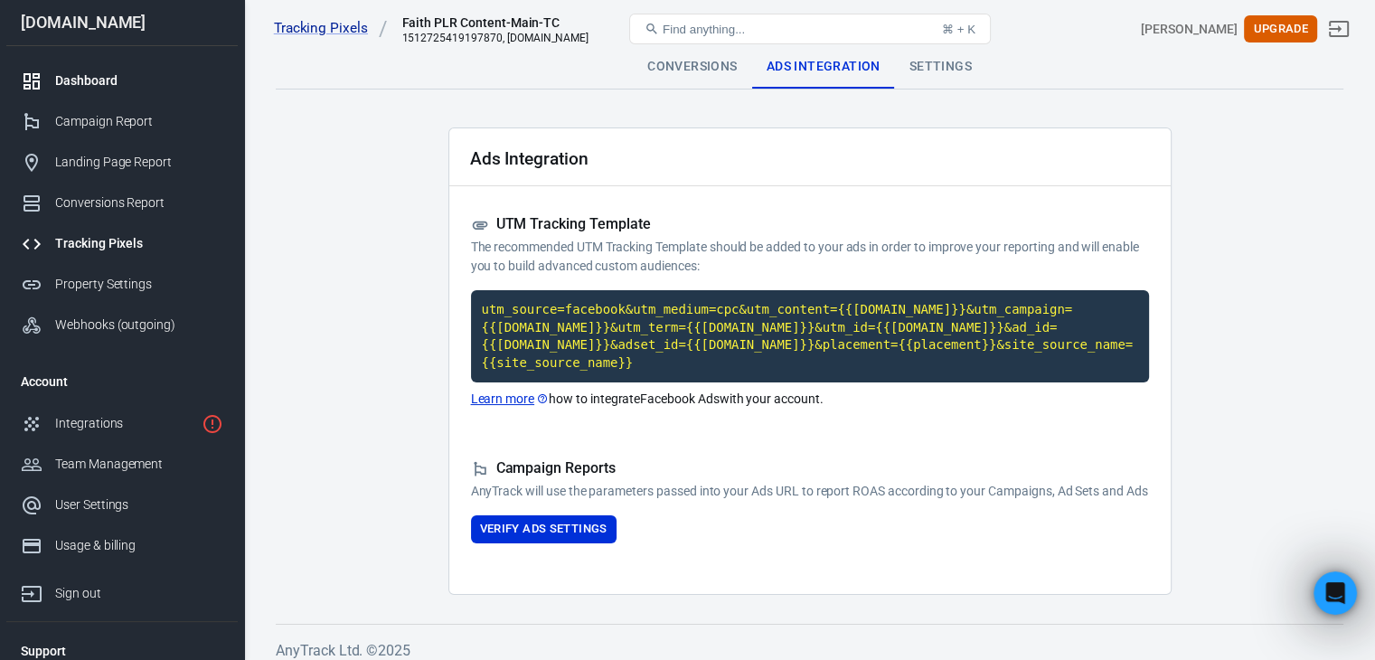
click at [109, 69] on link "Dashboard" at bounding box center [121, 81] width 231 height 41
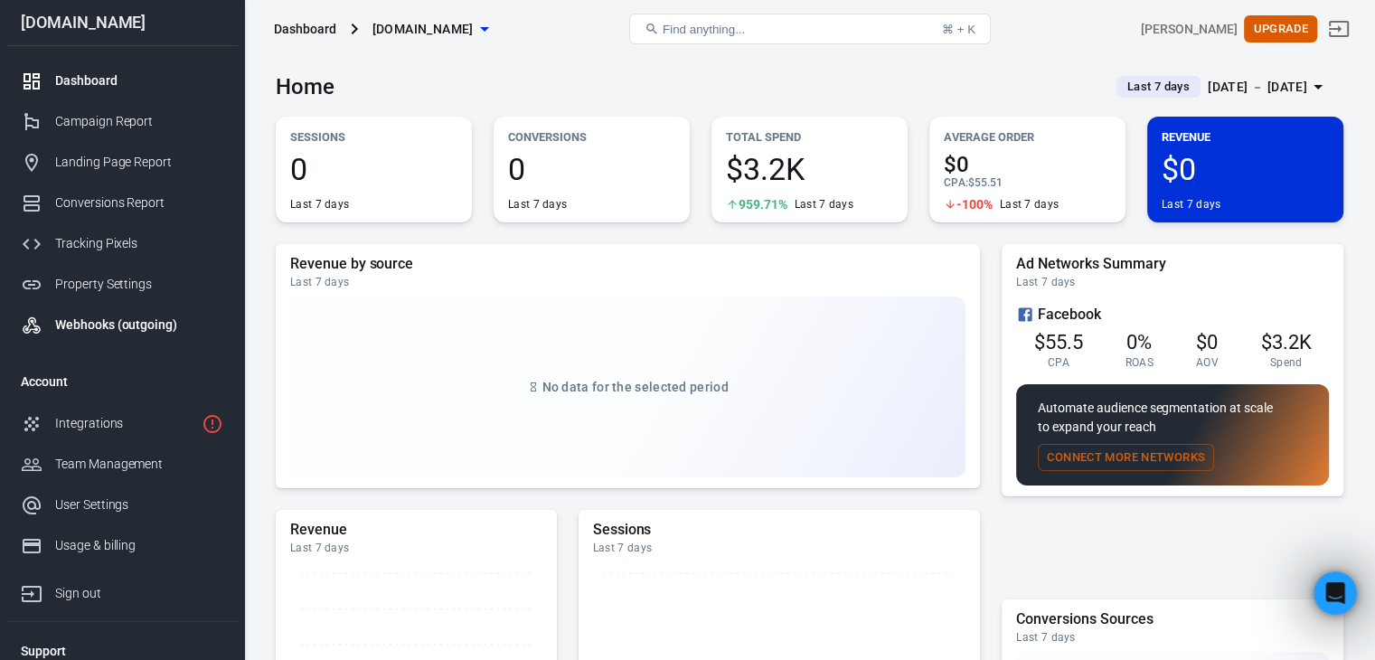
click at [106, 323] on div "Webhooks (outgoing)" at bounding box center [139, 325] width 168 height 19
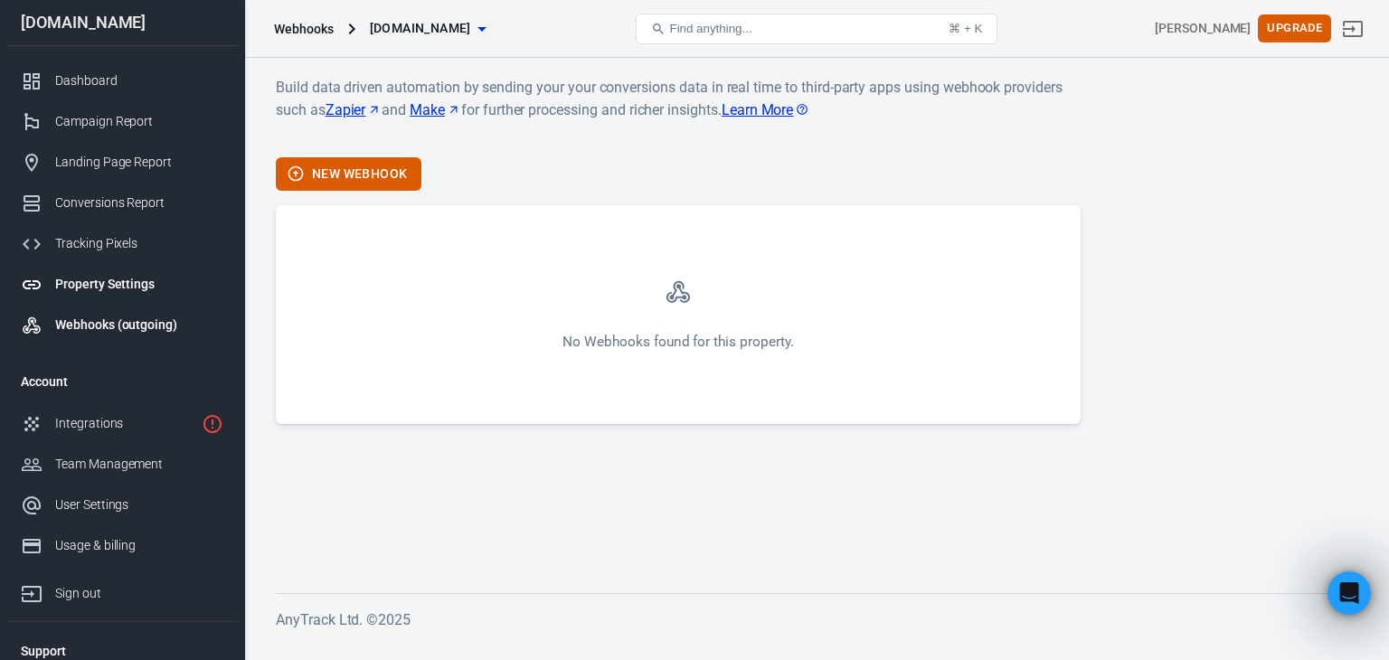
click at [99, 265] on link "Property Settings" at bounding box center [121, 284] width 231 height 41
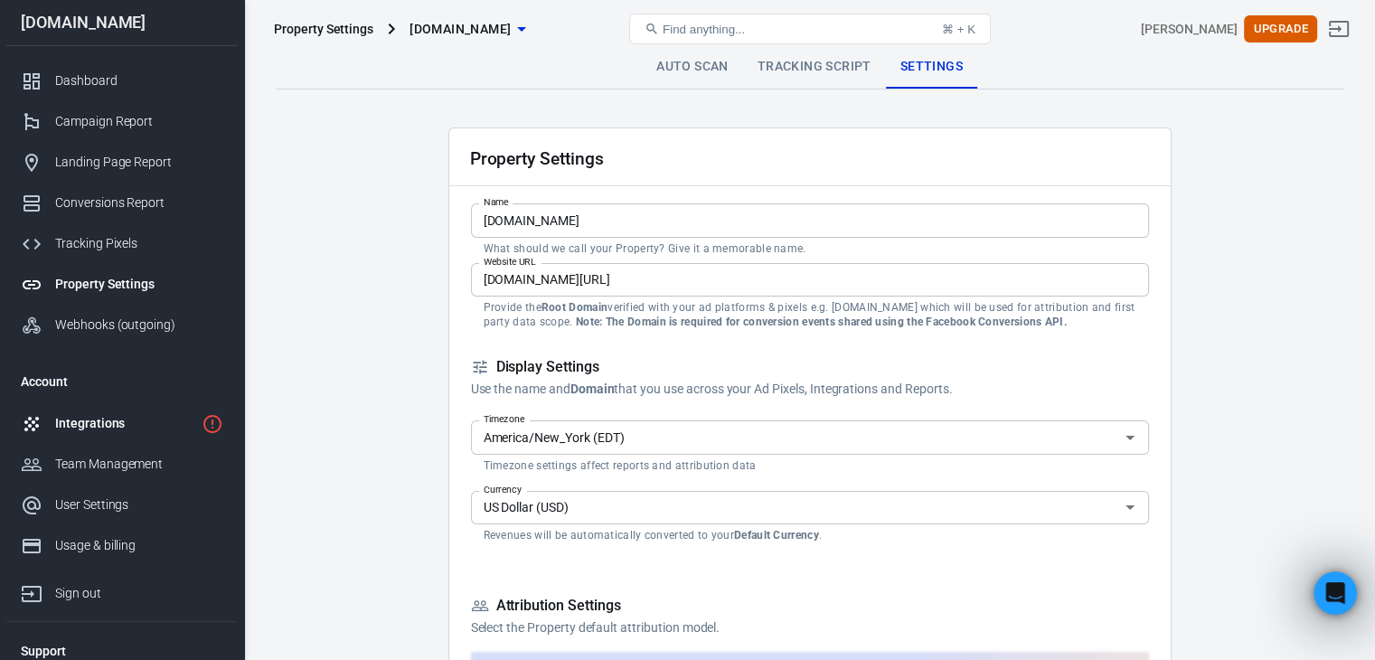
click at [102, 429] on div "Integrations" at bounding box center [124, 423] width 139 height 19
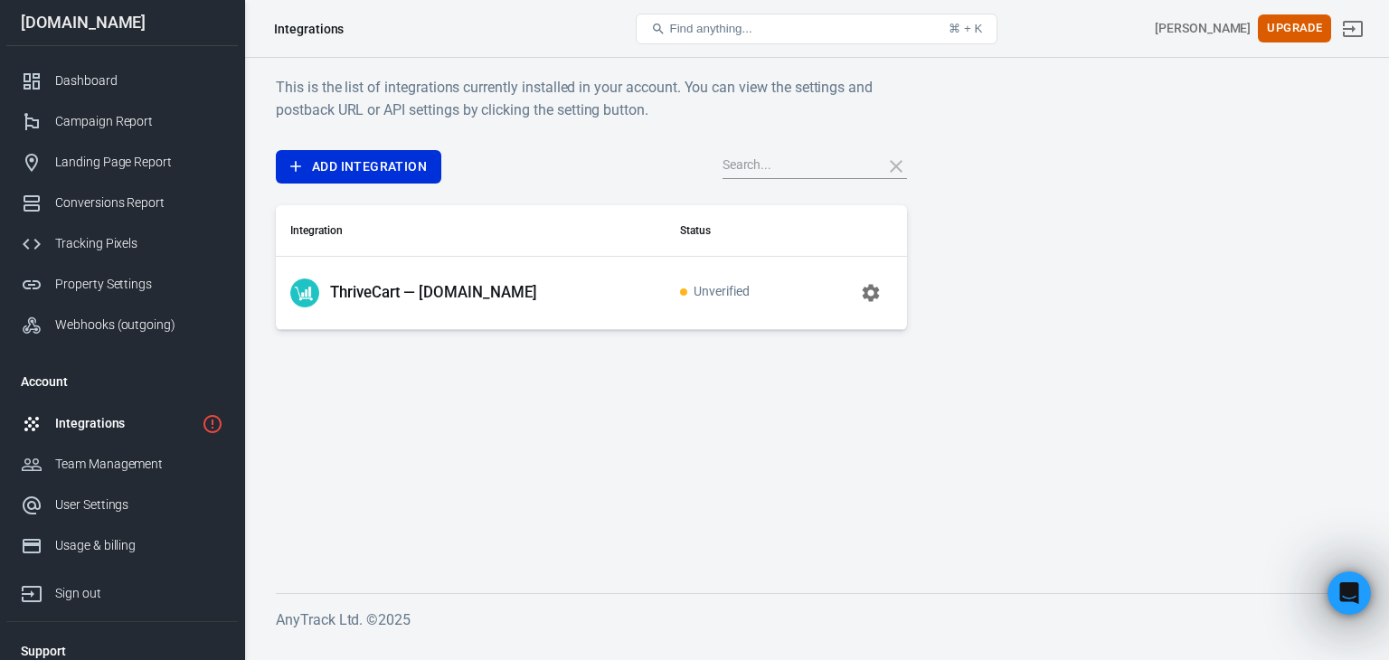
click at [729, 286] on span "Unverified" at bounding box center [715, 292] width 70 height 15
click at [865, 290] on icon "button" at bounding box center [870, 292] width 17 height 17
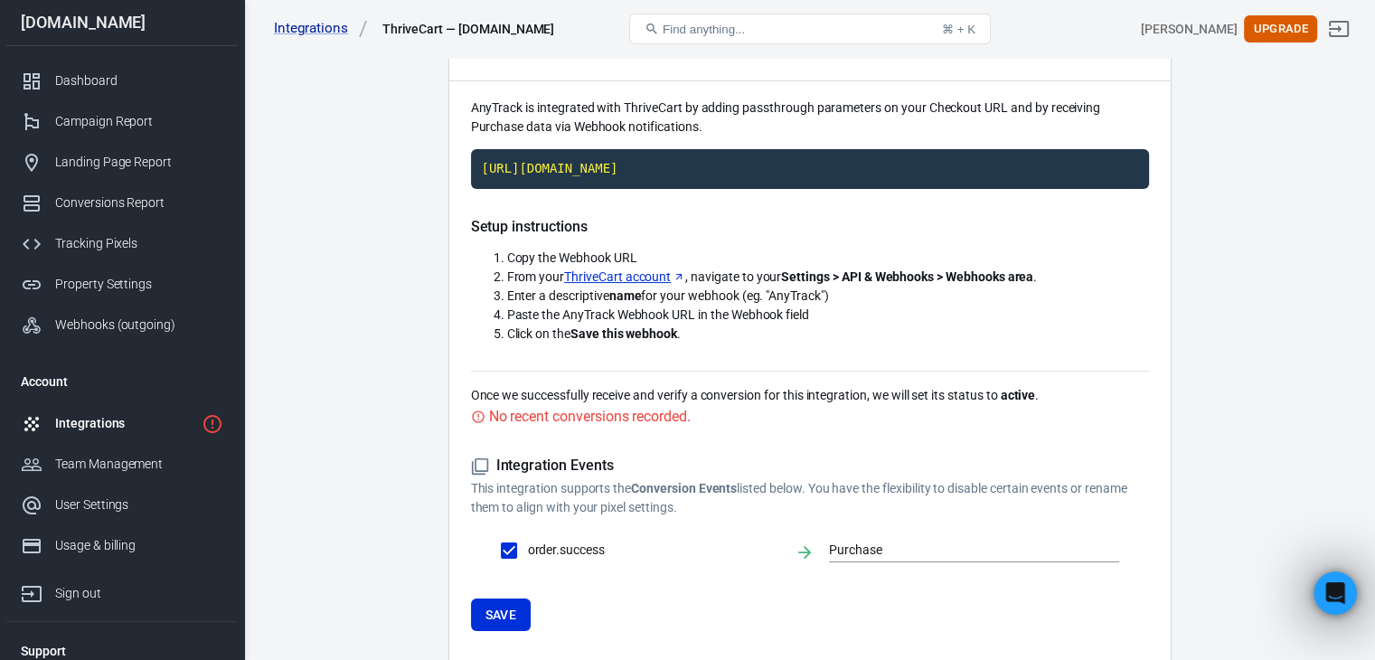
scroll to position [181, 0]
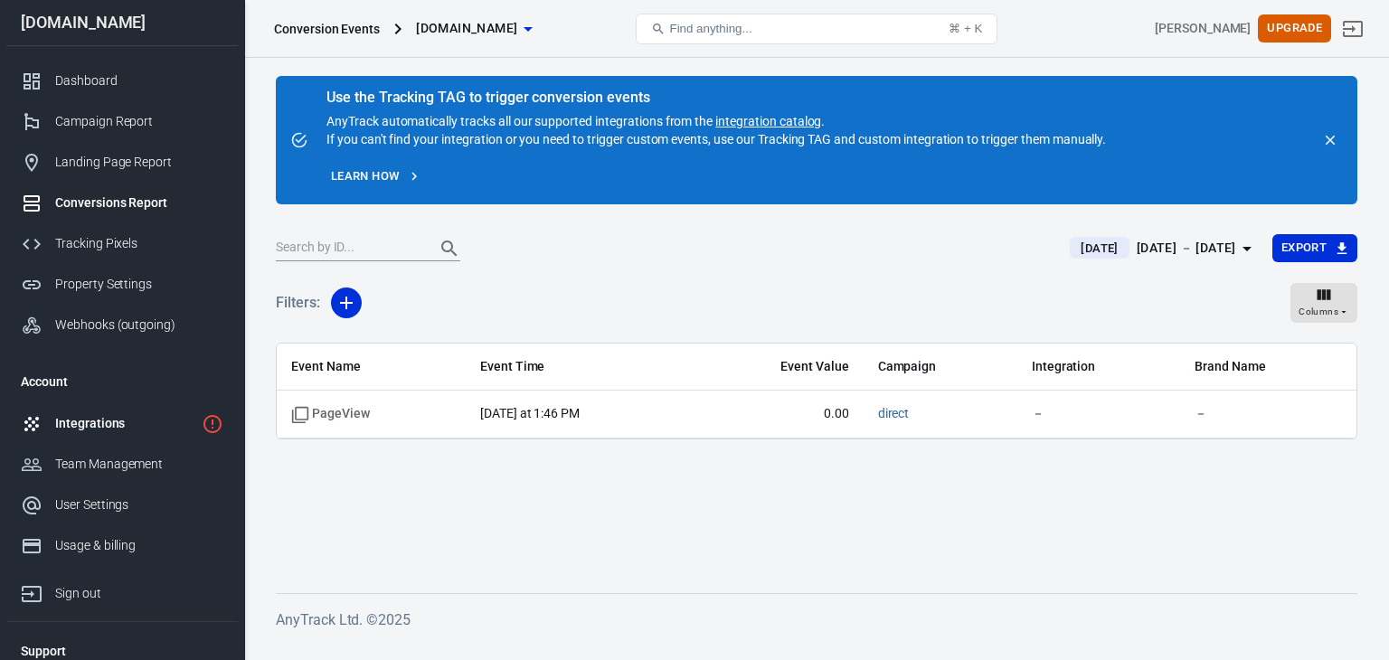
click at [91, 419] on div "Integrations" at bounding box center [124, 423] width 139 height 19
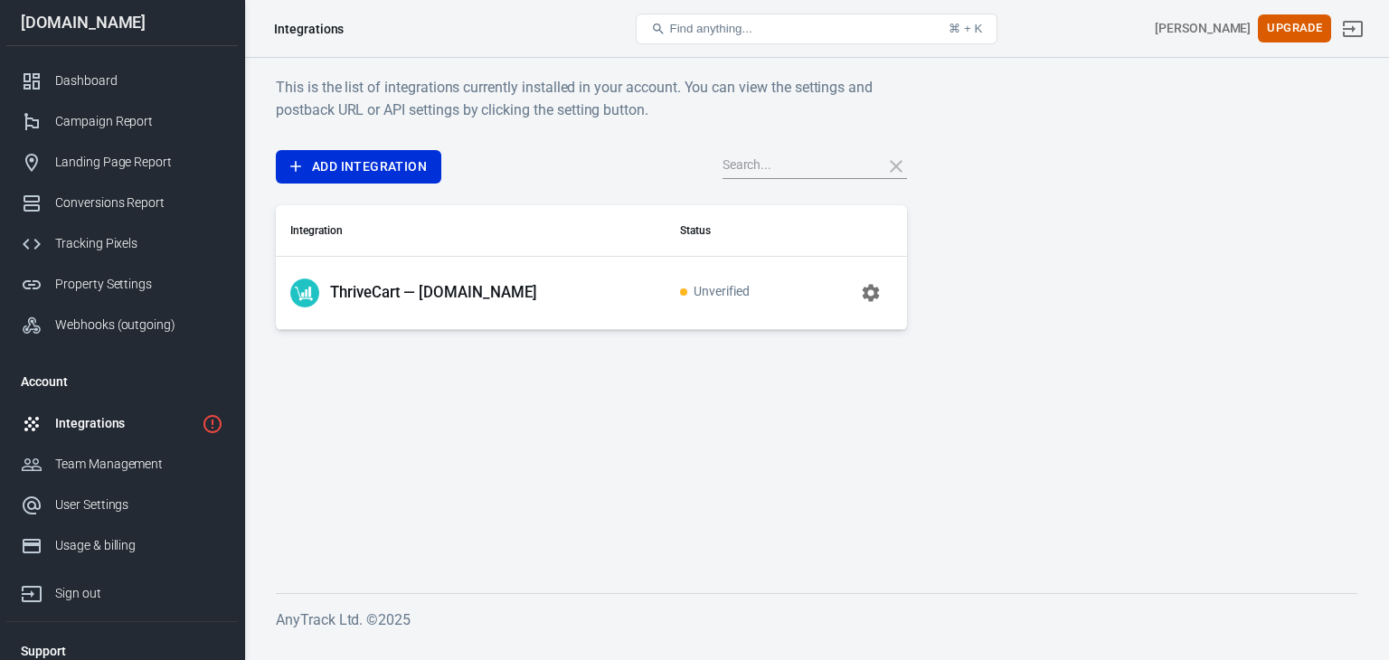
click at [716, 294] on span "Unverified" at bounding box center [715, 292] width 70 height 15
click at [863, 293] on icon "button" at bounding box center [871, 293] width 22 height 22
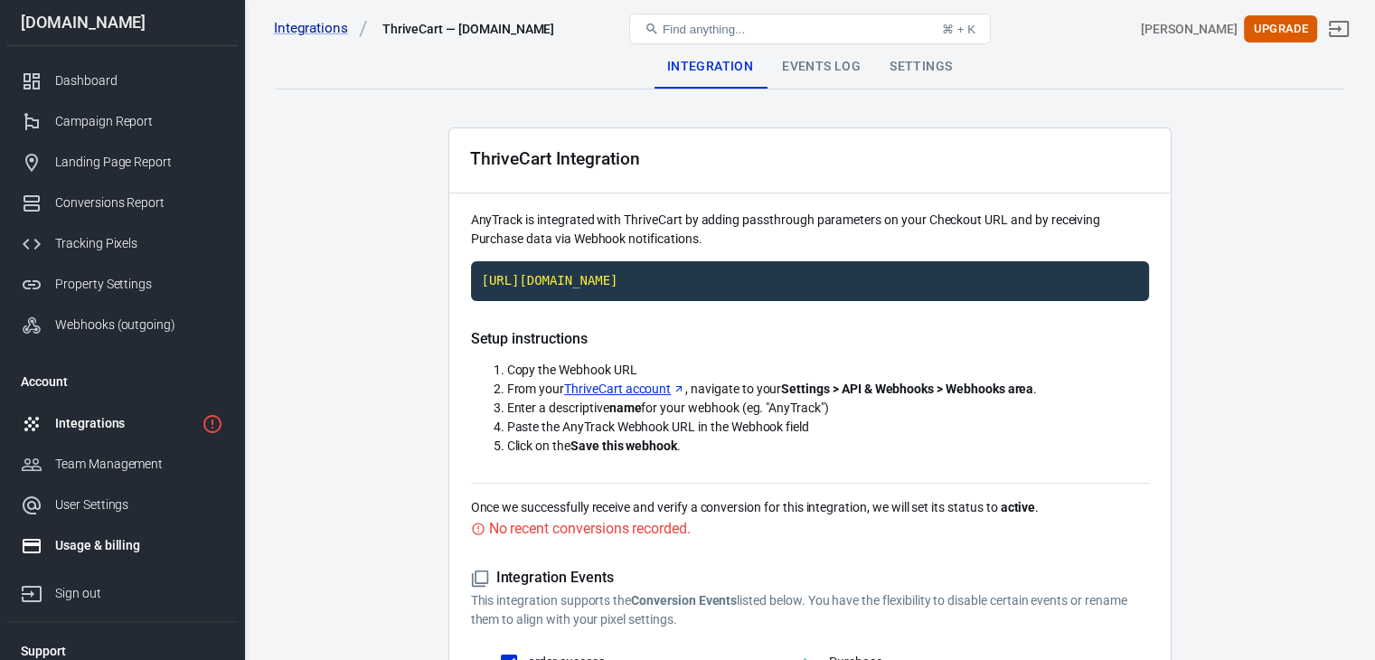
click at [90, 542] on div "Usage & billing" at bounding box center [139, 545] width 168 height 19
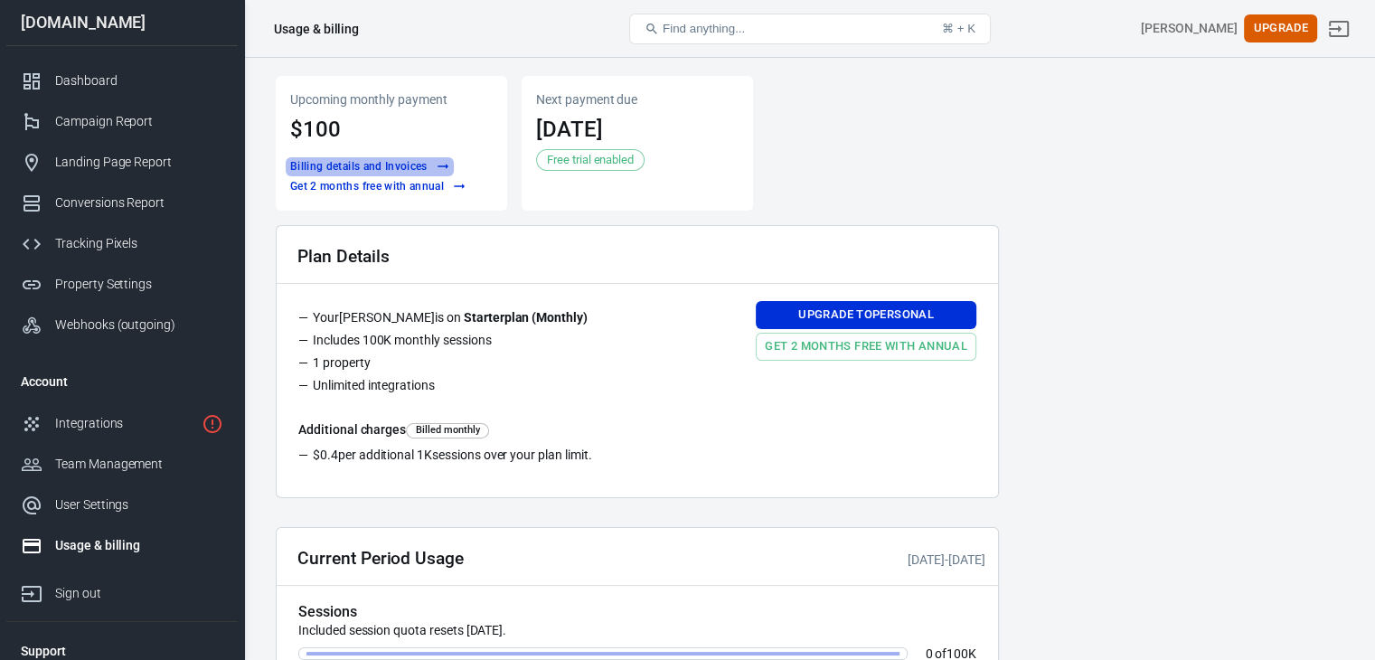
click at [394, 160] on button "Billing details and Invoices" at bounding box center [370, 166] width 168 height 19
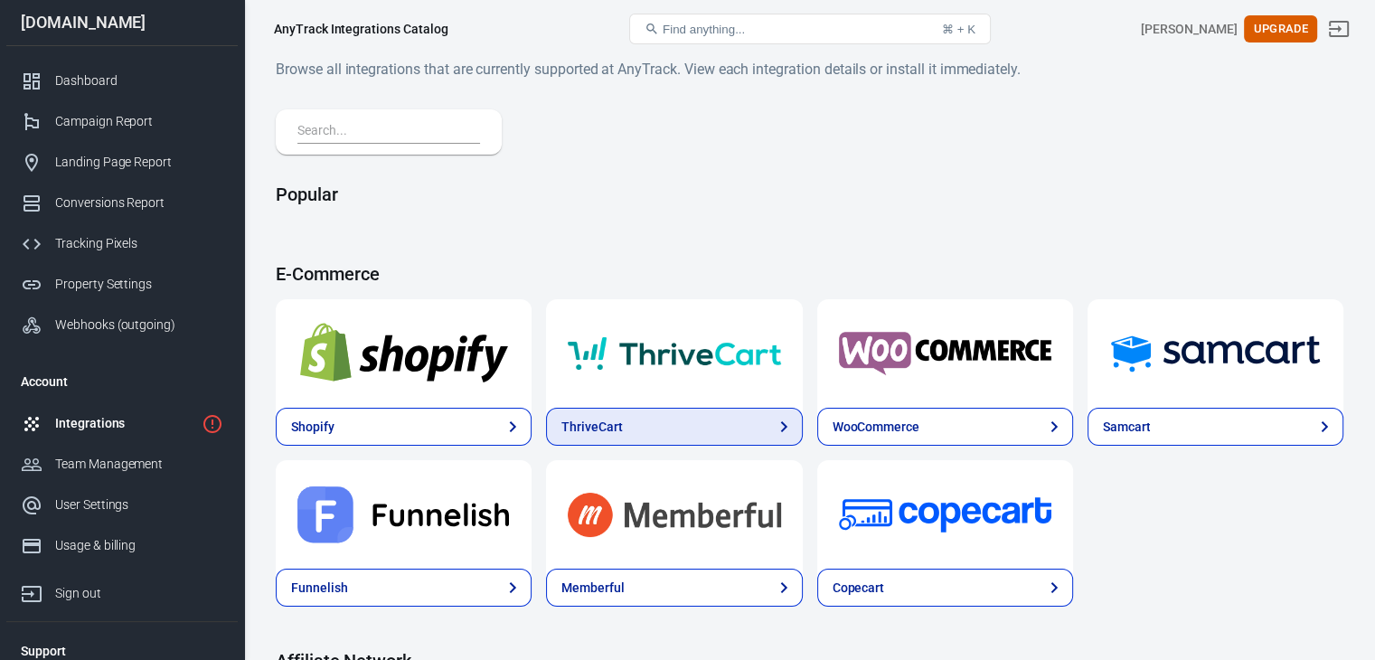
click at [546, 421] on link "ThriveCart" at bounding box center [674, 427] width 256 height 38
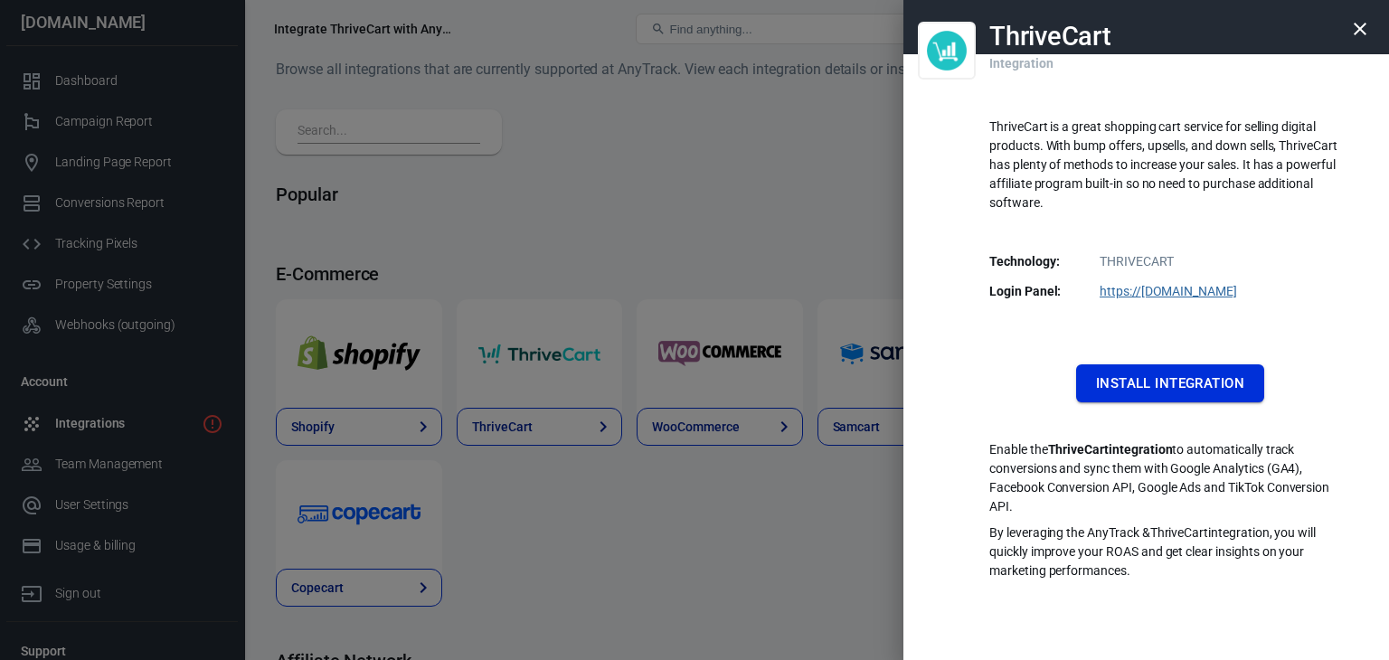
click at [1231, 373] on button "Install Integration" at bounding box center [1170, 383] width 188 height 38
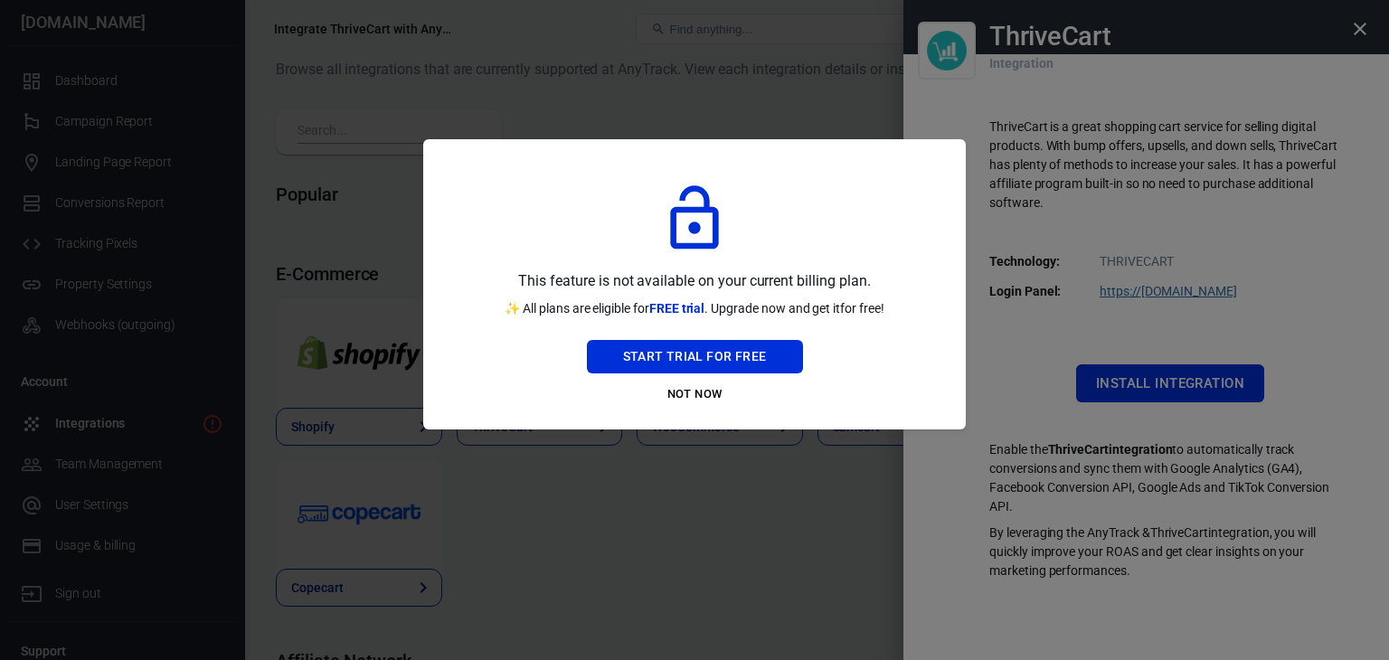
click at [685, 393] on button "Not Now" at bounding box center [695, 395] width 216 height 28
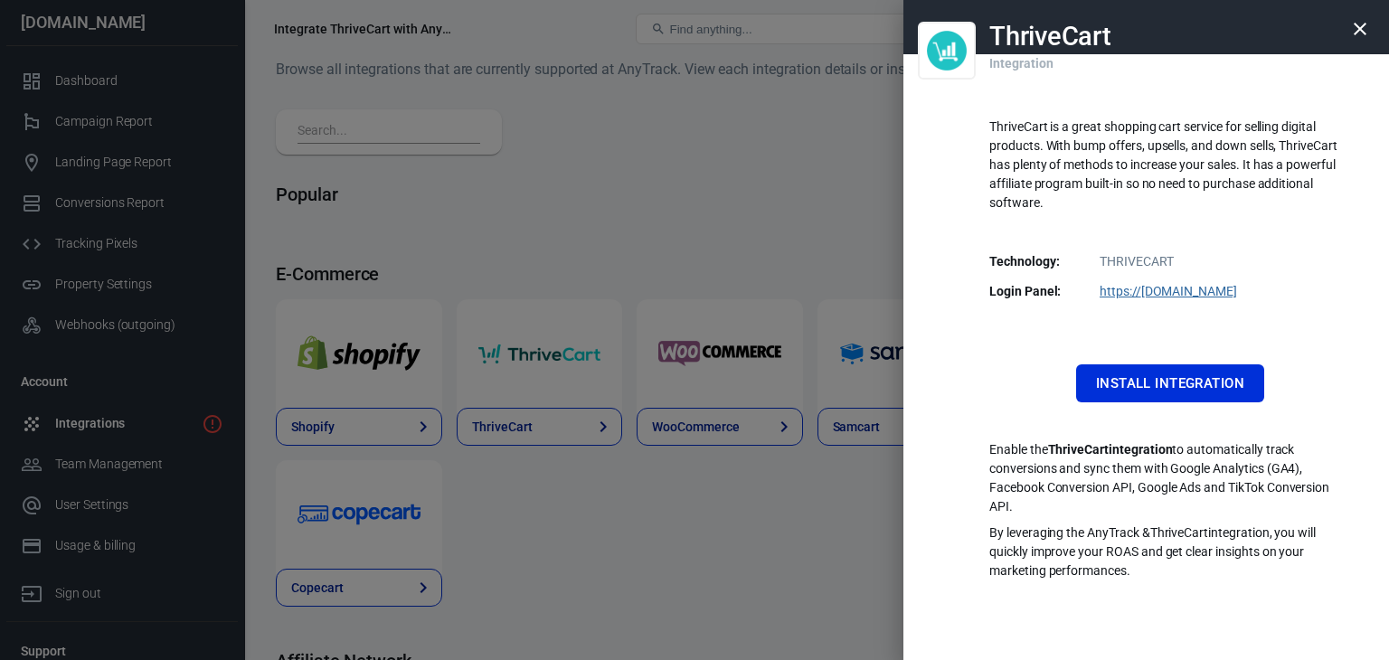
click at [1367, 28] on icon "button" at bounding box center [1360, 29] width 22 height 22
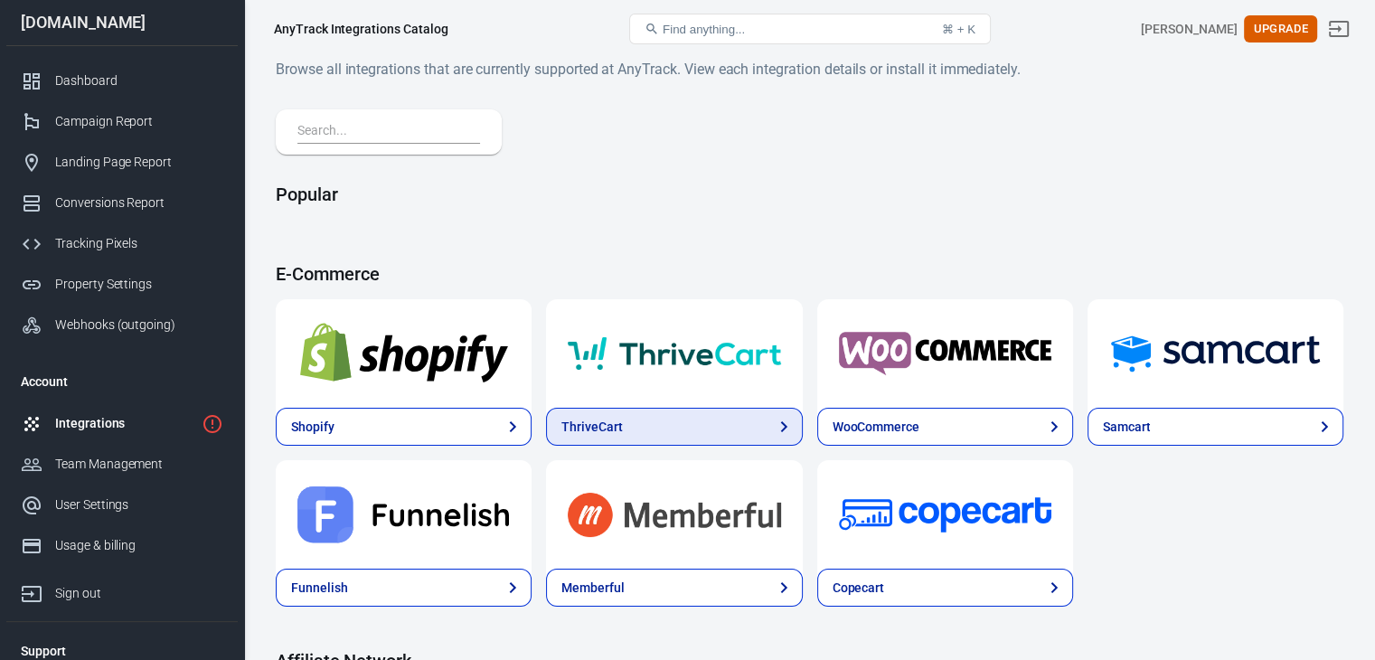
click at [591, 420] on link "ThriveCart" at bounding box center [674, 427] width 256 height 38
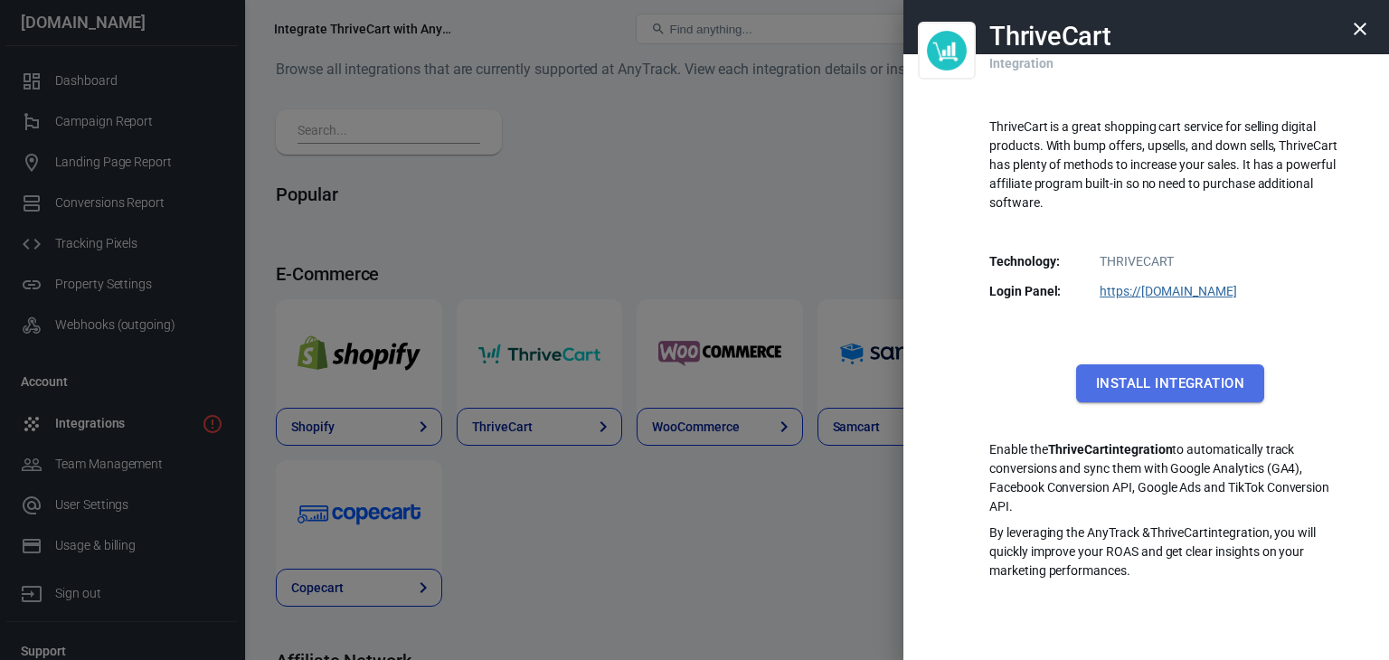
click at [1143, 376] on button "Install Integration" at bounding box center [1170, 383] width 188 height 38
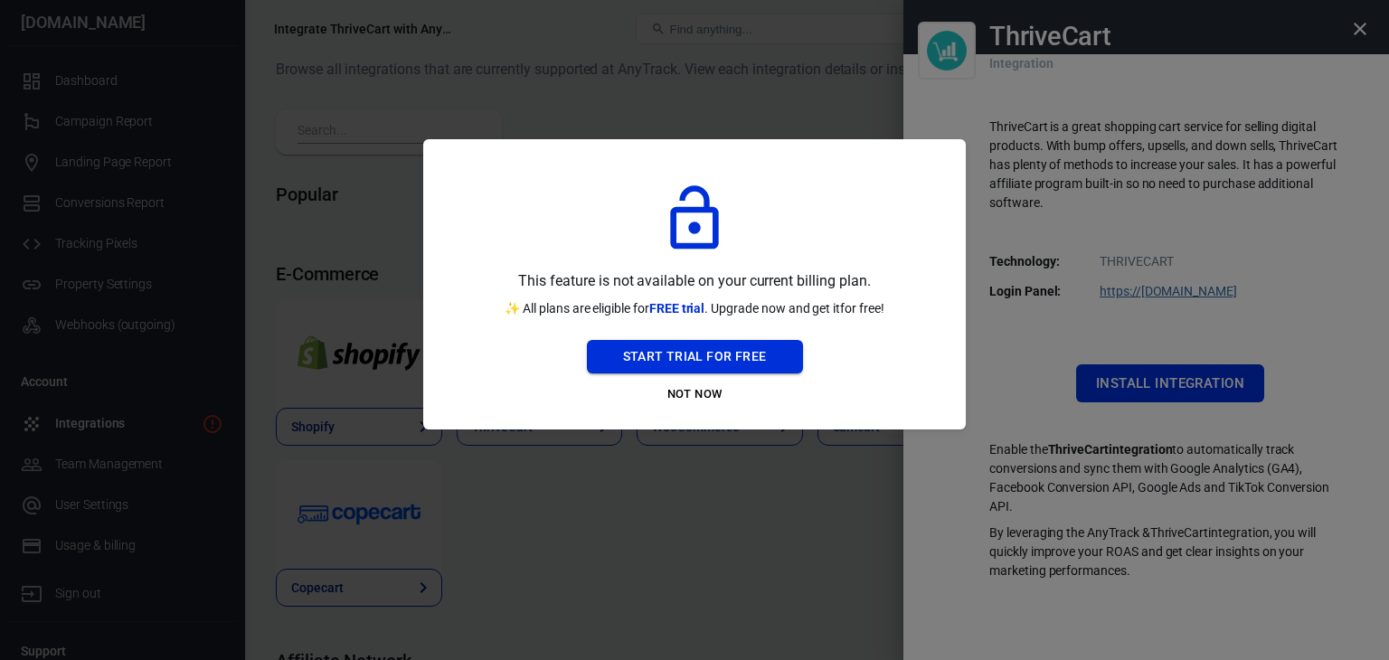
click at [720, 350] on button "Start Trial For Free" at bounding box center [695, 356] width 216 height 33
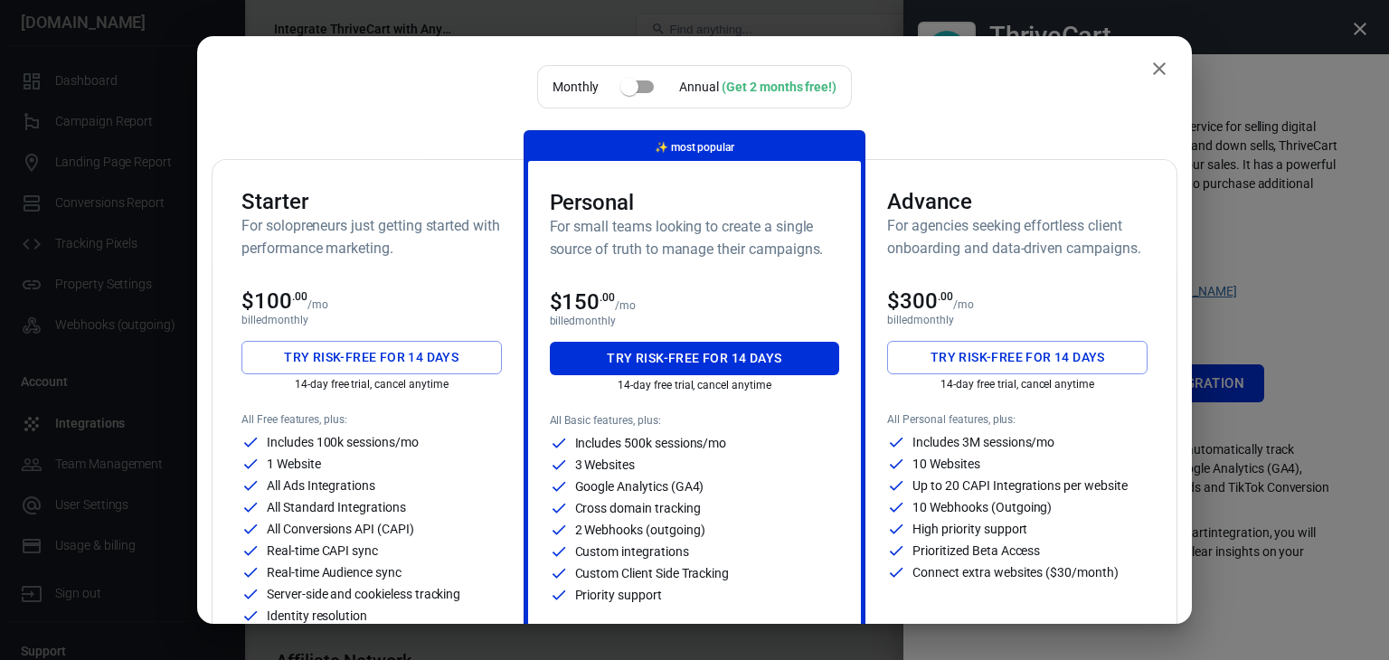
click at [364, 362] on button "Try risk-free for 14 days" at bounding box center [371, 357] width 260 height 33
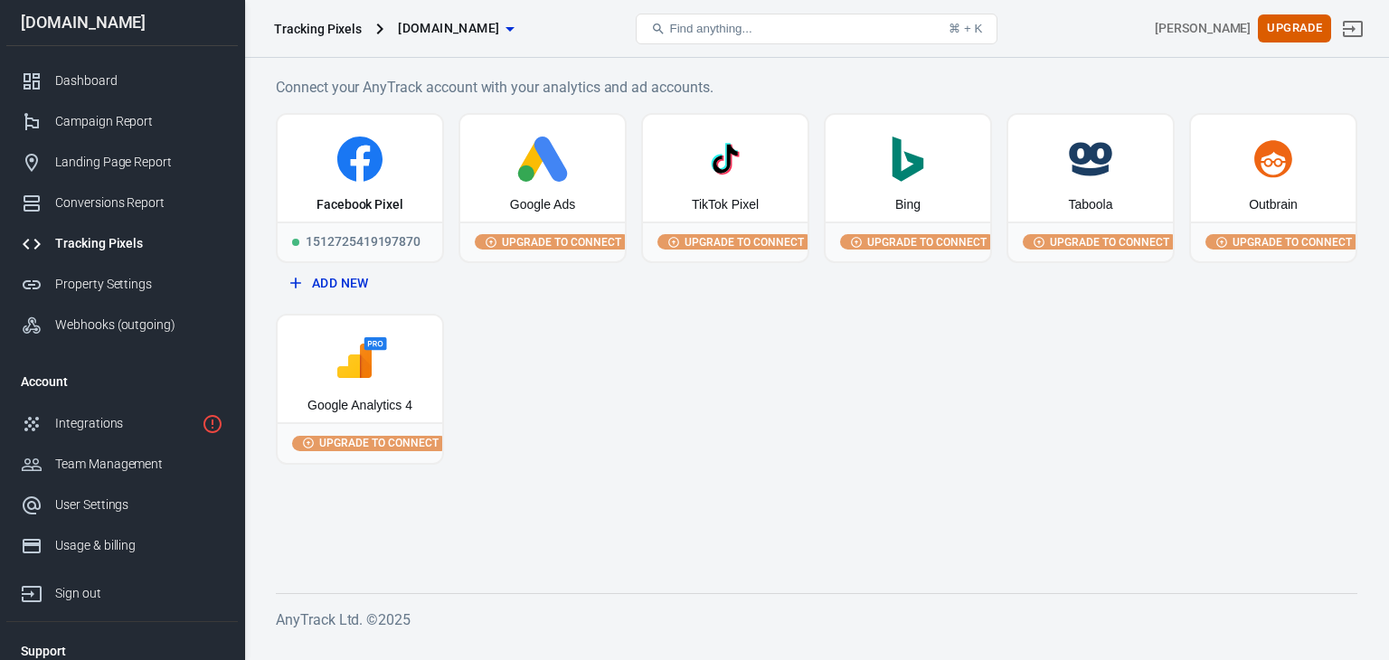
click at [541, 197] on div "Google Ads" at bounding box center [542, 205] width 65 height 18
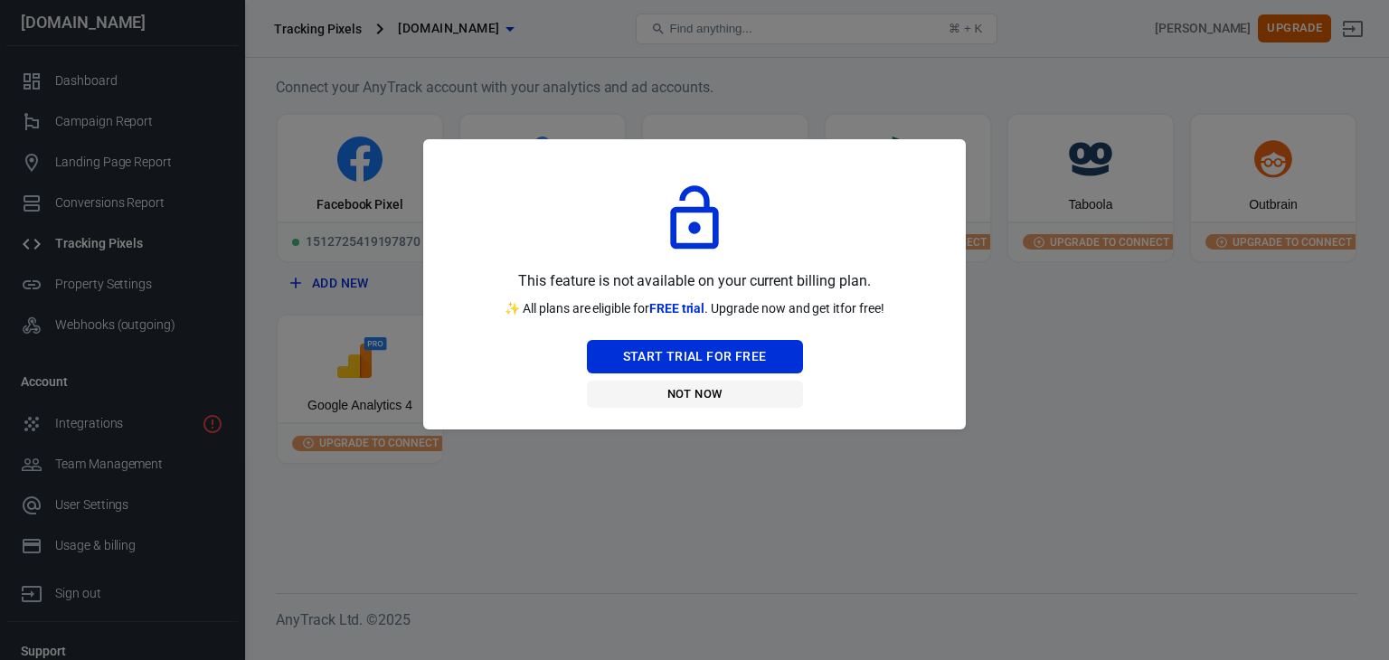
click at [683, 388] on button "Not Now" at bounding box center [695, 395] width 216 height 28
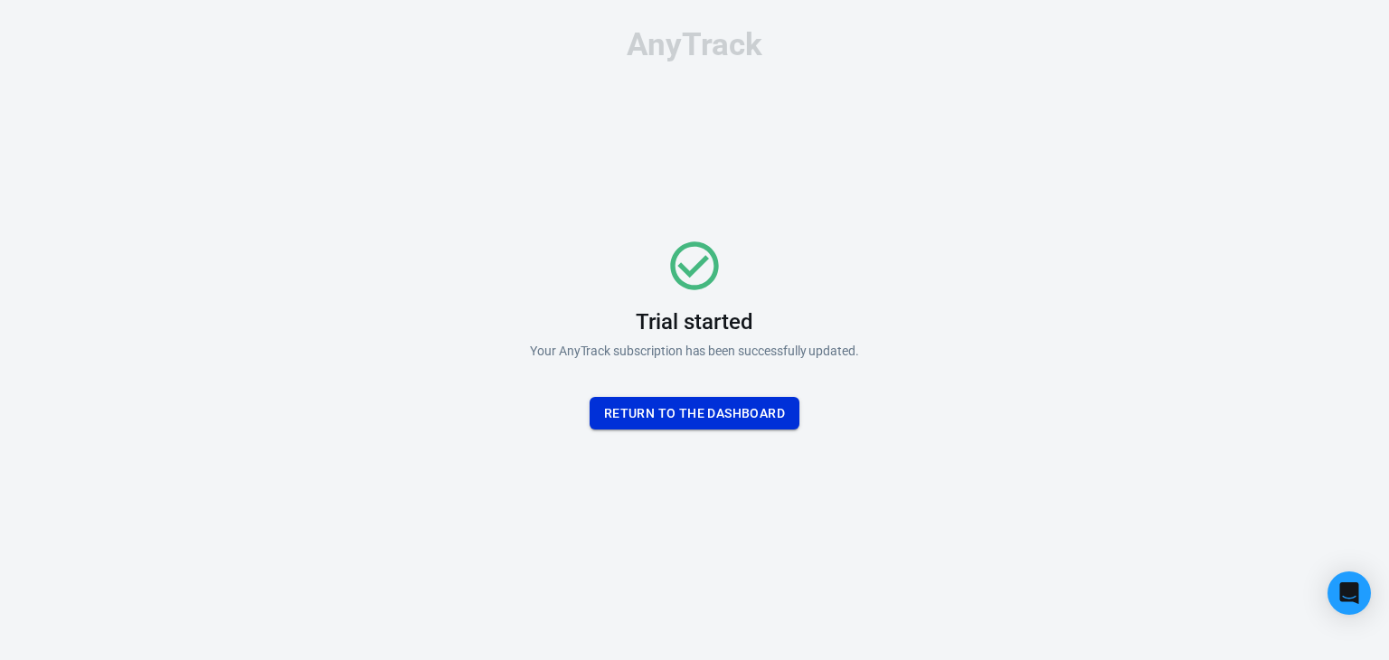
click at [702, 407] on button "Return To the dashboard" at bounding box center [695, 413] width 210 height 33
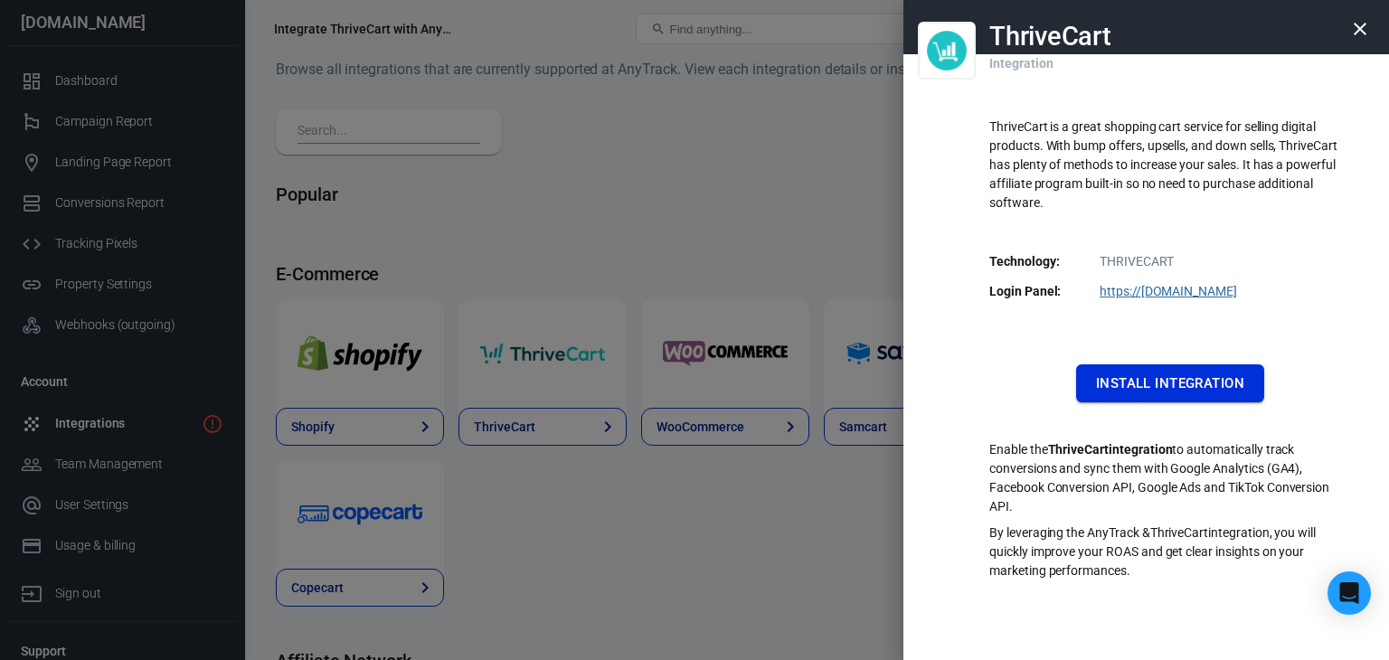
click at [1174, 379] on button "Install Integration" at bounding box center [1170, 383] width 188 height 38
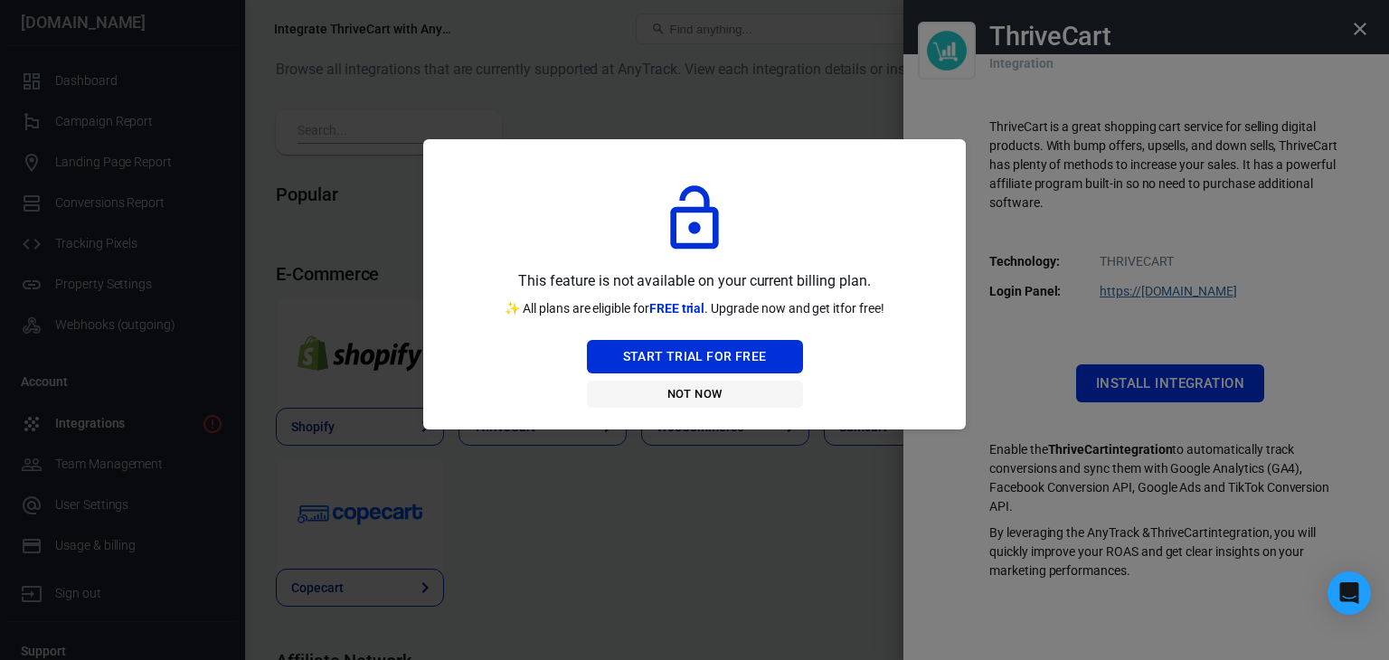
click at [709, 401] on button "Not Now" at bounding box center [695, 395] width 216 height 28
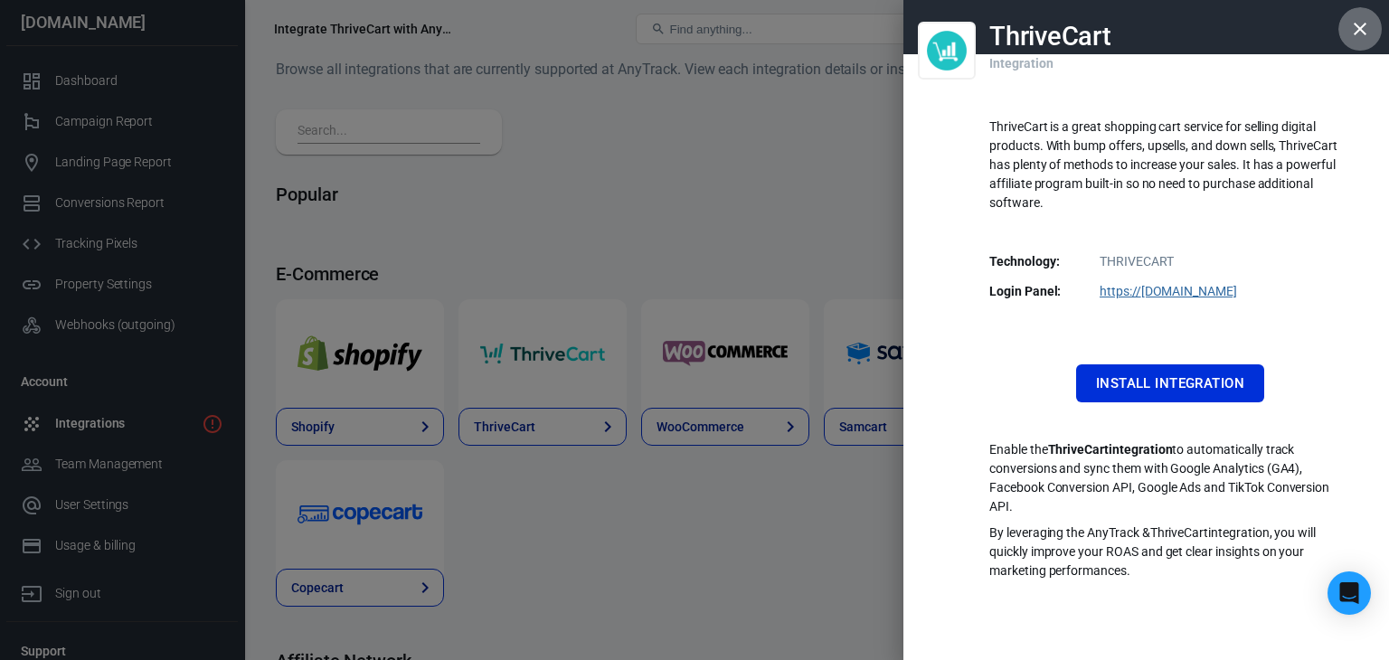
click at [1364, 22] on icon "button" at bounding box center [1360, 29] width 22 height 22
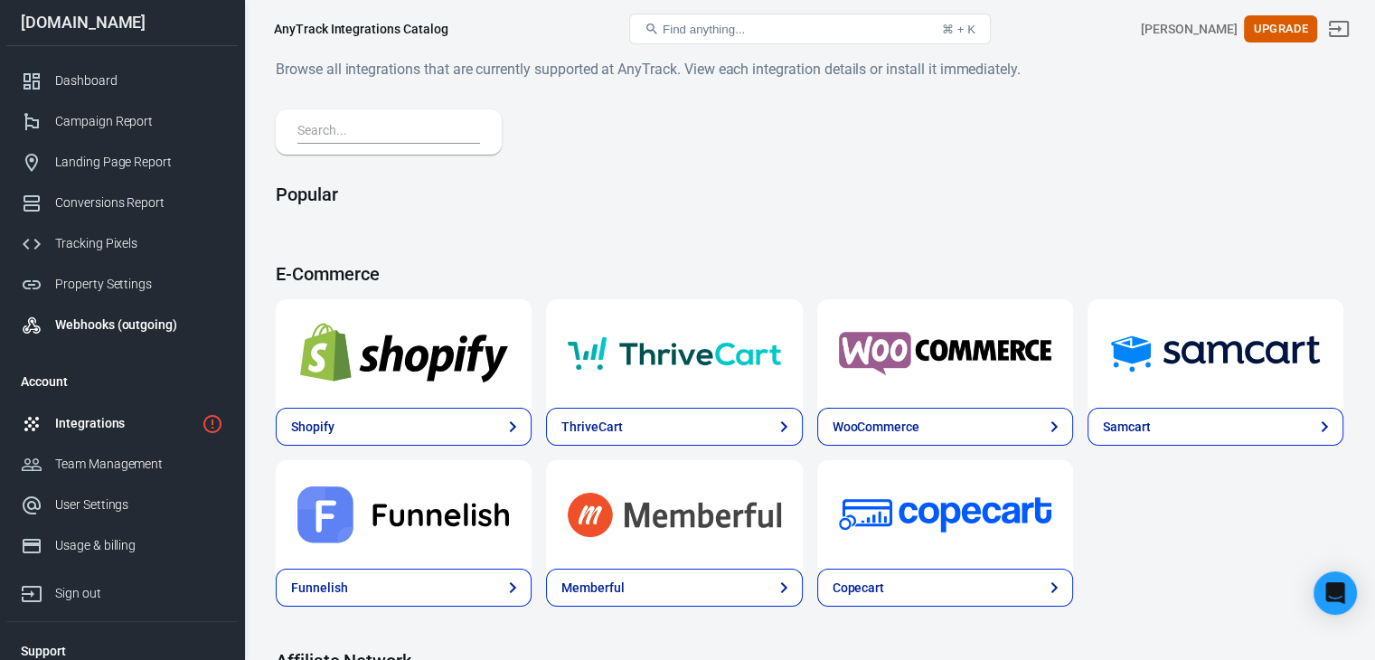
click at [127, 326] on div "Webhooks (outgoing)" at bounding box center [139, 325] width 168 height 19
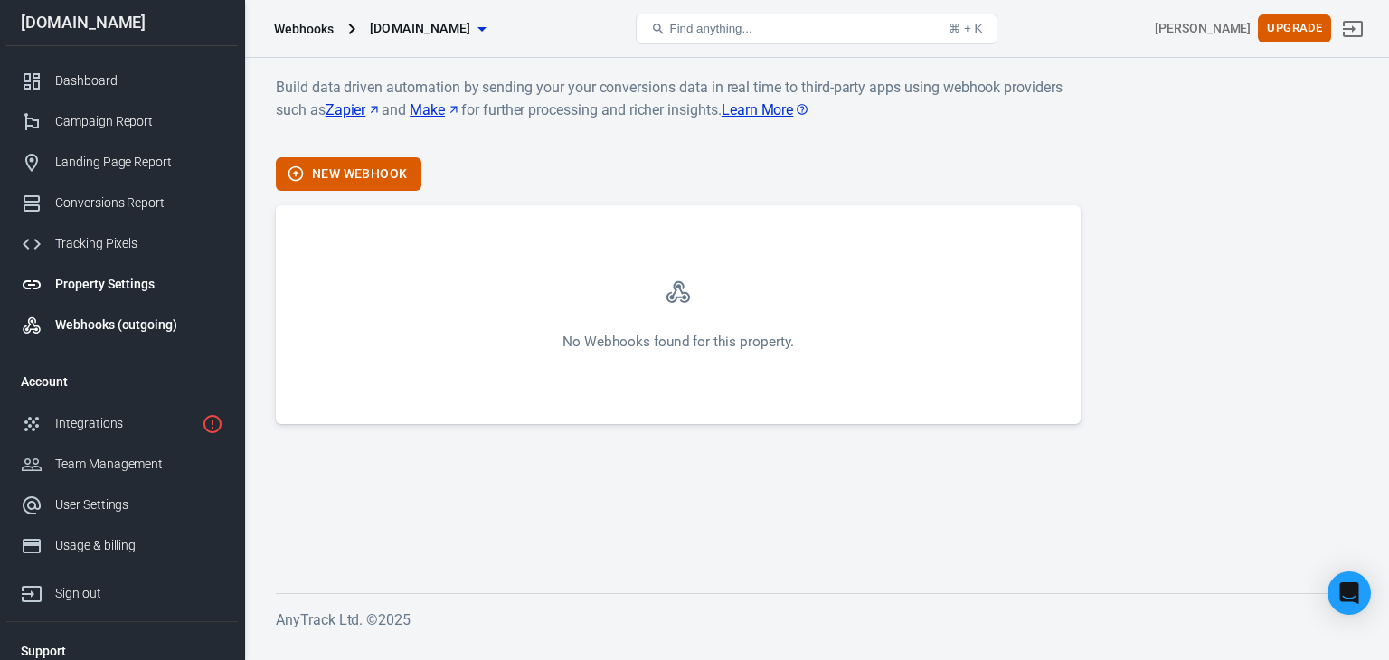
click at [71, 279] on div "Property Settings" at bounding box center [139, 284] width 168 height 19
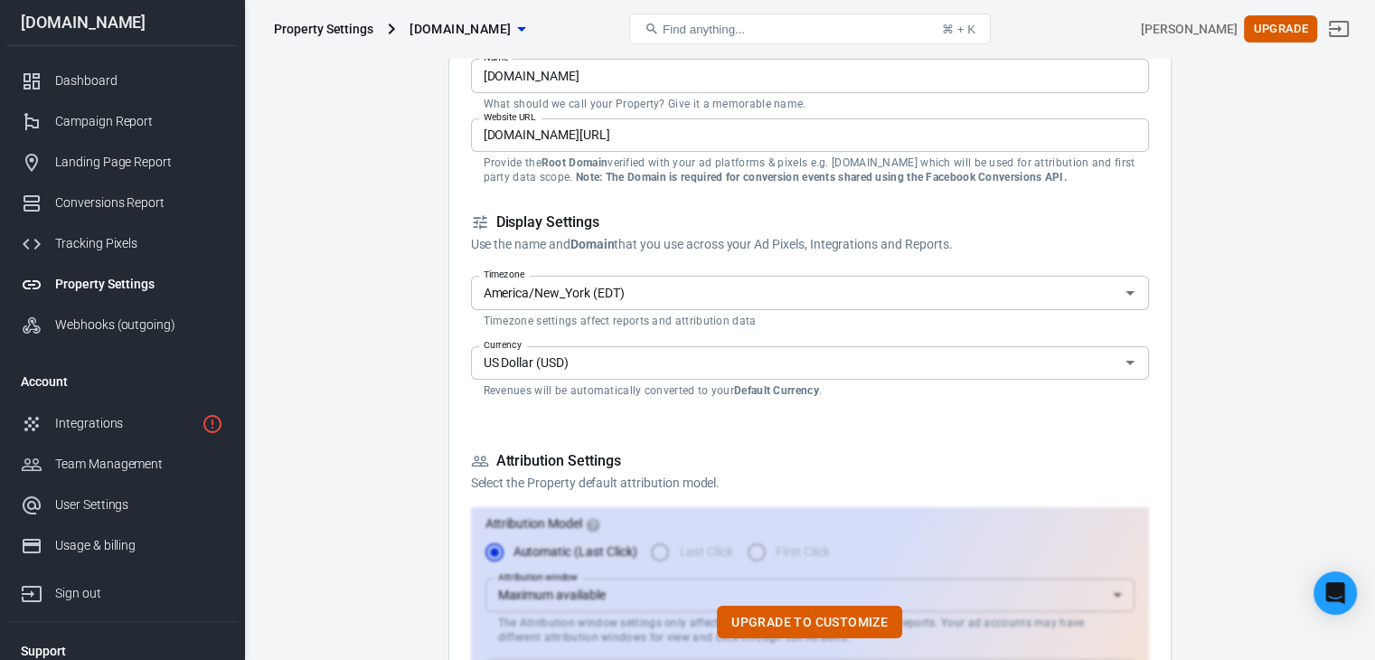
scroll to position [271, 0]
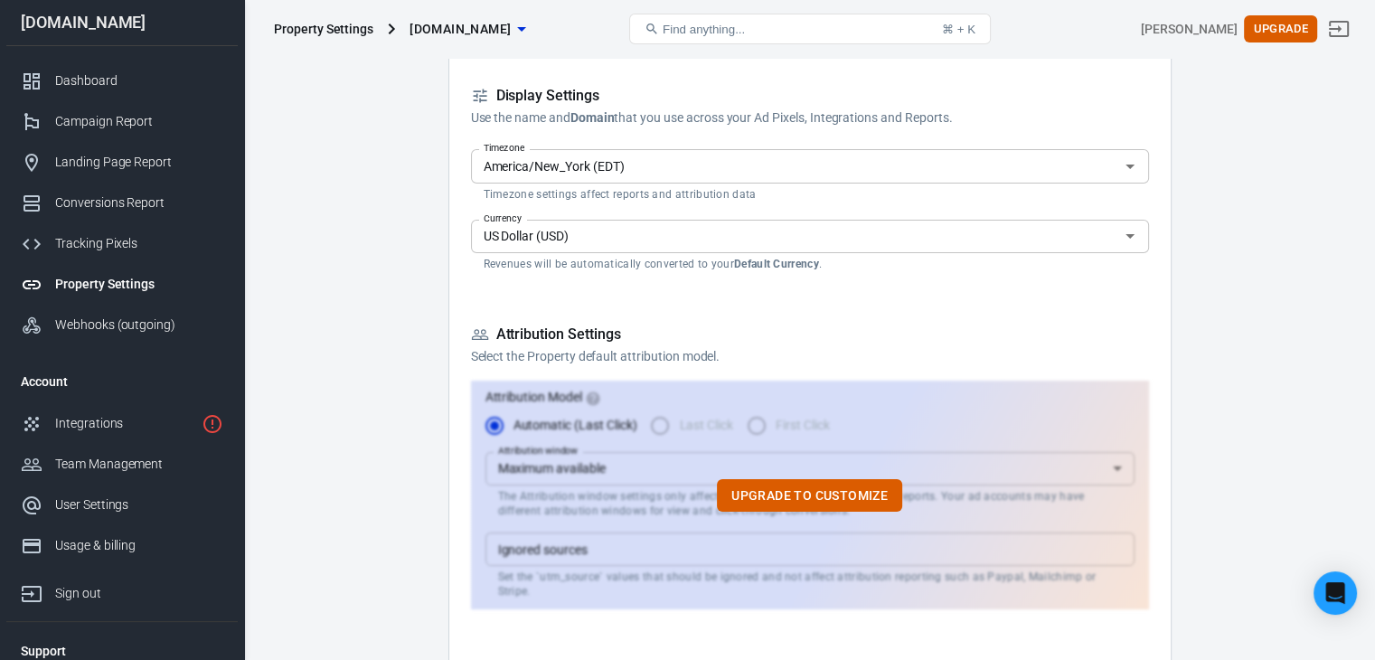
click at [123, 280] on div "Property Settings" at bounding box center [139, 284] width 168 height 19
click at [123, 292] on div "Property Settings" at bounding box center [139, 284] width 168 height 19
click at [106, 243] on div "Tracking Pixels" at bounding box center [139, 243] width 168 height 19
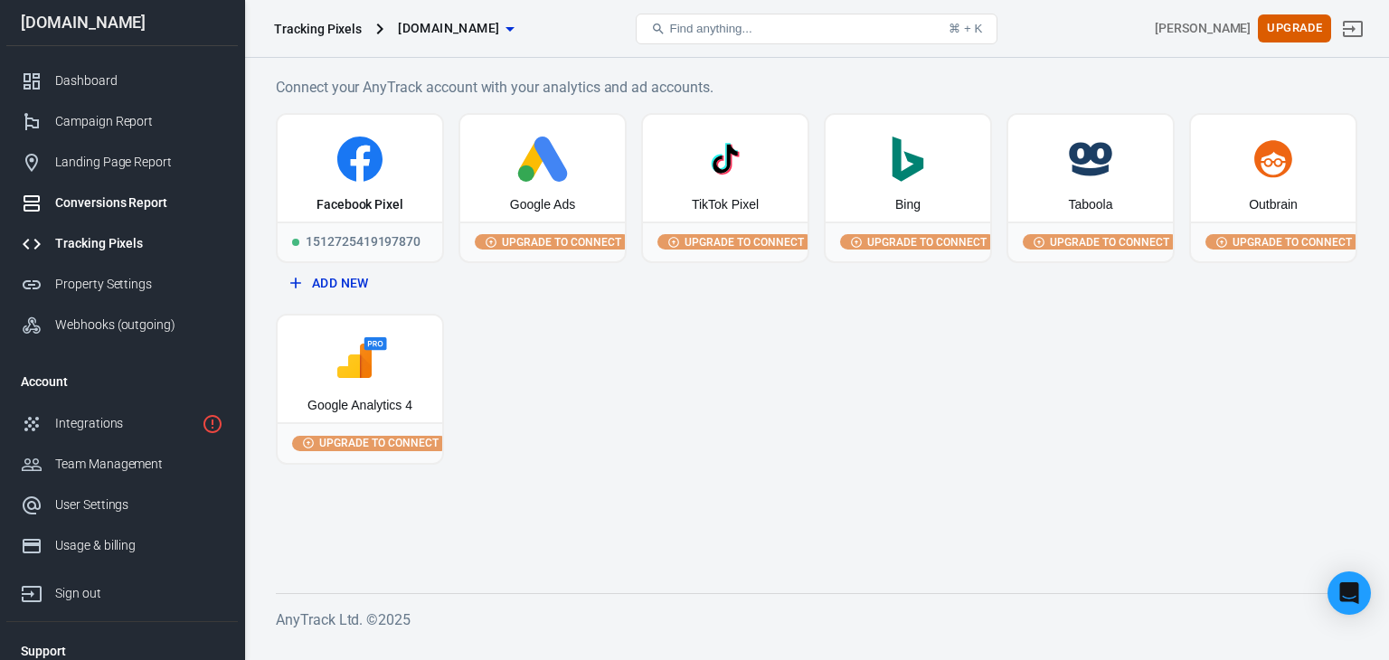
click at [137, 196] on div "Conversions Report" at bounding box center [139, 203] width 168 height 19
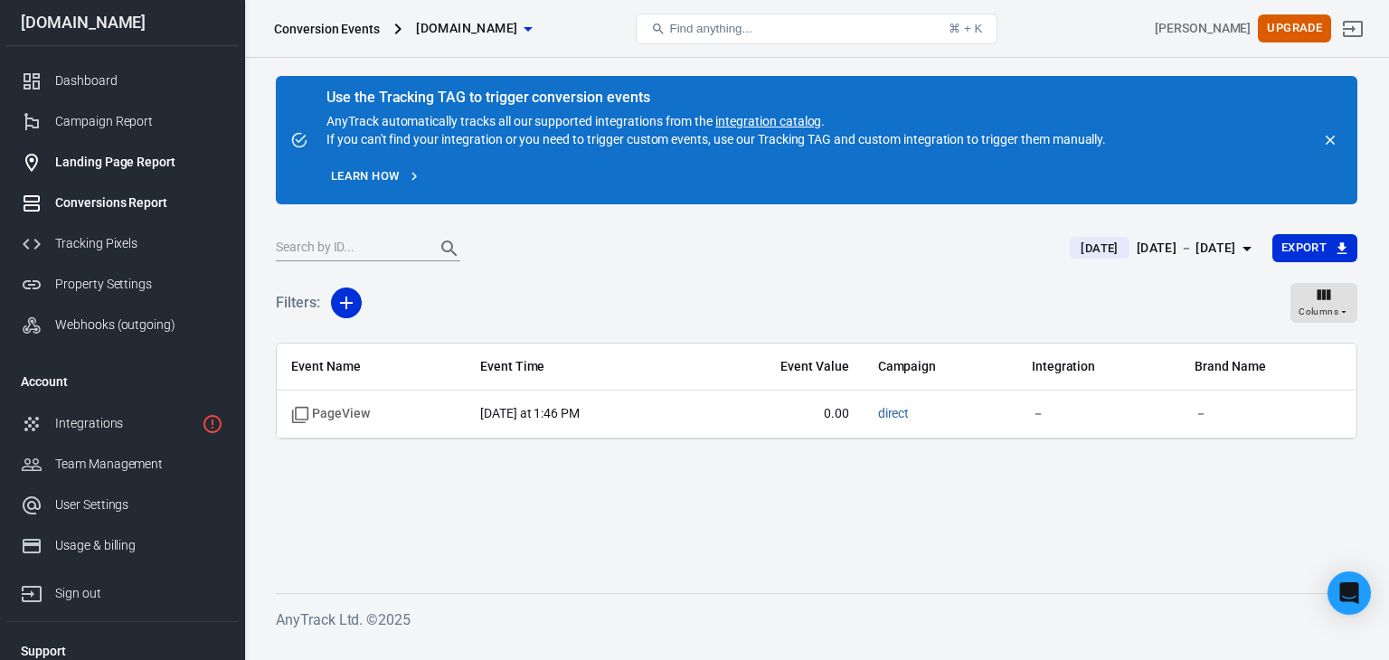
click at [132, 159] on div "Landing Page Report" at bounding box center [139, 162] width 168 height 19
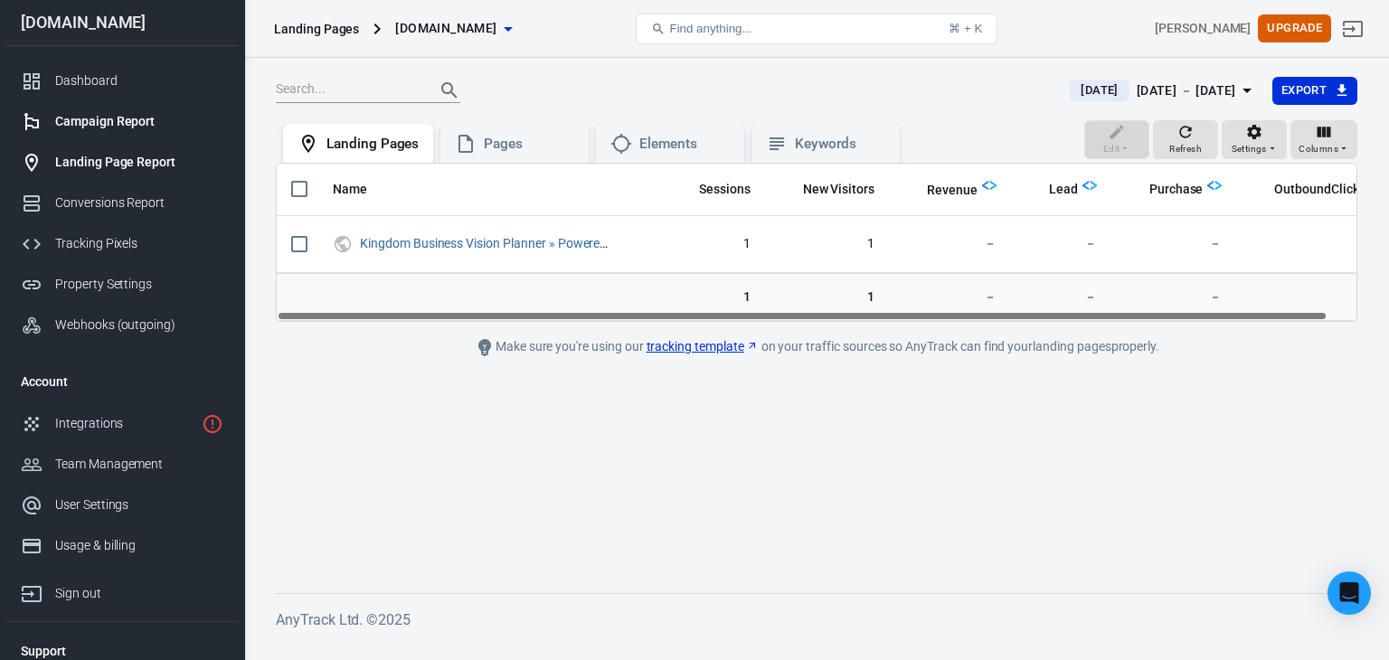
click at [119, 118] on div "Campaign Report" at bounding box center [139, 121] width 168 height 19
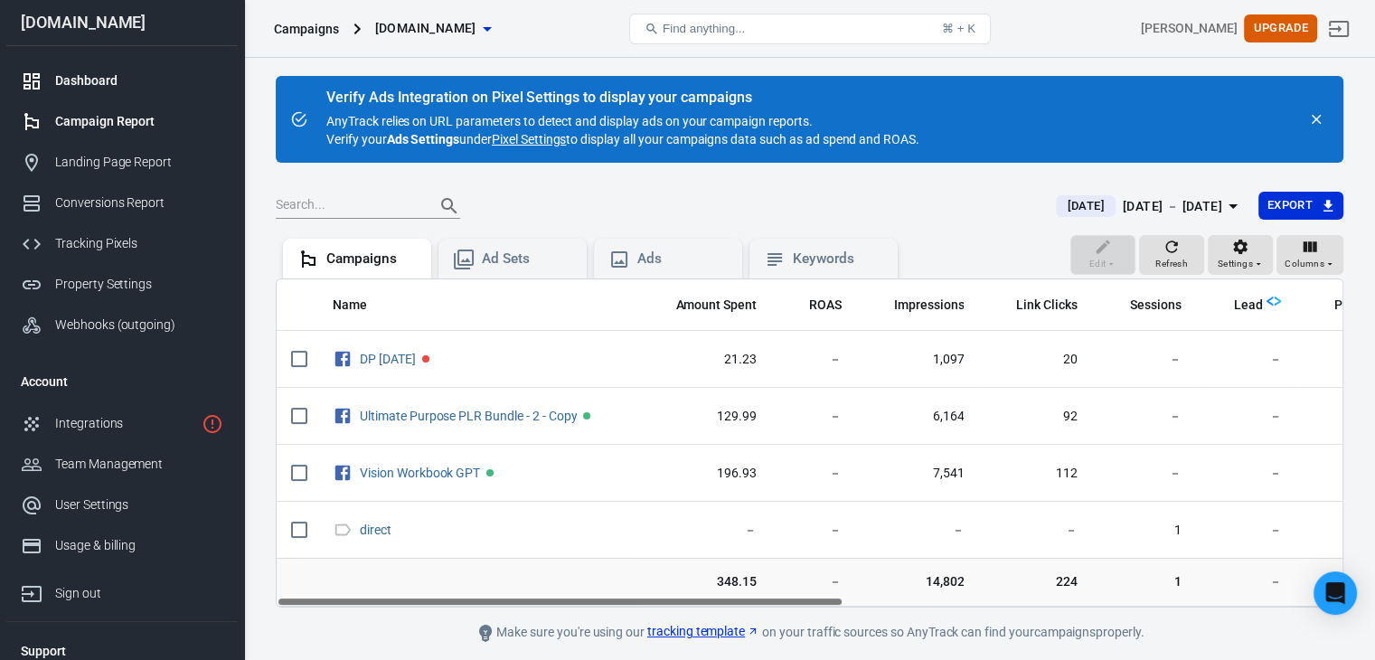
click at [117, 77] on div "Dashboard" at bounding box center [139, 80] width 168 height 19
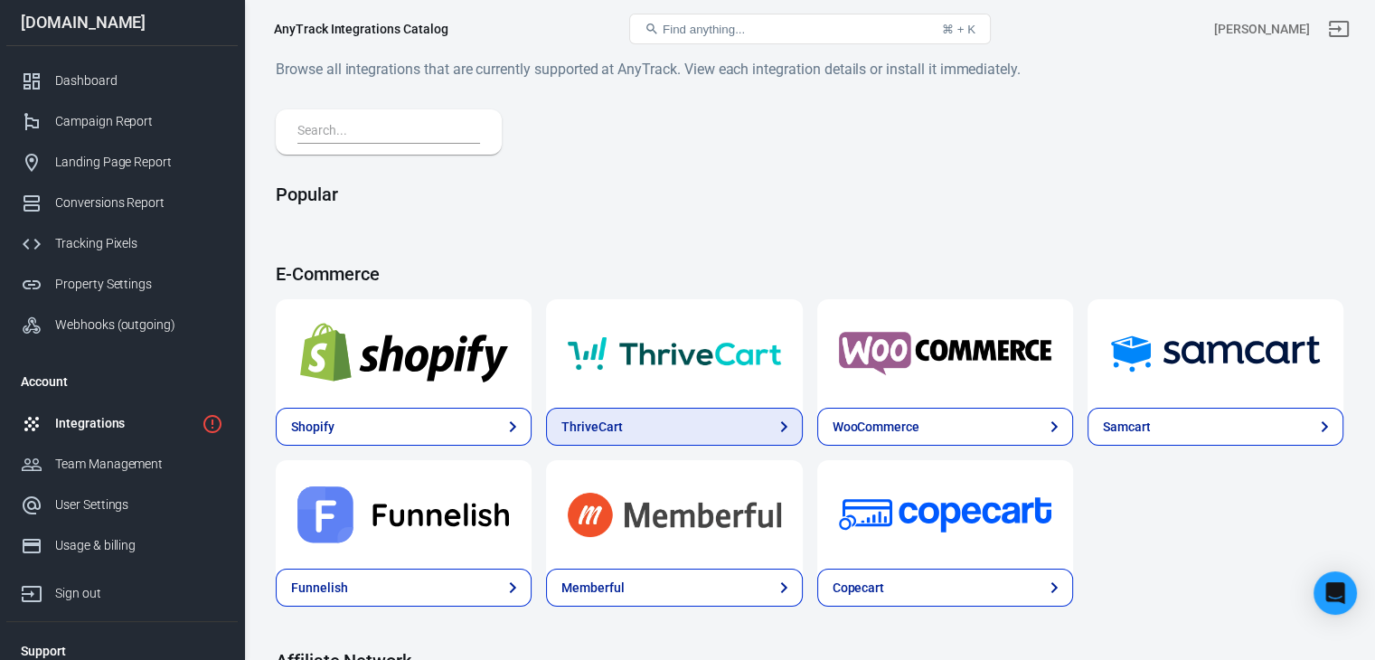
click at [780, 426] on icon at bounding box center [783, 426] width 6 height 11
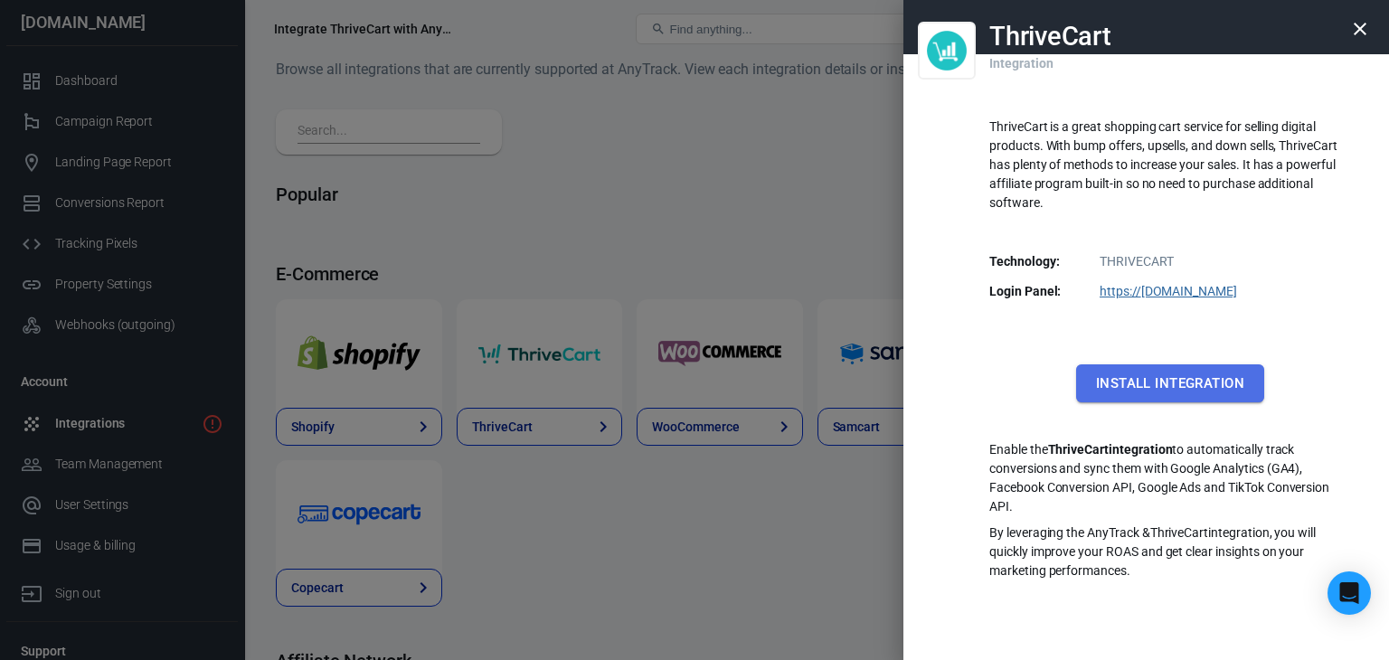
click at [1161, 382] on button "Install Integration" at bounding box center [1170, 383] width 188 height 38
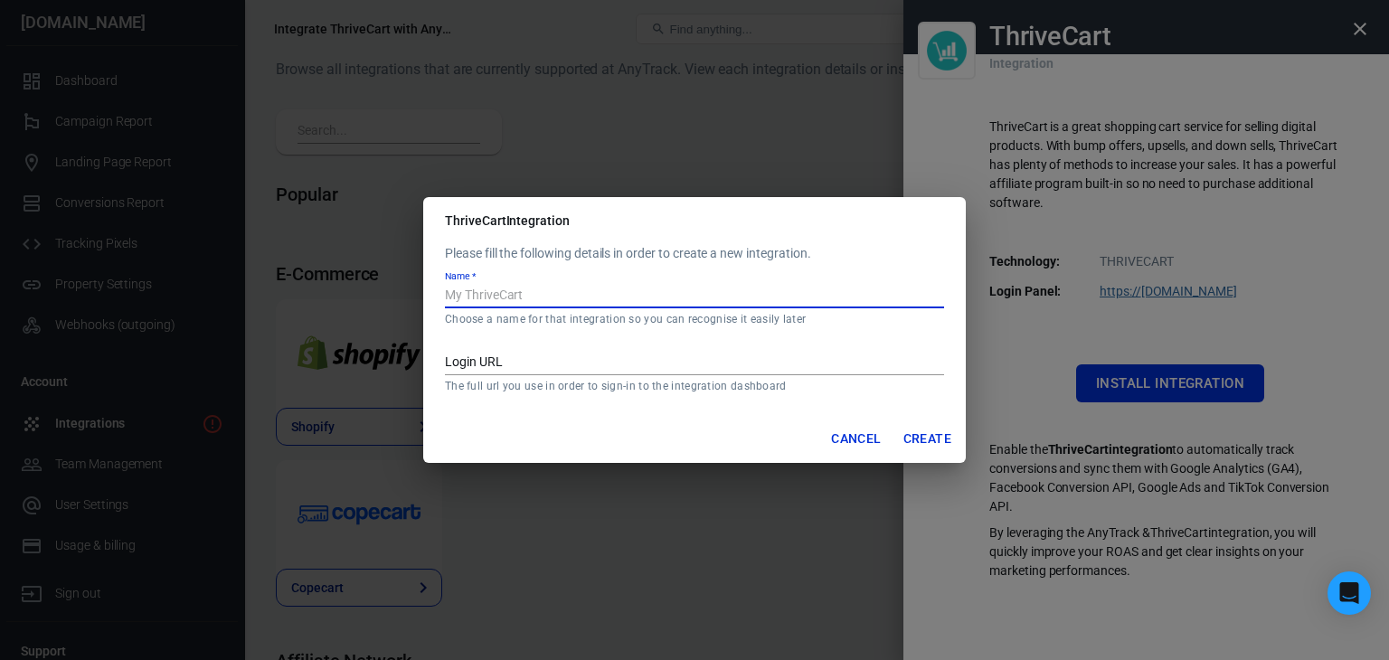
click at [694, 292] on input "Name   *" at bounding box center [694, 297] width 499 height 24
type input "t"
type input "Thrivecart"
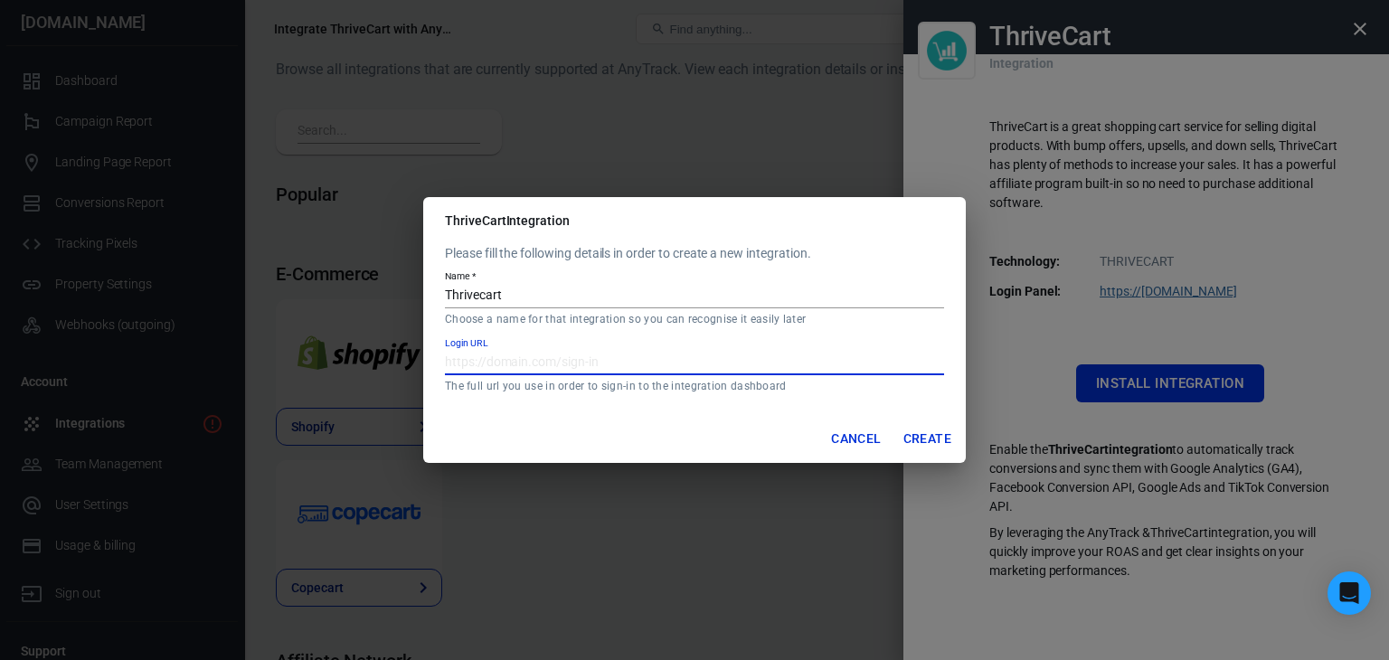
paste input "[URL][DOMAIN_NAME]"
drag, startPoint x: 839, startPoint y: 362, endPoint x: 940, endPoint y: 360, distance: 101.3
click at [938, 363] on input "[URL][DOMAIN_NAME]" at bounding box center [694, 364] width 499 height 24
type input "[URL][DOMAIN_NAME]"
click at [924, 420] on div "Cancel Create" at bounding box center [694, 439] width 543 height 48
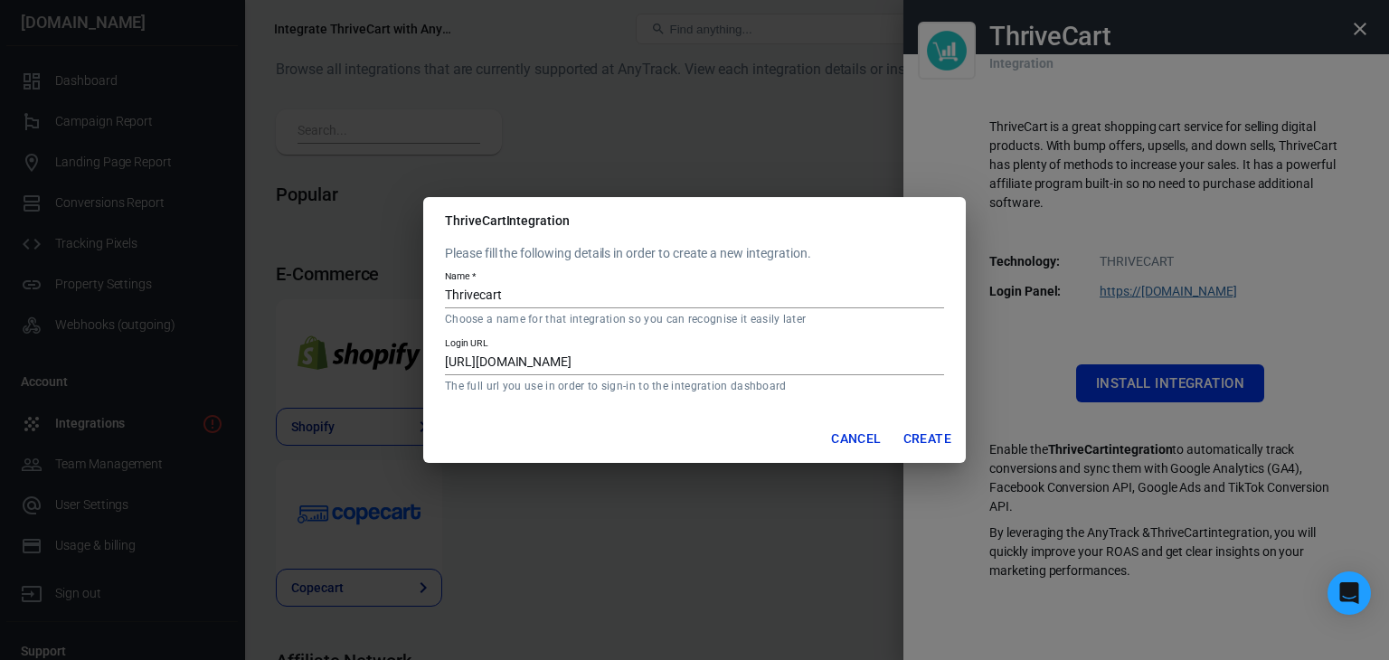
click at [919, 438] on button "Create" at bounding box center [927, 438] width 62 height 33
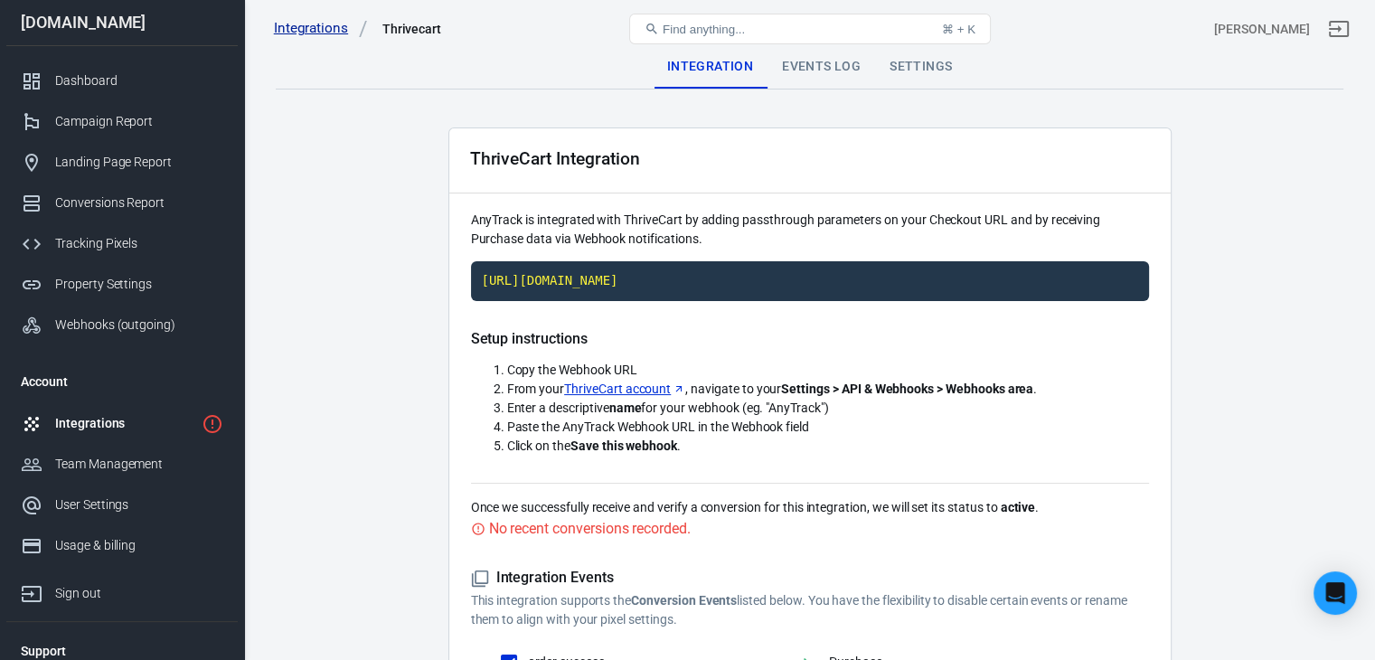
click at [300, 24] on link "Integrations" at bounding box center [321, 28] width 94 height 19
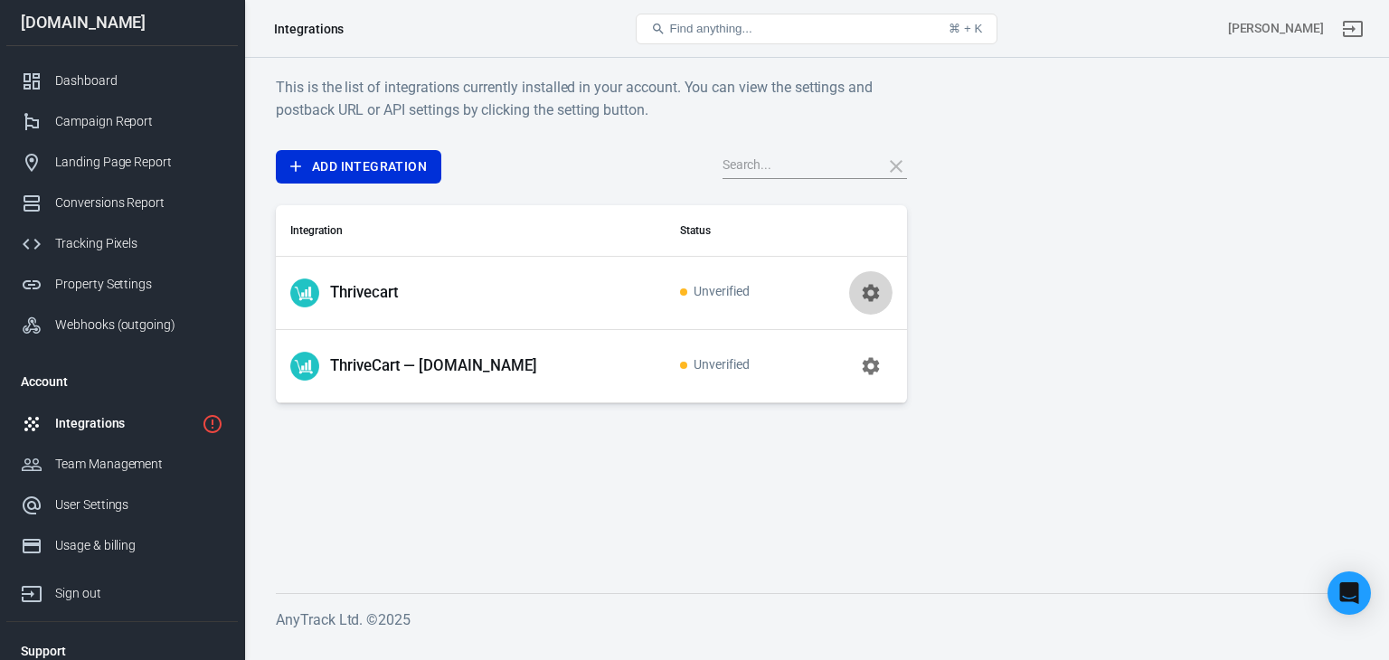
click at [861, 279] on button "button" at bounding box center [870, 292] width 43 height 43
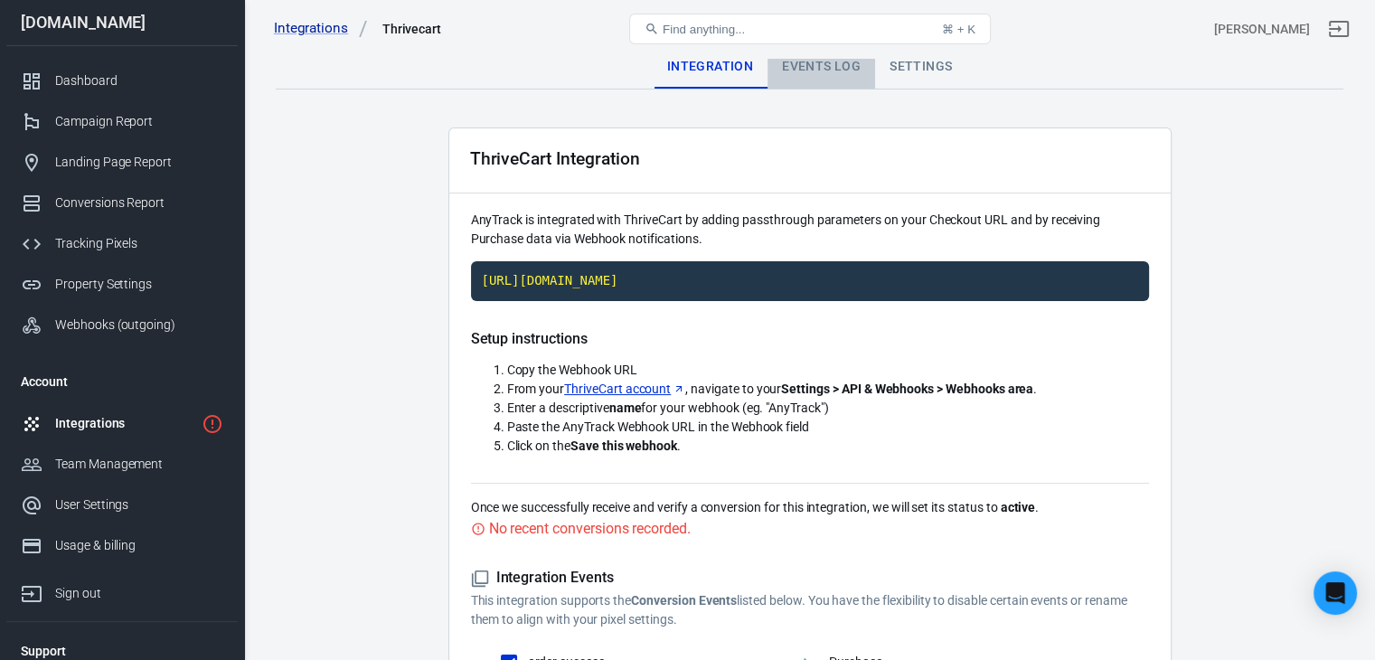
click at [855, 68] on div "Events Log" at bounding box center [822, 66] width 108 height 43
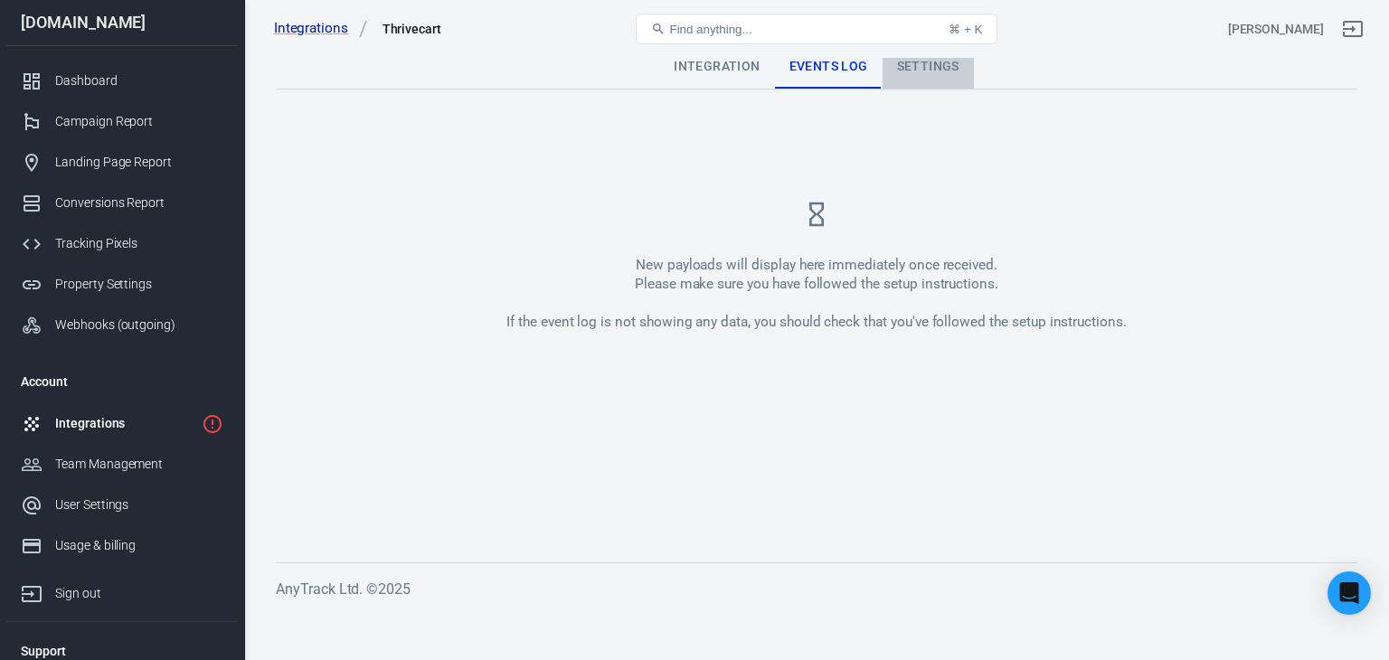
click at [952, 70] on div "Settings" at bounding box center [928, 66] width 91 height 43
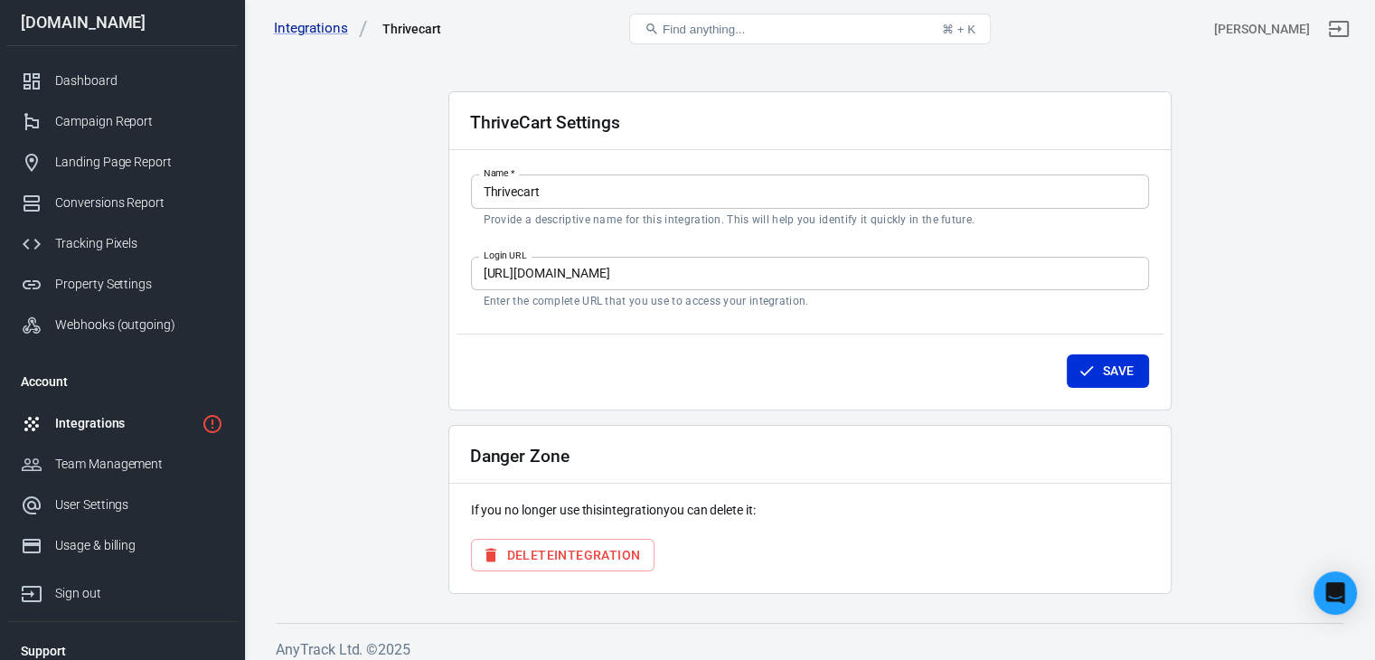
scroll to position [47, 0]
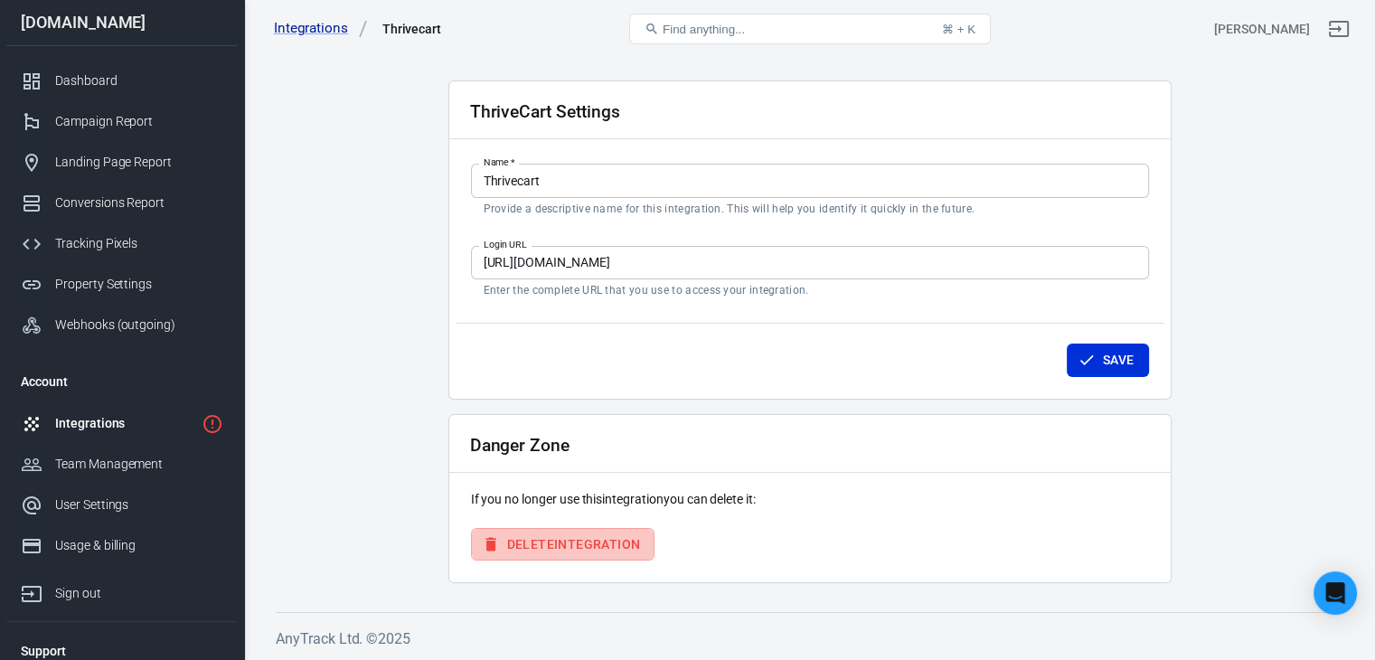
click at [637, 555] on button "Delete Integration" at bounding box center [563, 544] width 184 height 33
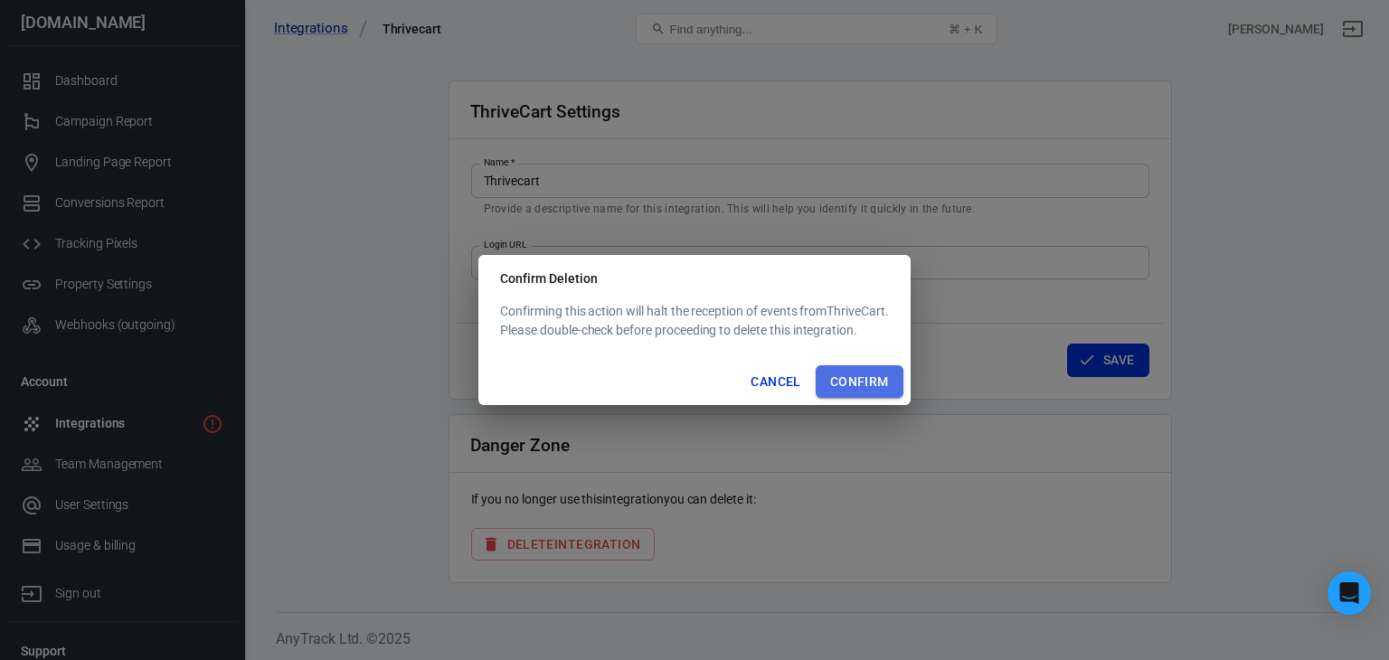
click at [889, 387] on button "Confirm" at bounding box center [860, 381] width 88 height 33
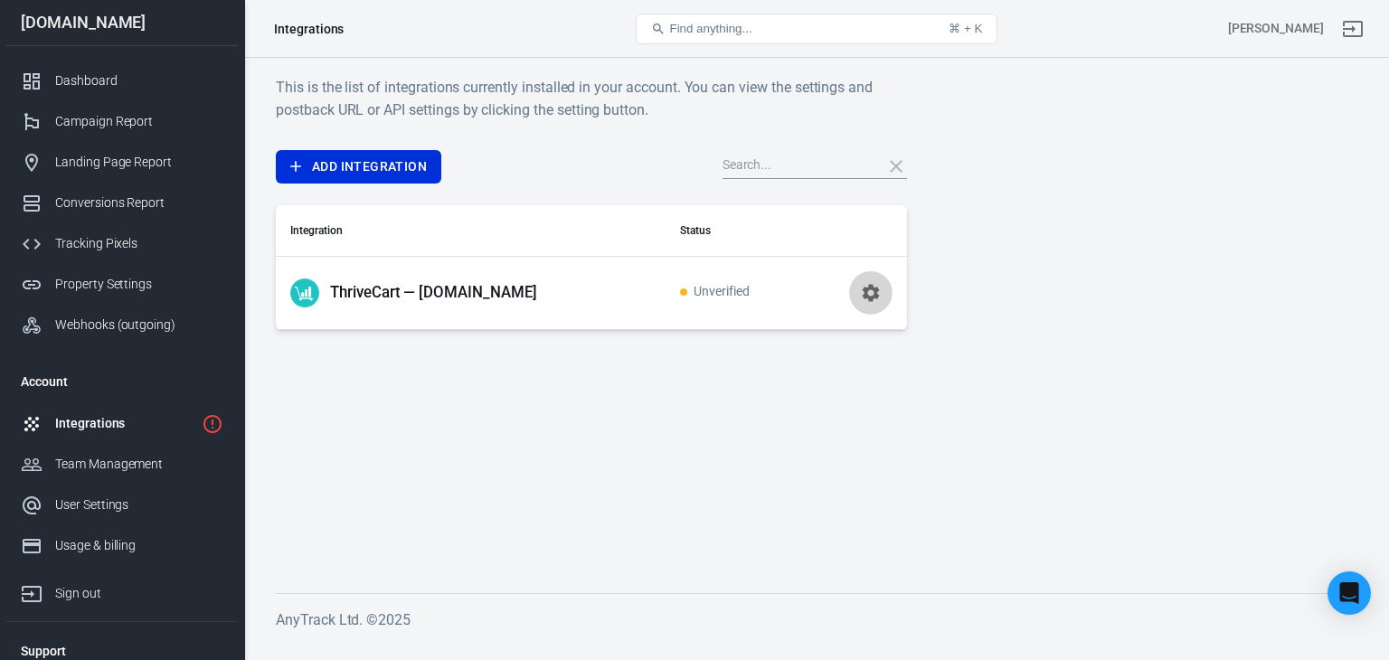
click at [872, 286] on icon "button" at bounding box center [870, 292] width 17 height 17
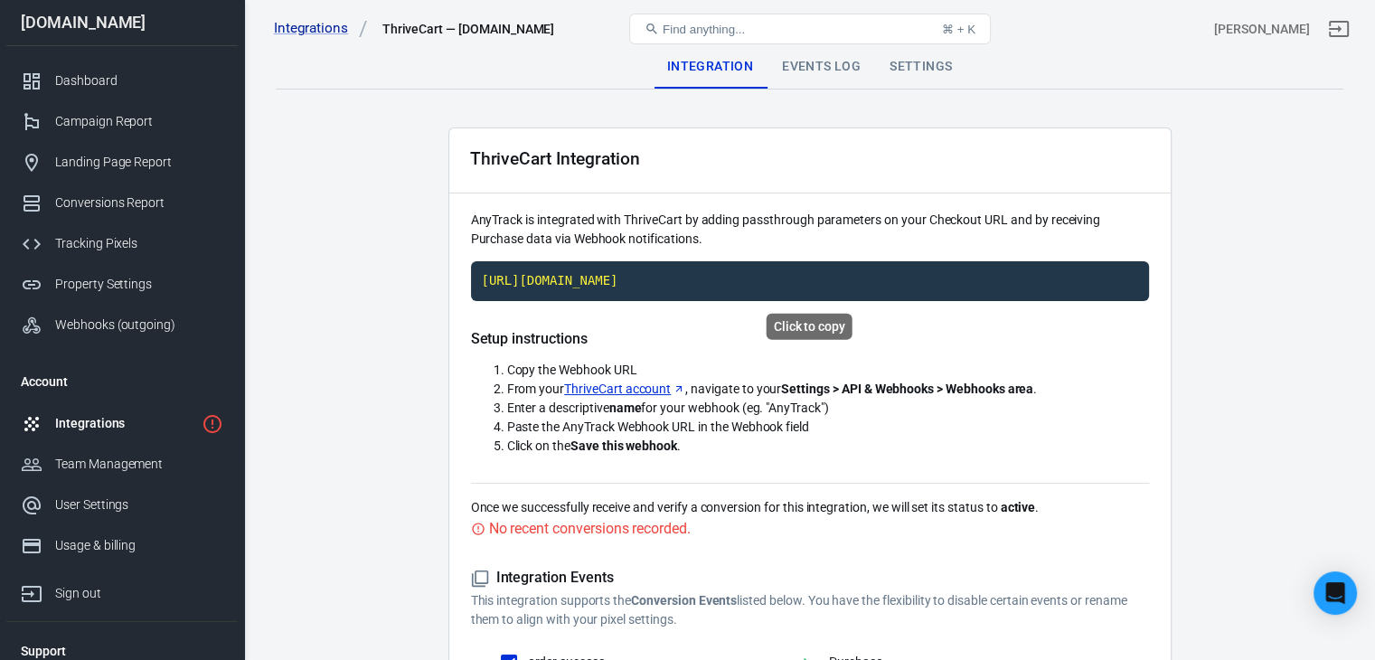
click at [878, 277] on code "[URL][DOMAIN_NAME]" at bounding box center [810, 281] width 678 height 40
